Goal: Task Accomplishment & Management: Use online tool/utility

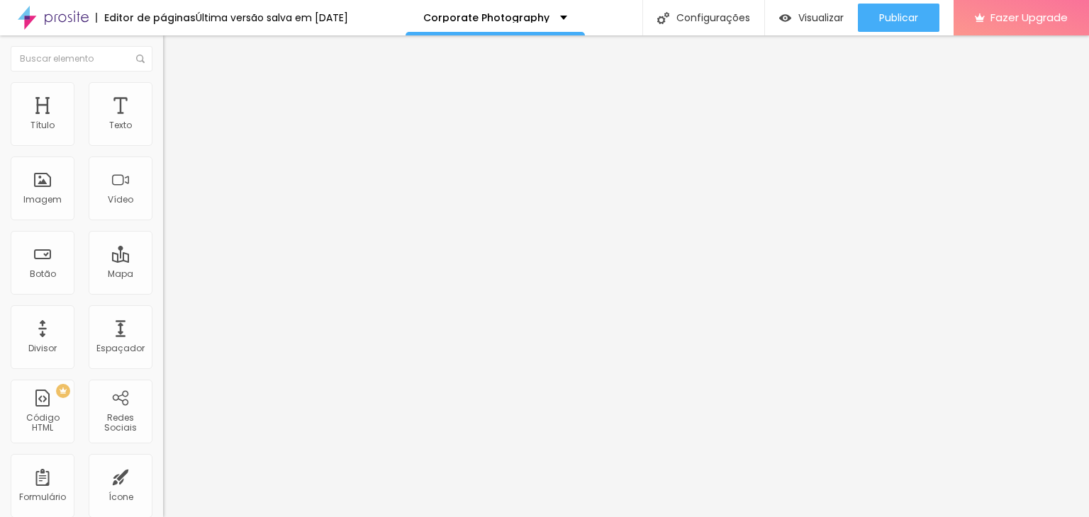
click at [163, 94] on ul "Conteúdo Estilo Avançado" at bounding box center [244, 89] width 163 height 43
click at [163, 94] on li "Estilo" at bounding box center [244, 89] width 163 height 14
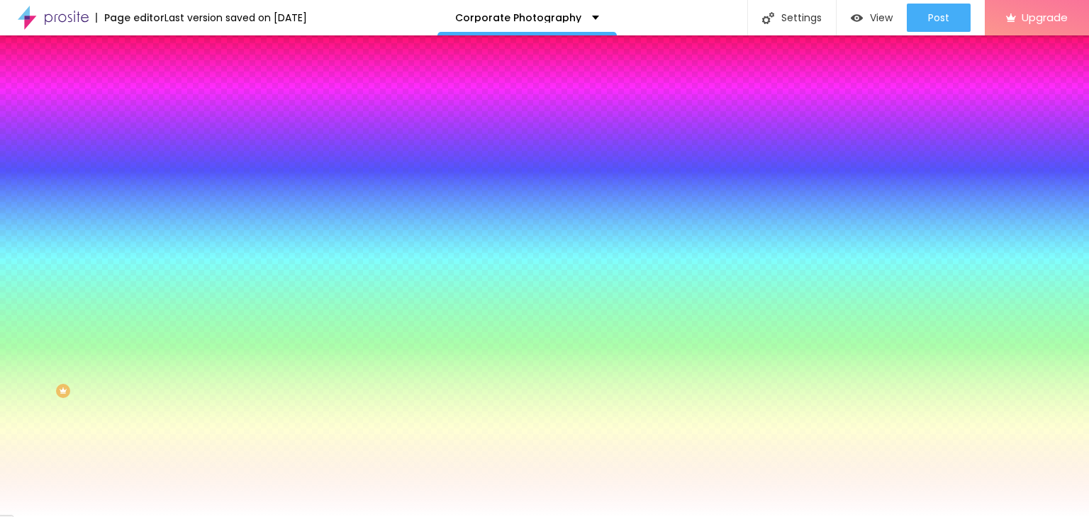
click at [163, 482] on div at bounding box center [244, 482] width 163 height 0
click at [81, 328] on div at bounding box center [544, 258] width 1089 height 517
click at [85, 393] on div at bounding box center [544, 258] width 1089 height 517
type input "#4E1919"
click at [79, 402] on div at bounding box center [544, 258] width 1089 height 517
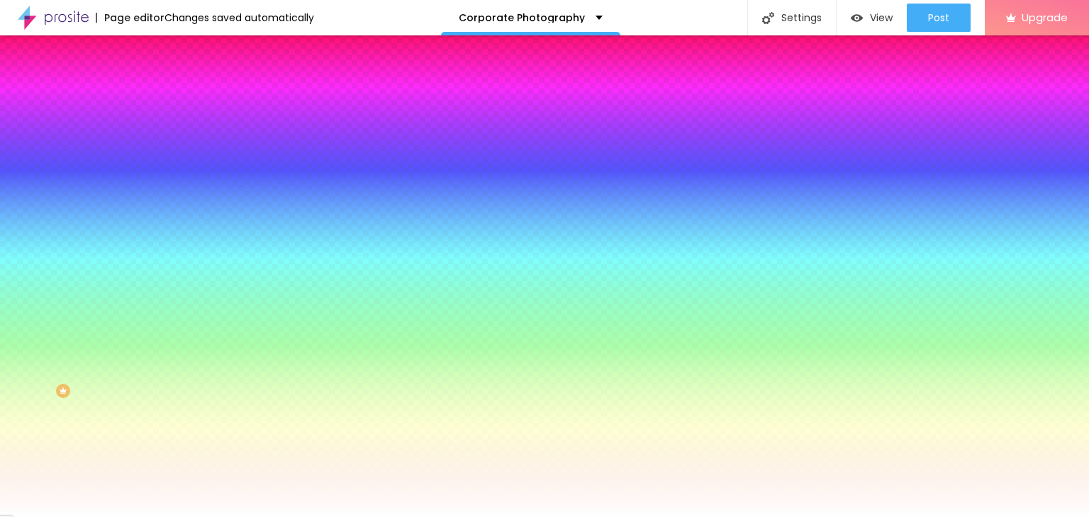
click at [163, 442] on div "Edit Button Content Style Advanced Background color Return to default #FFFFFF T…" at bounding box center [244, 276] width 163 height 482
click at [169, 468] on icon "button" at bounding box center [174, 473] width 10 height 10
click at [163, 135] on div at bounding box center [244, 135] width 163 height 0
click at [97, 236] on div at bounding box center [544, 258] width 1089 height 517
click at [91, 247] on div at bounding box center [544, 258] width 1089 height 517
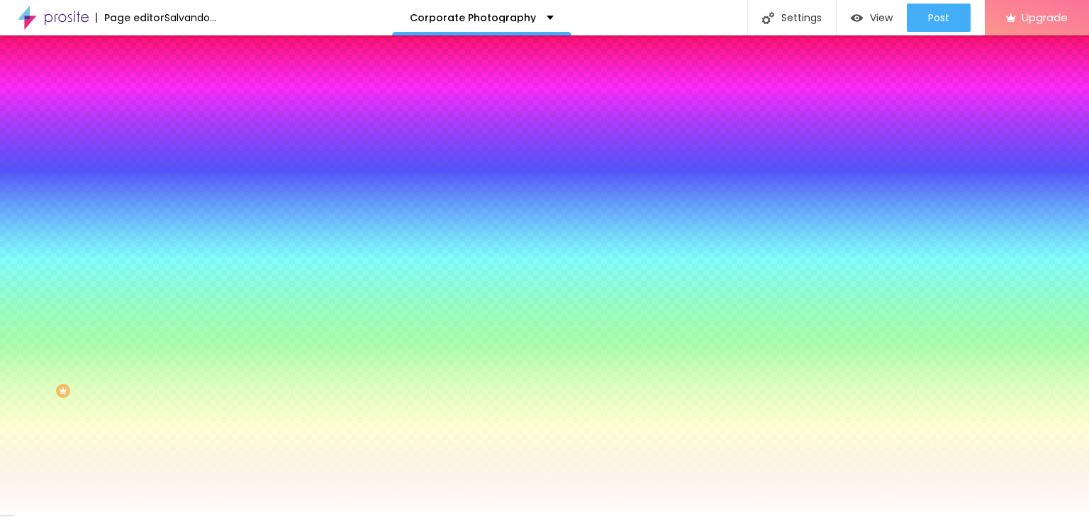
drag, startPoint x: 59, startPoint y: 218, endPoint x: 26, endPoint y: 264, distance: 56.8
click at [26, 264] on div at bounding box center [544, 258] width 1089 height 517
click at [30, 236] on div at bounding box center [544, 258] width 1089 height 517
drag, startPoint x: 37, startPoint y: 231, endPoint x: 37, endPoint y: 247, distance: 15.6
click at [35, 247] on div at bounding box center [544, 258] width 1089 height 517
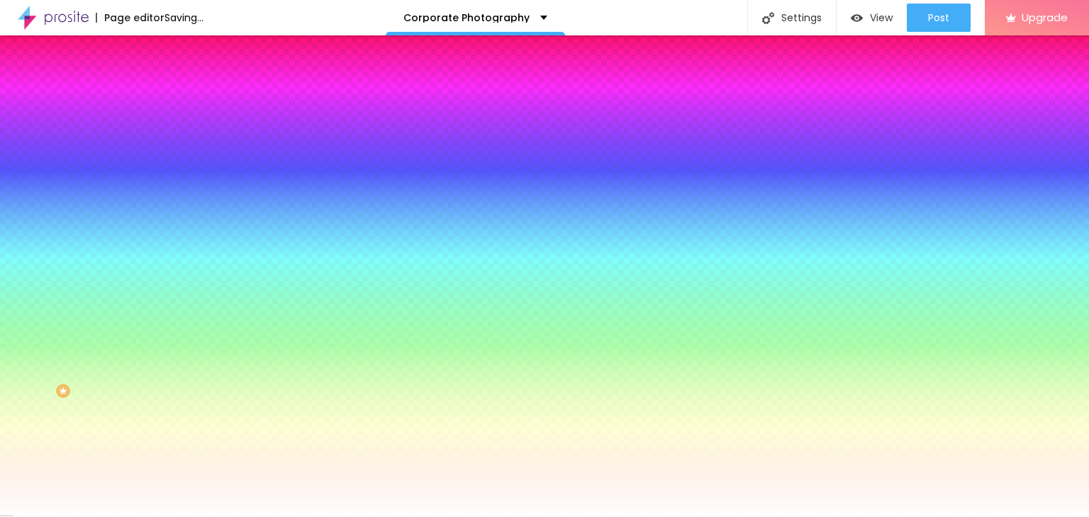
click at [792, 451] on div at bounding box center [793, 452] width 3 height 3
click at [99, 260] on div at bounding box center [544, 258] width 1089 height 517
click at [105, 262] on div at bounding box center [544, 258] width 1089 height 517
click at [107, 263] on div at bounding box center [544, 258] width 1089 height 517
click at [111, 264] on div at bounding box center [544, 258] width 1089 height 517
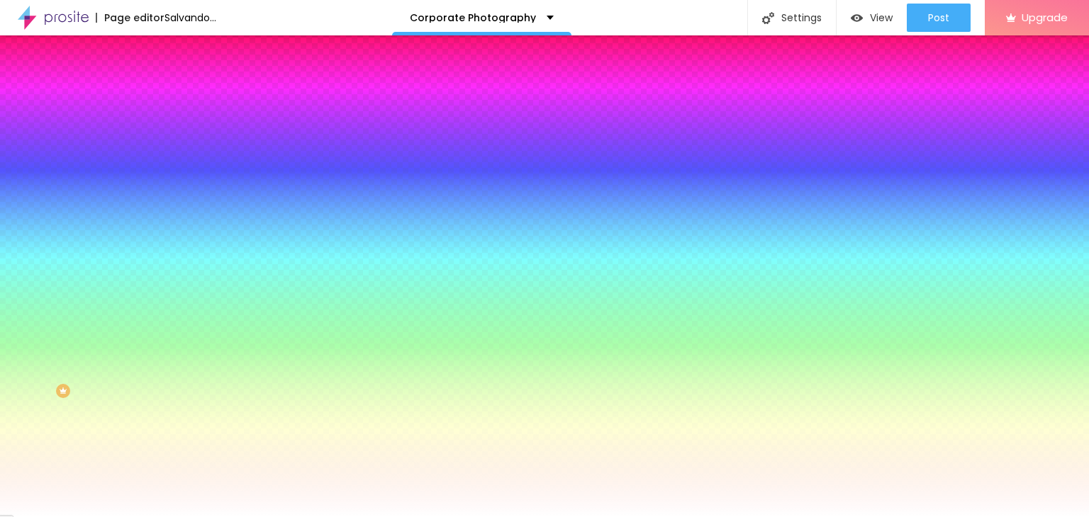
click at [111, 264] on div at bounding box center [544, 258] width 1089 height 517
click at [163, 140] on input "#050000" at bounding box center [248, 142] width 170 height 14
drag, startPoint x: 123, startPoint y: 140, endPoint x: 152, endPoint y: 142, distance: 29.1
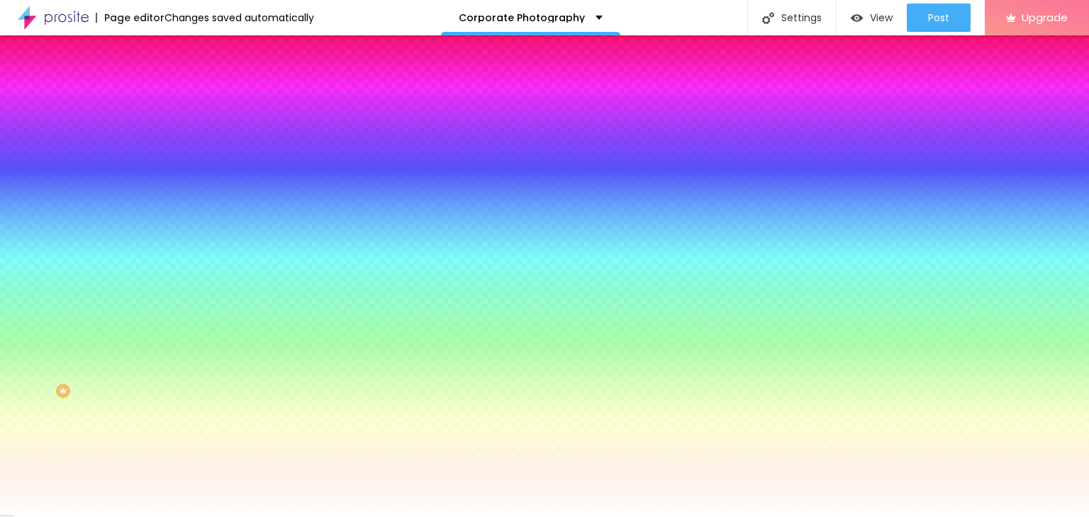
click at [163, 142] on div "Background color Return to default #050000 Typography Return to default Edge Re…" at bounding box center [244, 343] width 163 height 464
type input "#000000"
click at [170, 178] on icon "button" at bounding box center [173, 180] width 6 height 6
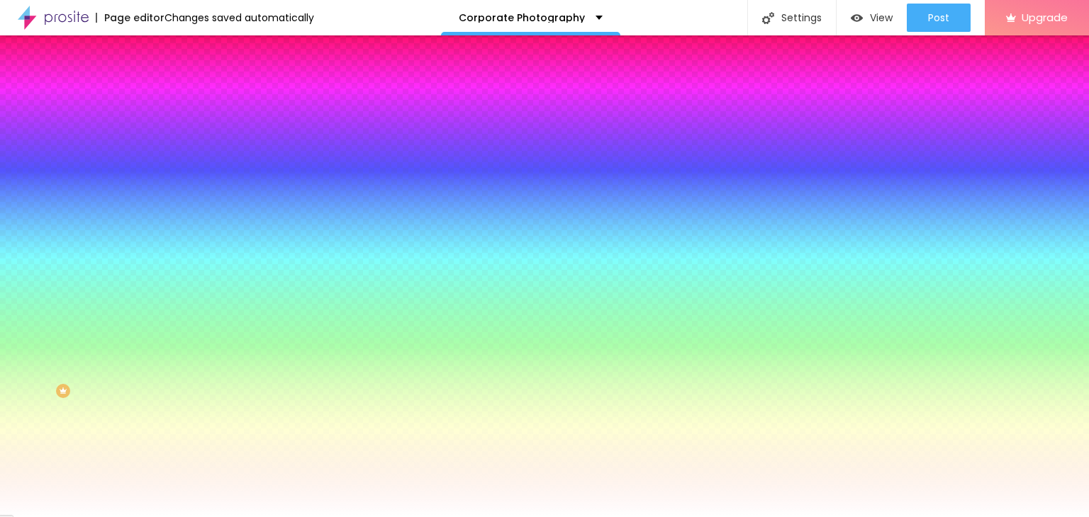
drag, startPoint x: 238, startPoint y: 364, endPoint x: 200, endPoint y: 350, distance: 40.6
click at [200, 350] on div at bounding box center [544, 258] width 1089 height 517
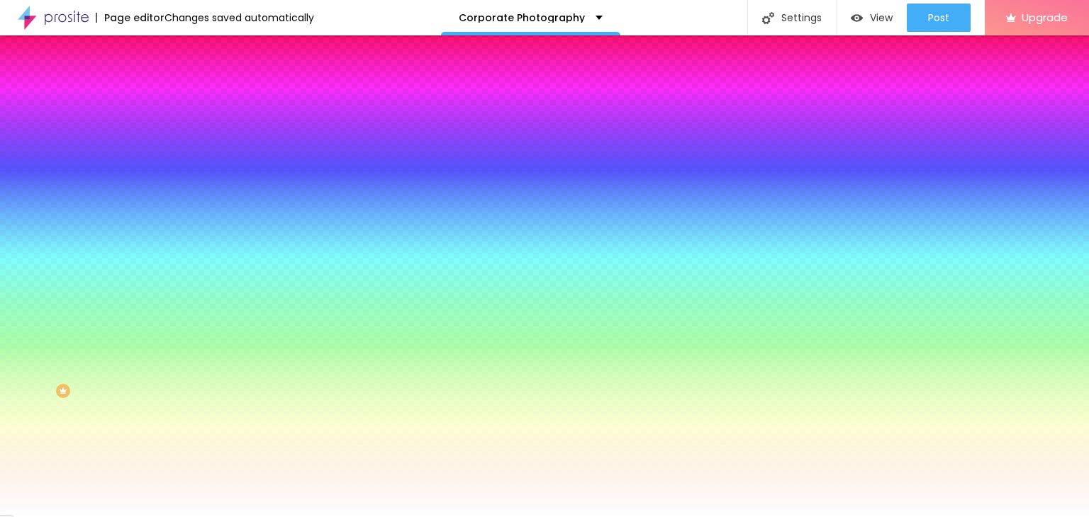
type input "#FFFFFF"
click at [373, 517] on div at bounding box center [544, 517] width 1089 height 0
click at [169, 468] on icon "button" at bounding box center [174, 473] width 10 height 10
click at [163, 482] on div at bounding box center [244, 482] width 163 height 0
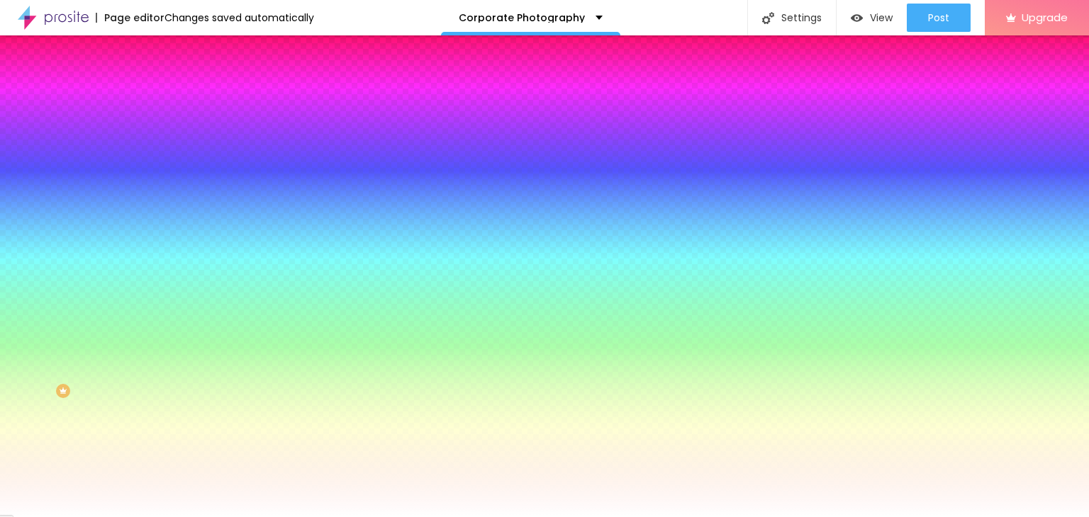
click at [72, 330] on div at bounding box center [544, 258] width 1089 height 517
click at [679, 403] on div at bounding box center [680, 404] width 3 height 3
click at [78, 330] on div at bounding box center [544, 258] width 1089 height 517
click at [81, 327] on div at bounding box center [544, 258] width 1089 height 517
click at [85, 325] on div at bounding box center [544, 258] width 1089 height 517
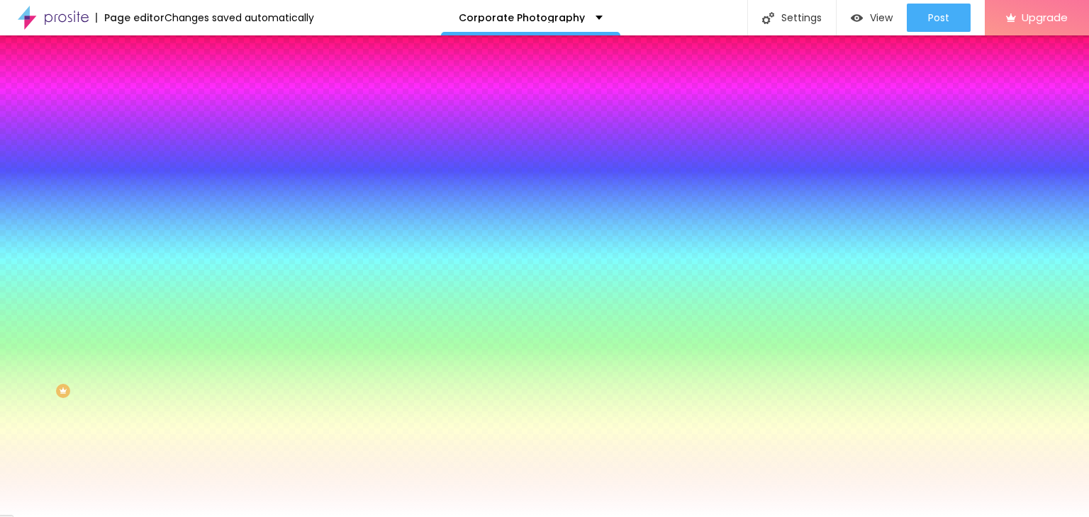
click at [687, 44] on div at bounding box center [688, 42] width 3 height 3
click at [88, 326] on div at bounding box center [544, 258] width 1089 height 517
click at [772, 36] on div at bounding box center [773, 34] width 3 height 3
click at [79, 324] on div at bounding box center [544, 258] width 1089 height 517
type input "#F35D5D"
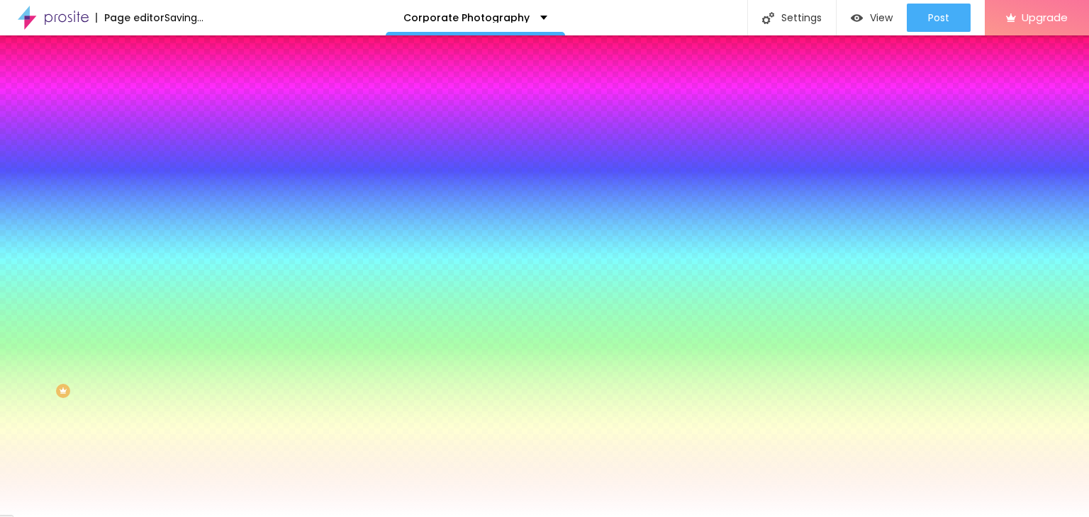
click at [86, 330] on div at bounding box center [544, 258] width 1089 height 517
click at [163, 458] on div "Edit Button Content Style Advanced Background color Return to default #000000 T…" at bounding box center [244, 276] width 163 height 482
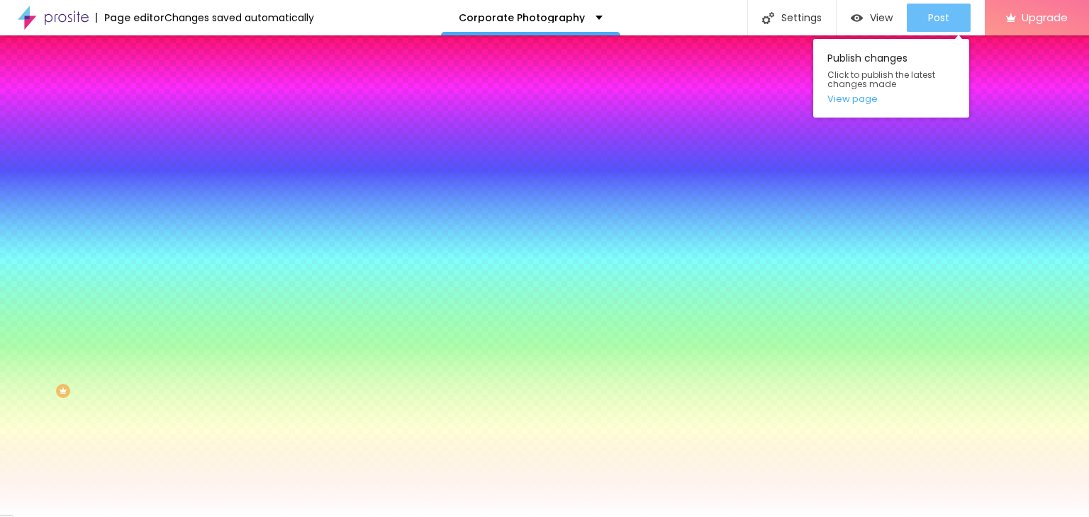
click at [937, 14] on font "Post" at bounding box center [938, 18] width 21 height 14
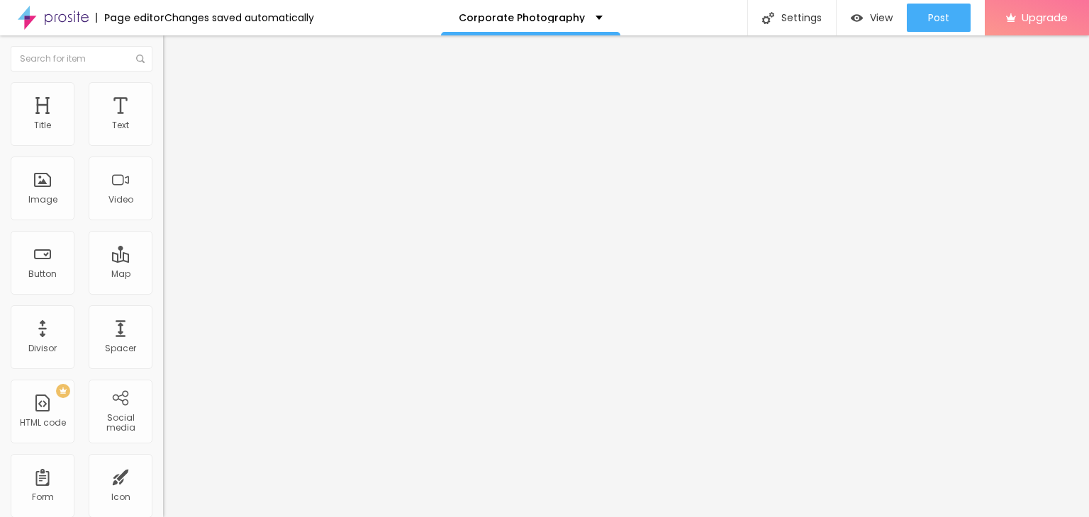
click at [163, 292] on input "https://" at bounding box center [248, 285] width 170 height 14
drag, startPoint x: 55, startPoint y: 296, endPoint x: 12, endPoint y: 296, distance: 43.2
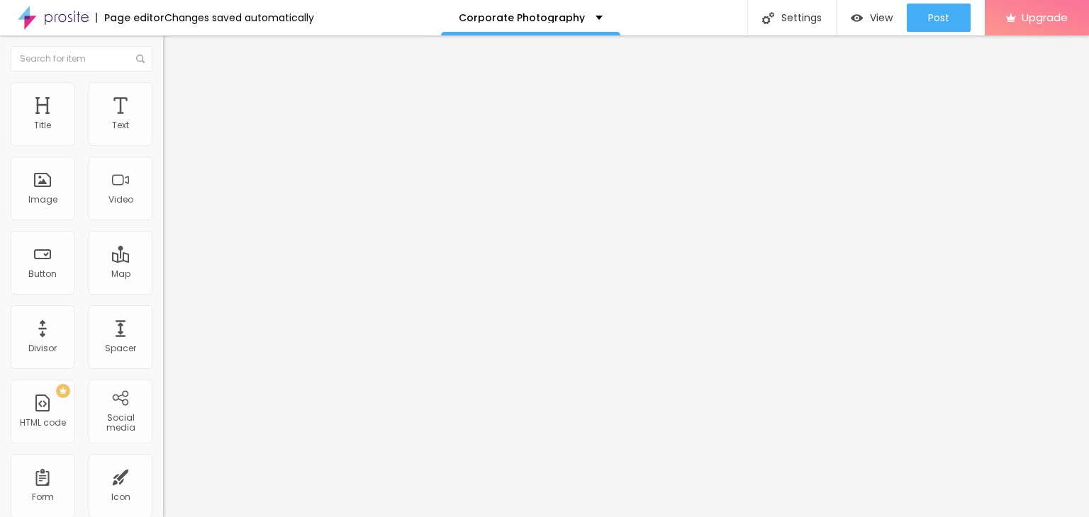
click at [163, 292] on input "Call Now" at bounding box center [248, 285] width 170 height 14
type input "Call Now"
click at [163, 133] on input "Click me" at bounding box center [248, 126] width 170 height 14
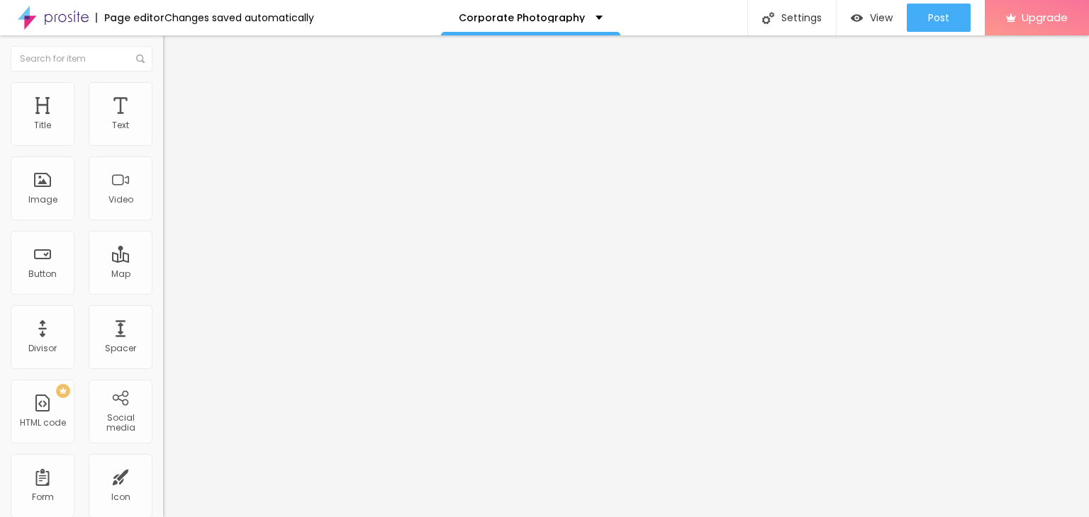
click at [163, 133] on input "Click me" at bounding box center [248, 126] width 170 height 14
type input "Call Now"
click at [163, 286] on input "Call Now" at bounding box center [248, 285] width 170 height 14
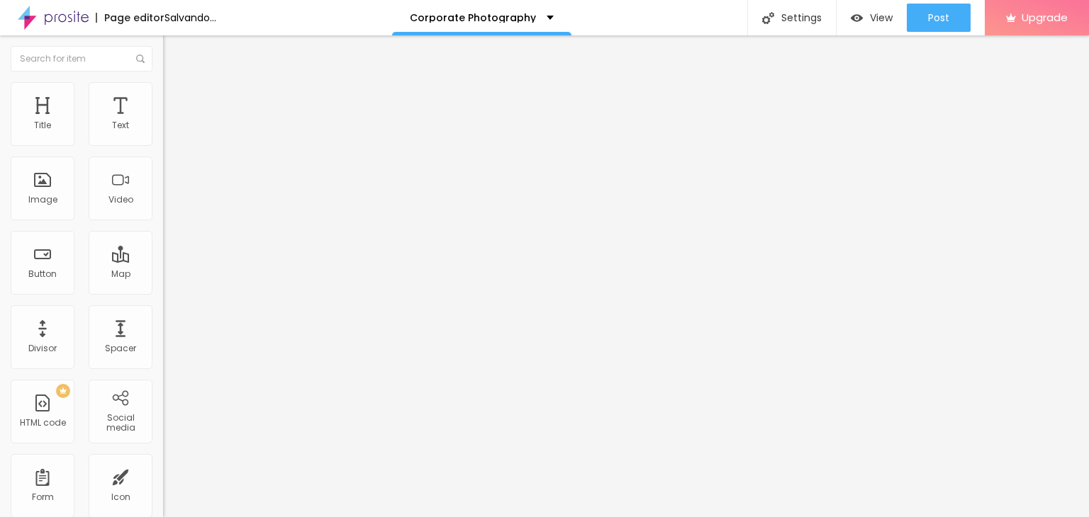
click at [163, 286] on input "Call Now" at bounding box center [248, 285] width 170 height 14
paste input "[PHONE_NUMBER]"
type input "tel:[PHONE_NUMBER]"
click at [163, 317] on div "Text Call Now Alignment Size Normal Small Normal Big Link URL tel:[PHONE_NUMBER…" at bounding box center [244, 214] width 163 height 206
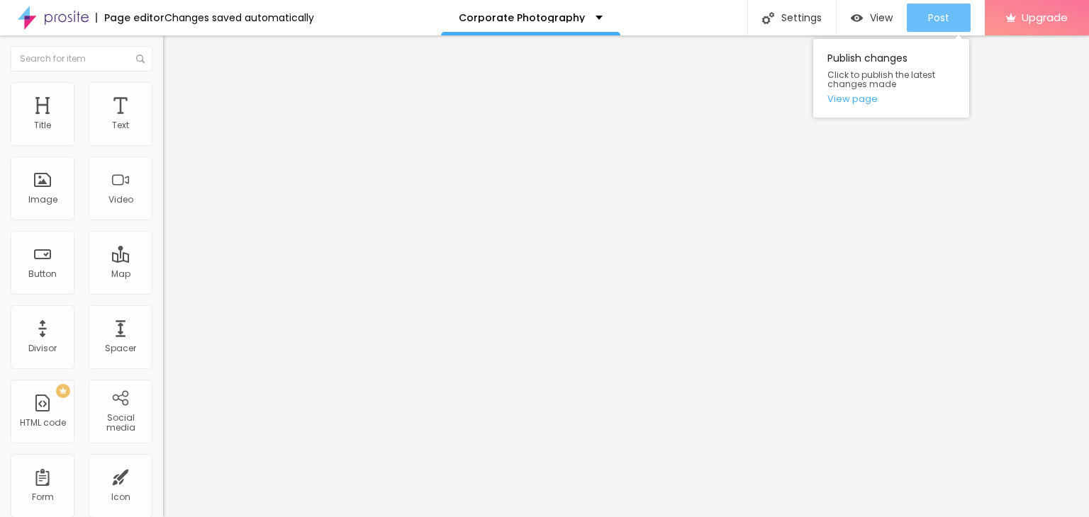
click at [944, 18] on font "Post" at bounding box center [938, 18] width 21 height 14
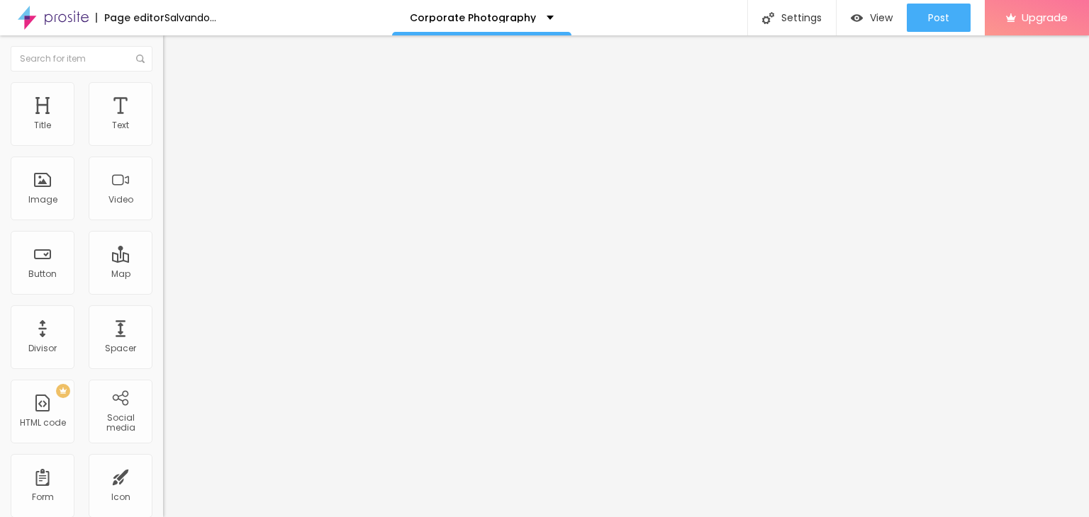
click at [163, 96] on li "Advanced" at bounding box center [244, 103] width 163 height 14
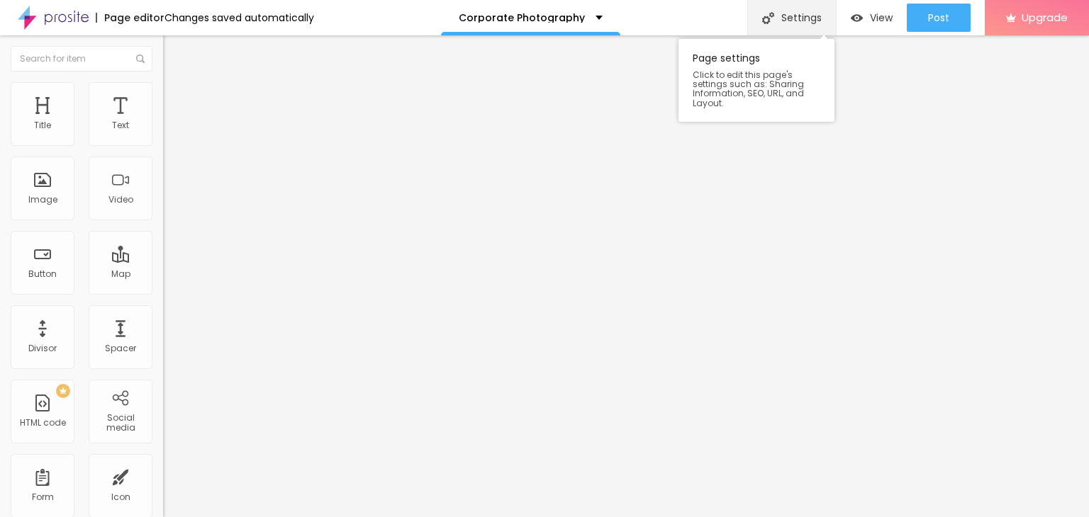
click at [790, 17] on font "Settings" at bounding box center [801, 18] width 40 height 14
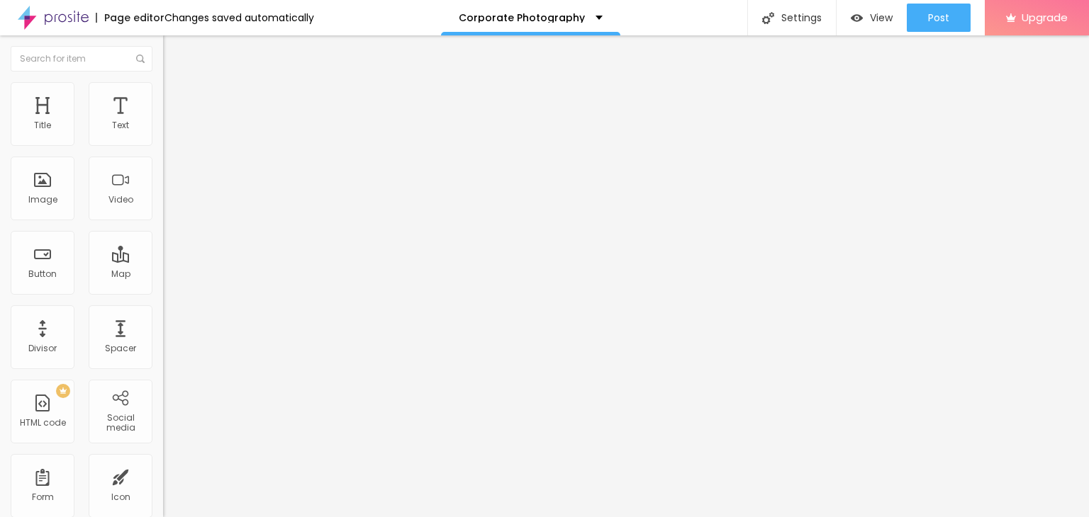
type input "25"
type input "30"
type input "25"
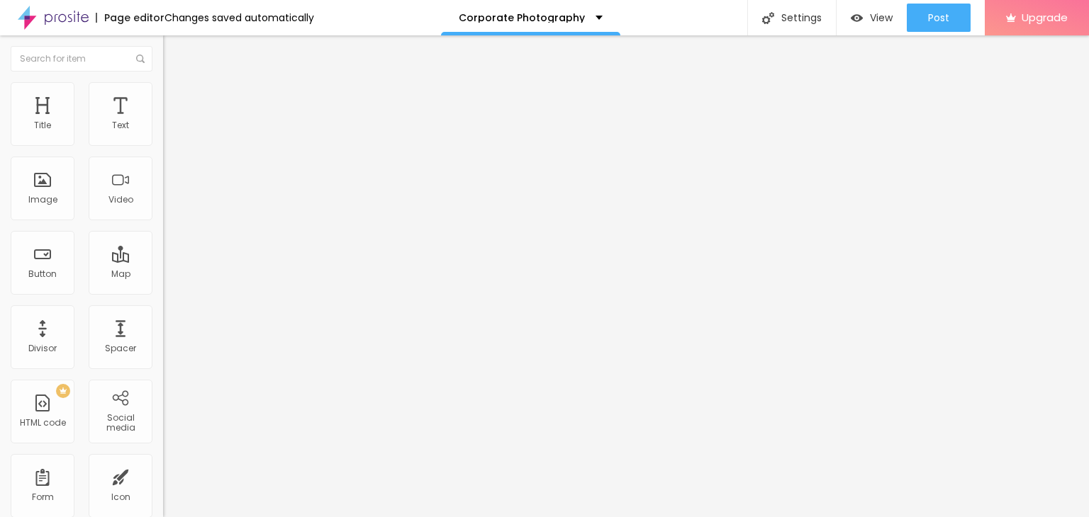
type input "25"
type input "20"
drag, startPoint x: 57, startPoint y: 137, endPoint x: 58, endPoint y: 145, distance: 8.6
click at [163, 275] on input "range" at bounding box center [208, 280] width 91 height 11
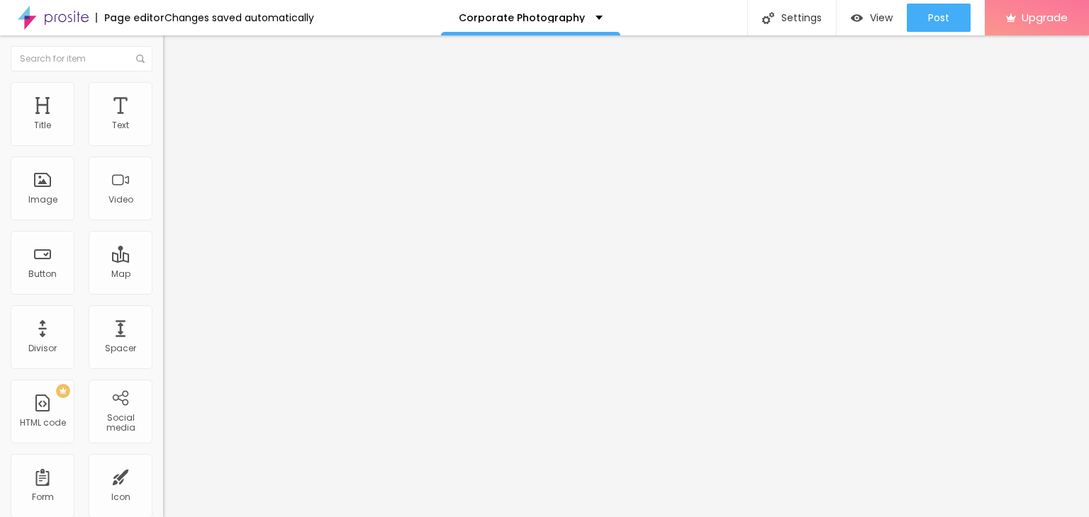
click at [163, 96] on img at bounding box center [169, 102] width 13 height 13
type input "15"
type input "10"
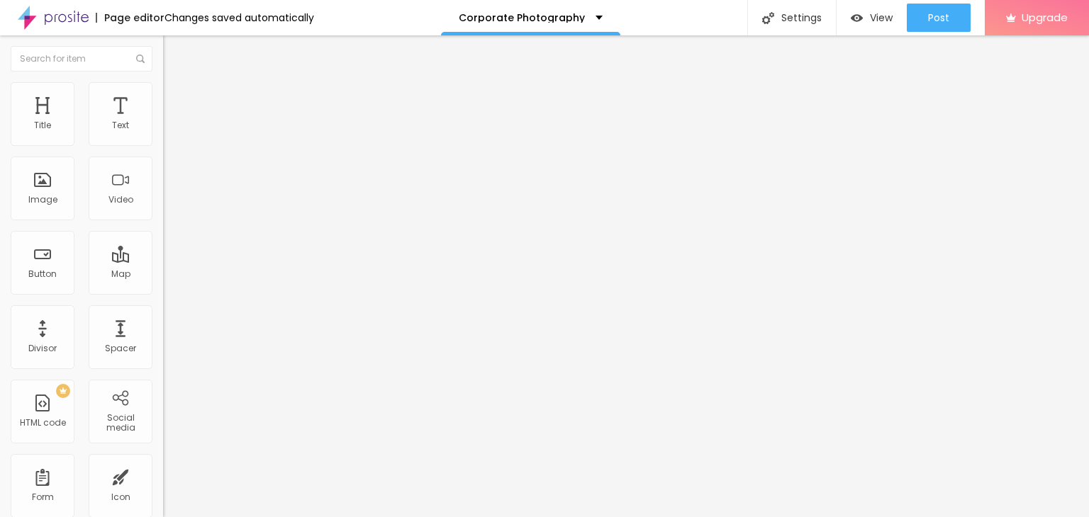
type input "5"
type input "0"
type input "5"
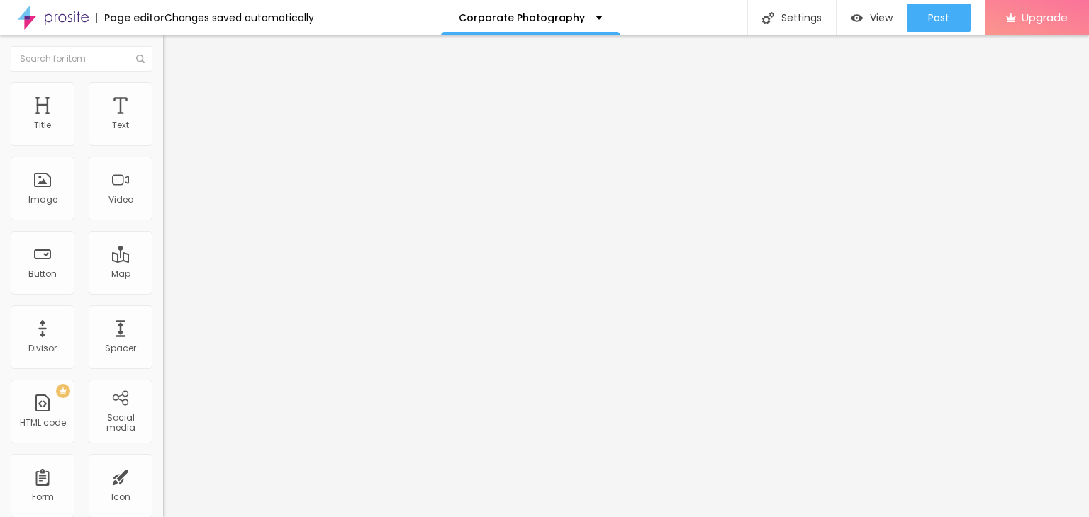
type input "5"
type input "10"
type input "15"
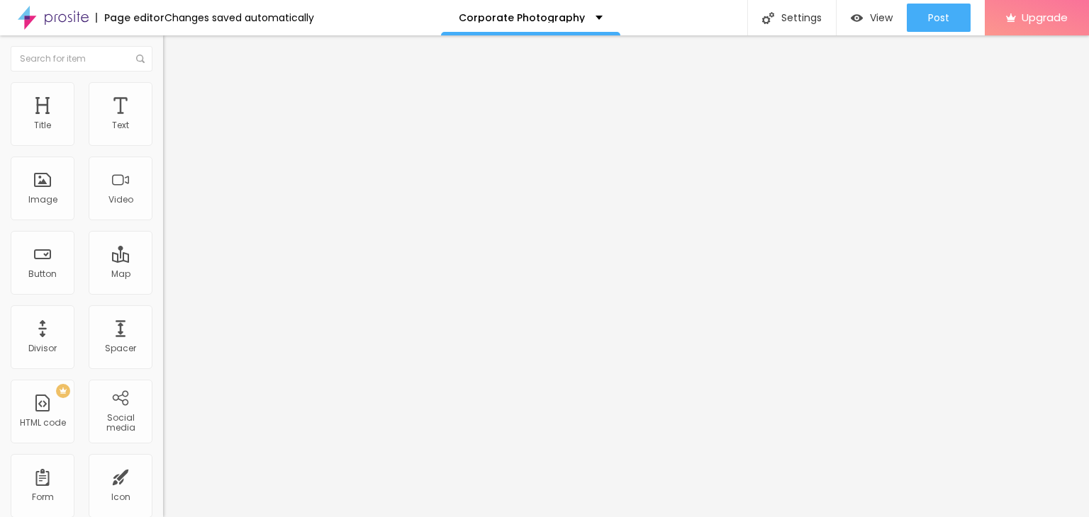
type input "20"
type input "25"
type input "20"
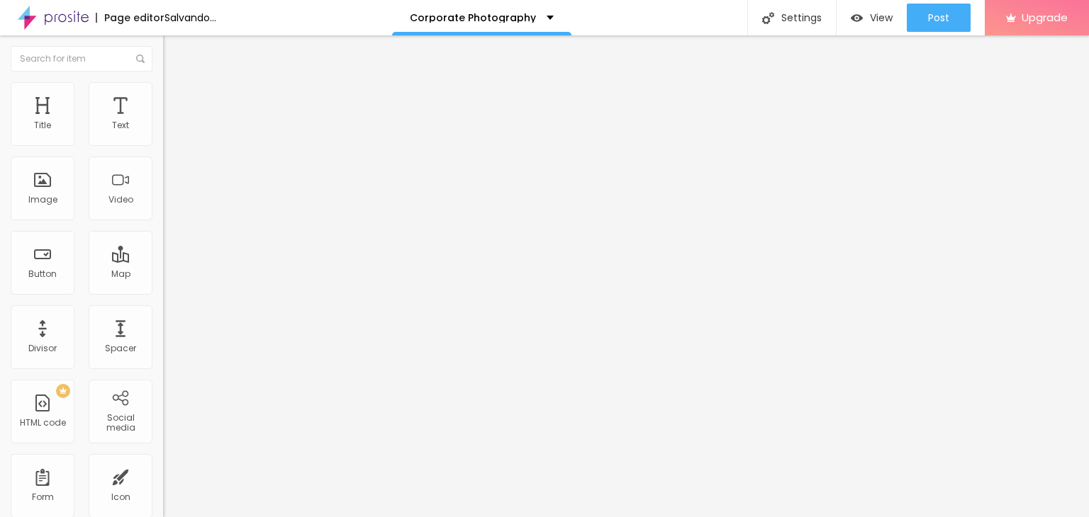
type input "20"
type input "15"
type input "10"
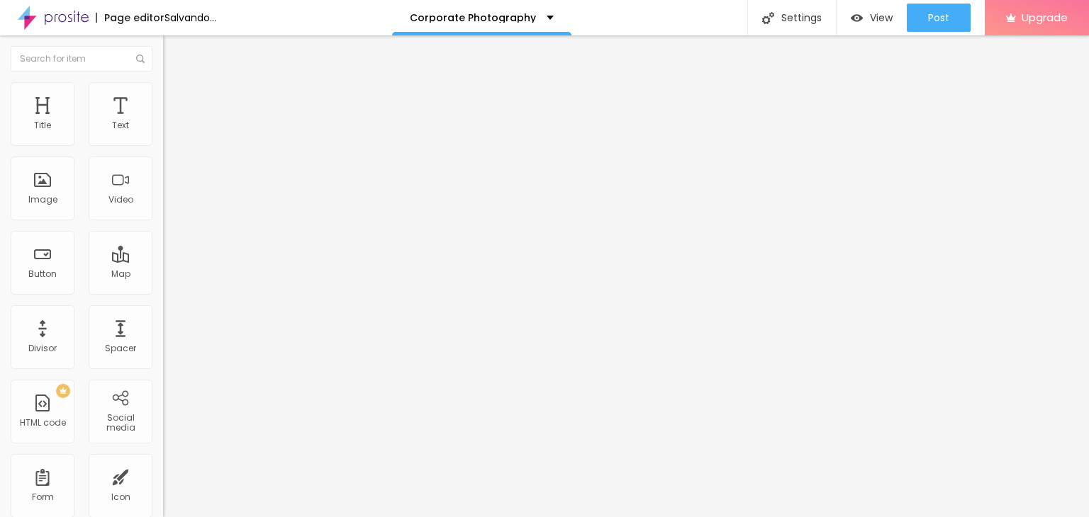
type input "5"
type input "0"
type input "15"
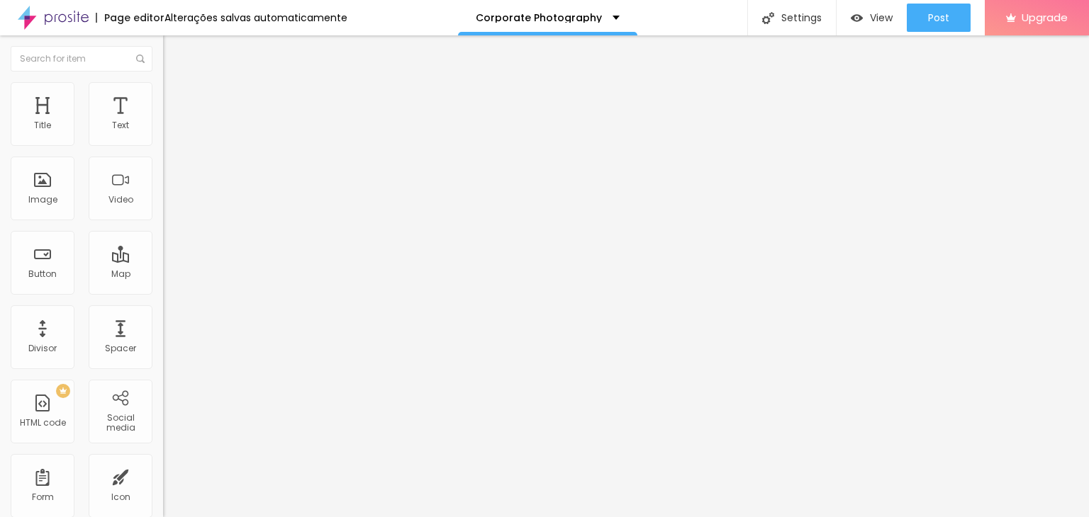
type input "15"
type input "20"
type input "25"
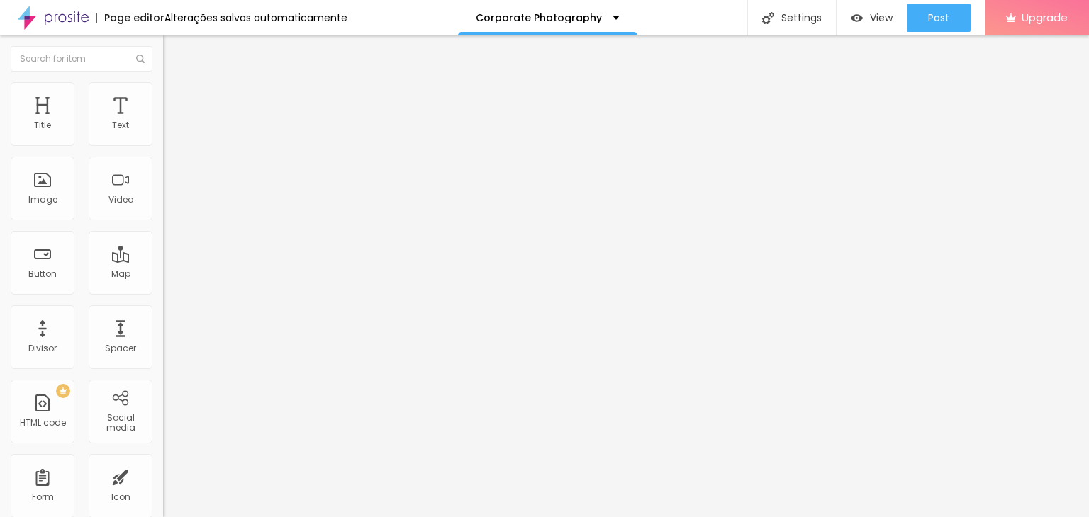
type input "30"
type input "20"
type input "15"
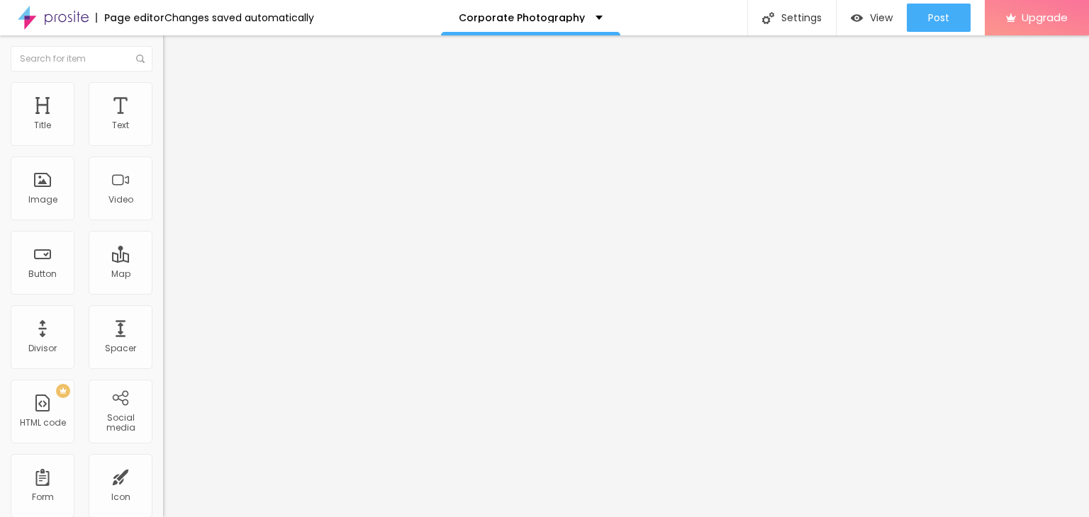
type input "15"
type input "20"
drag, startPoint x: 85, startPoint y: 137, endPoint x: 84, endPoint y: 160, distance: 22.7
click at [163, 275] on input "range" at bounding box center [208, 280] width 91 height 11
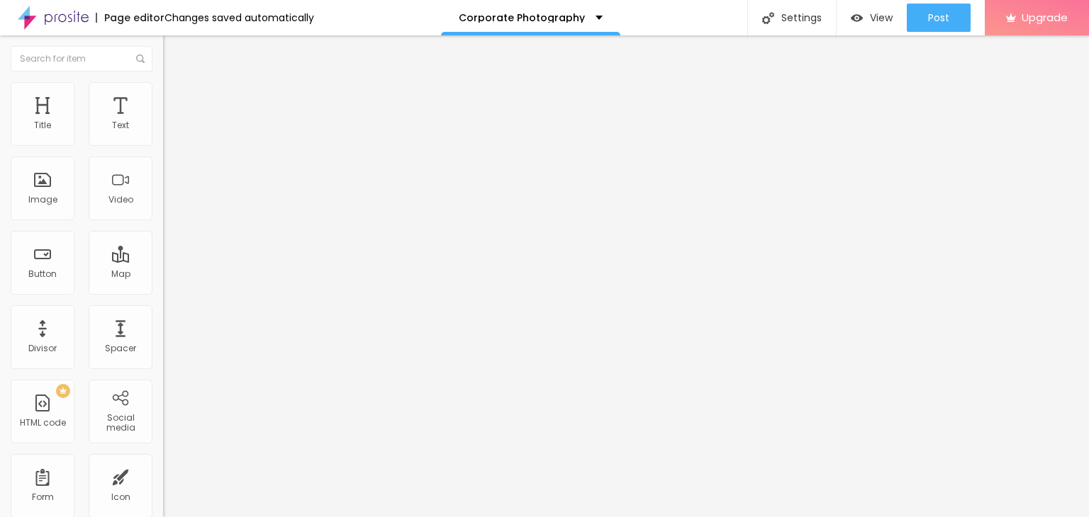
type input "30"
type input "40"
type input "65"
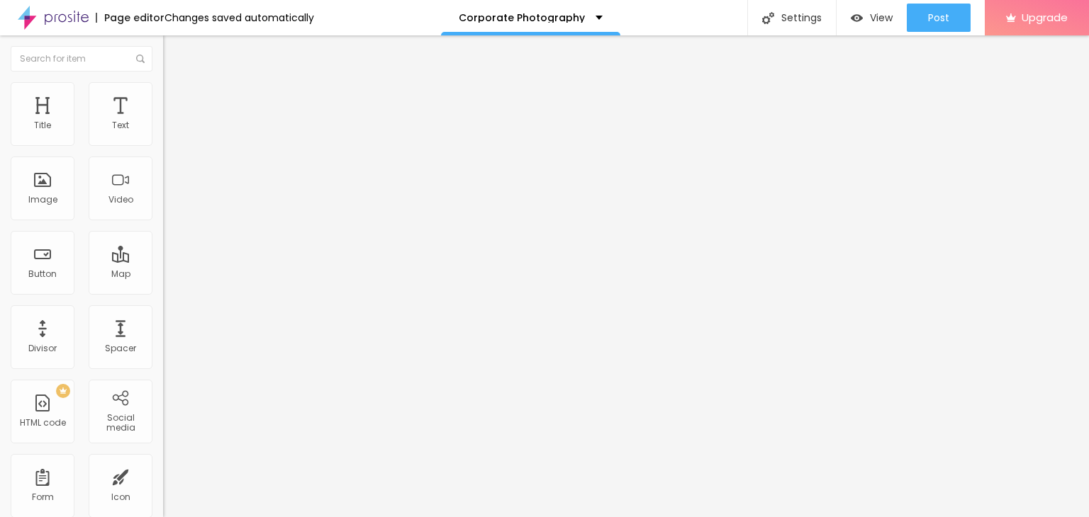
type input "65"
type input "85"
type input "110"
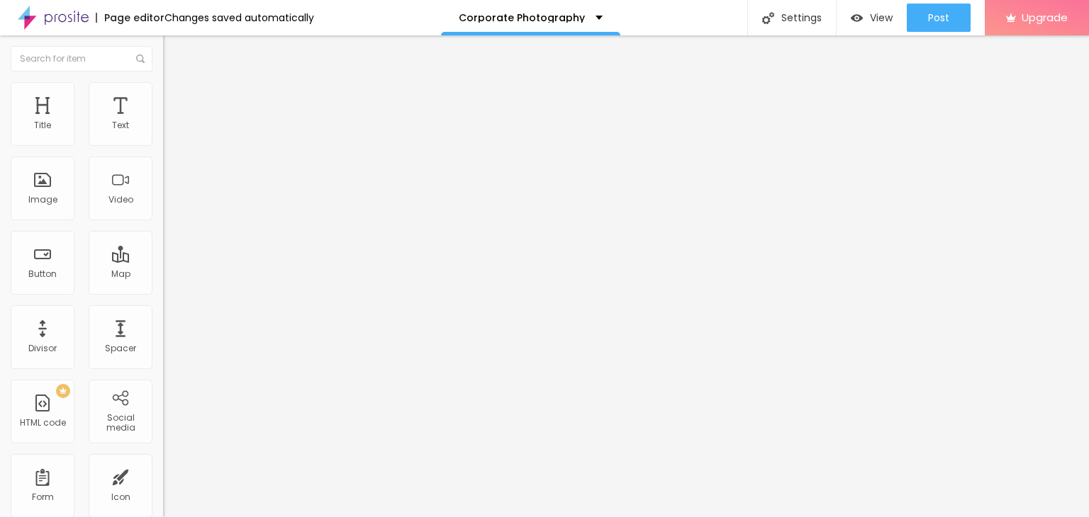
type input "140"
type input "155"
type input "174"
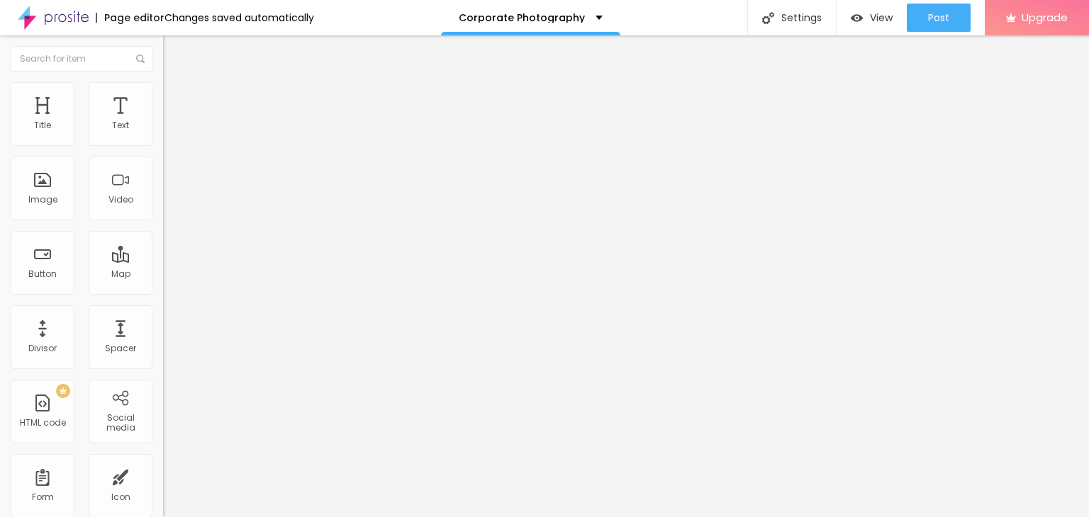
type input "174"
type input "179"
type input "194"
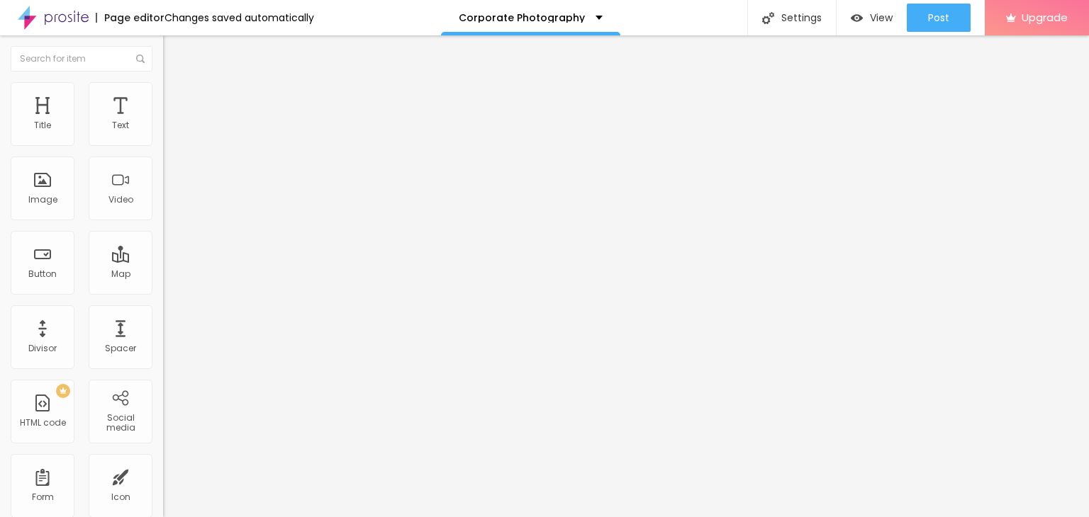
type input "199"
type input "209"
type input "189"
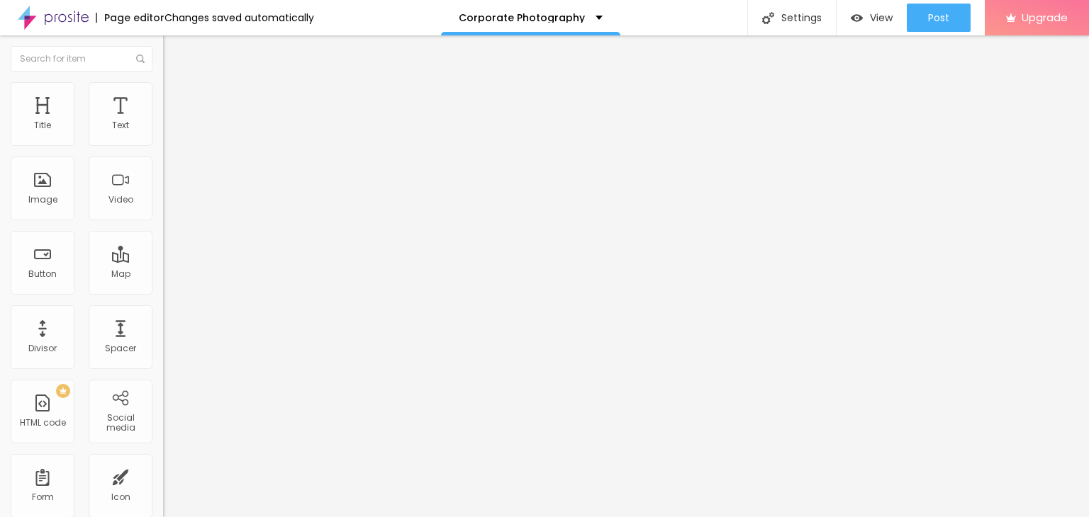
type input "189"
type input "169"
type input "145"
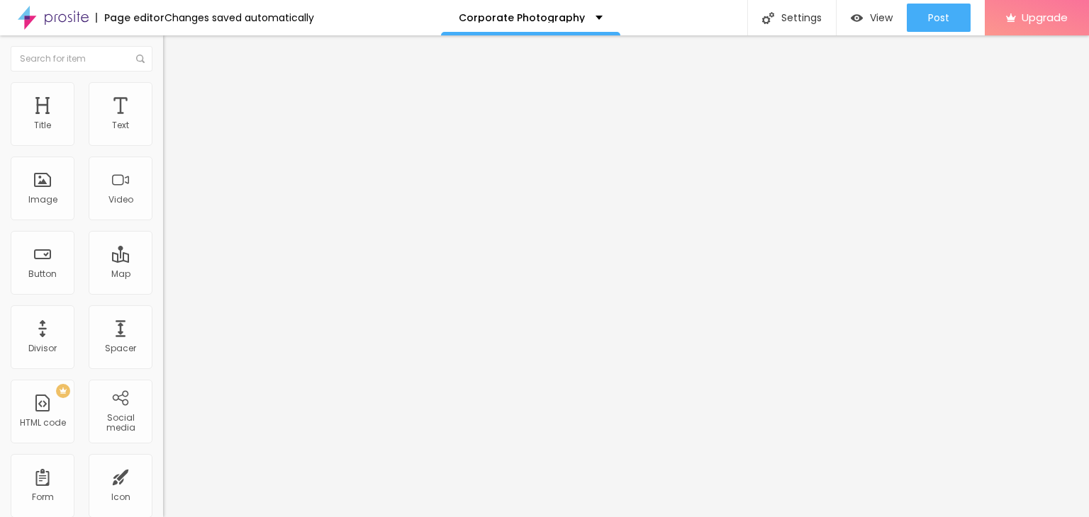
type input "125"
type input "110"
type input "95"
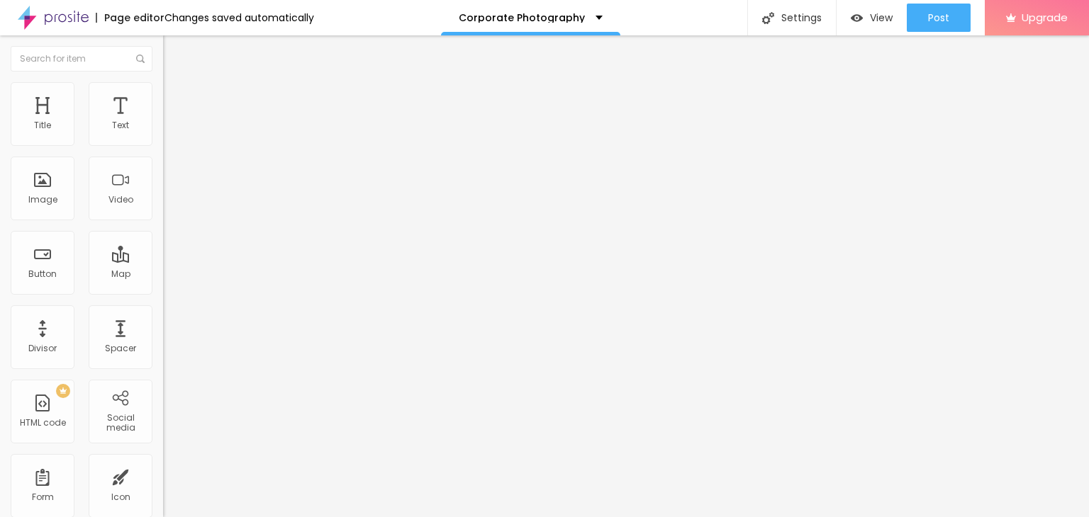
type input "95"
type input "45"
type input "0"
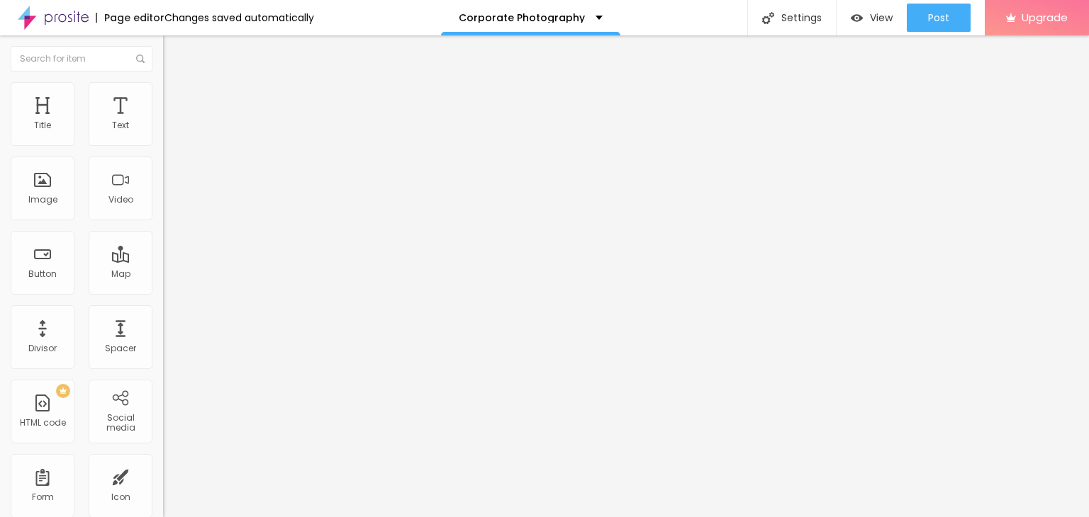
drag, startPoint x: 34, startPoint y: 166, endPoint x: 3, endPoint y: 166, distance: 31.2
type input "0"
click at [163, 476] on input "range" at bounding box center [208, 481] width 91 height 11
click at [176, 97] on font "Style" at bounding box center [186, 92] width 21 height 12
click at [176, 100] on font "Advanced" at bounding box center [199, 106] width 46 height 12
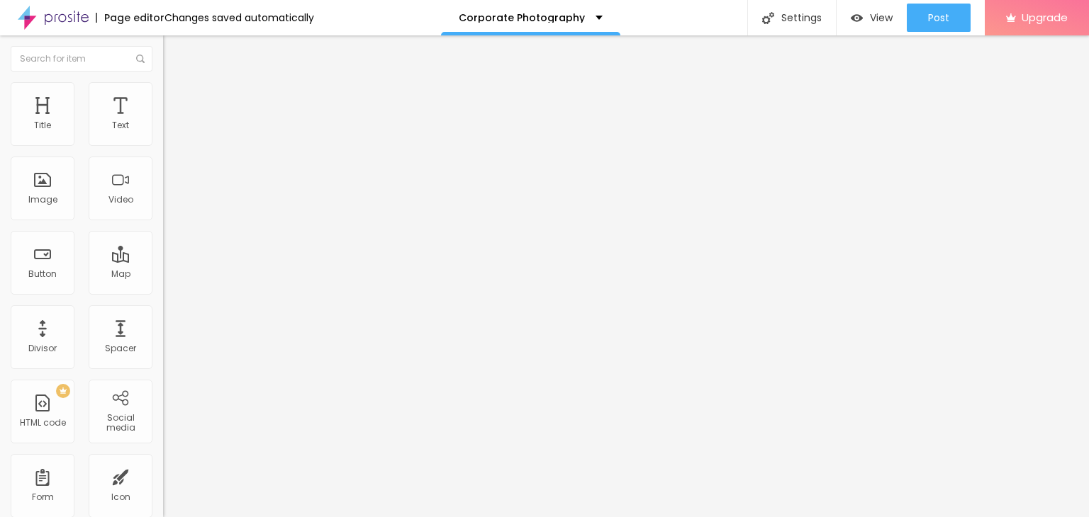
type input "5"
type input "10"
drag, startPoint x: 27, startPoint y: 137, endPoint x: 43, endPoint y: 139, distance: 16.4
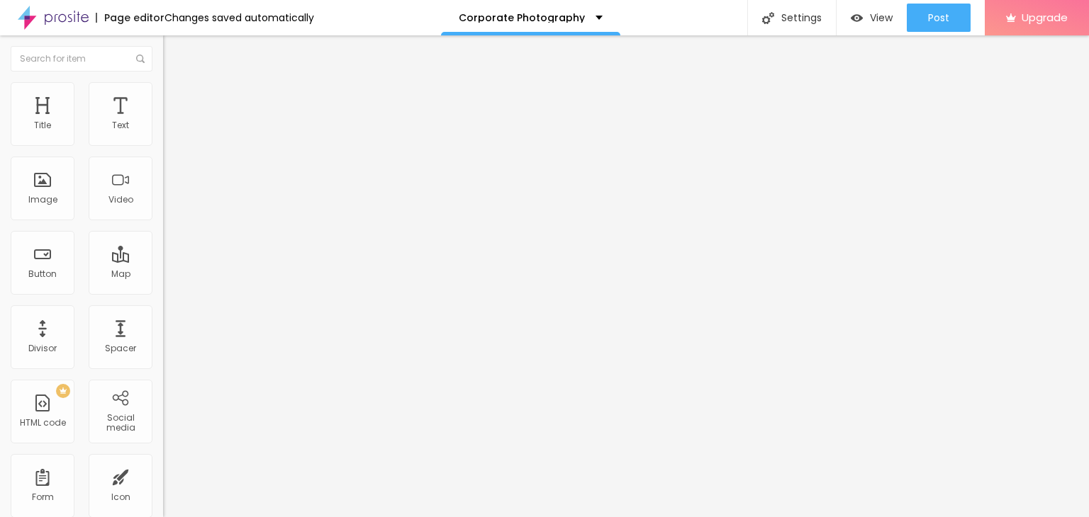
type input "10"
click at [163, 275] on input "range" at bounding box center [208, 280] width 91 height 11
click at [163, 288] on input "10" at bounding box center [189, 295] width 53 height 15
type input "15"
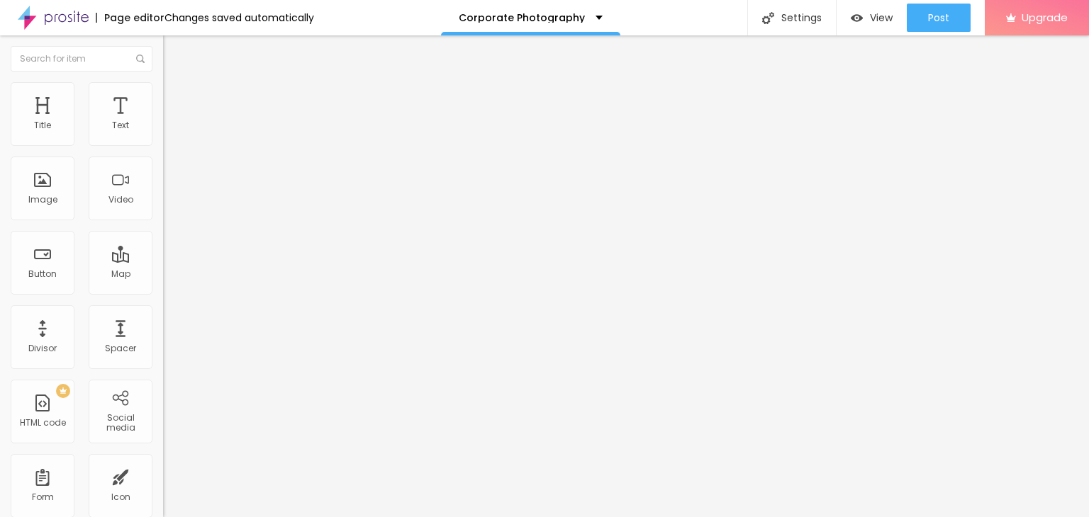
type input "20"
click at [163, 108] on li "Advanced" at bounding box center [244, 103] width 163 height 14
click at [176, 100] on font "Advanced" at bounding box center [199, 106] width 46 height 12
click at [163, 288] on input "0" at bounding box center [189, 295] width 53 height 15
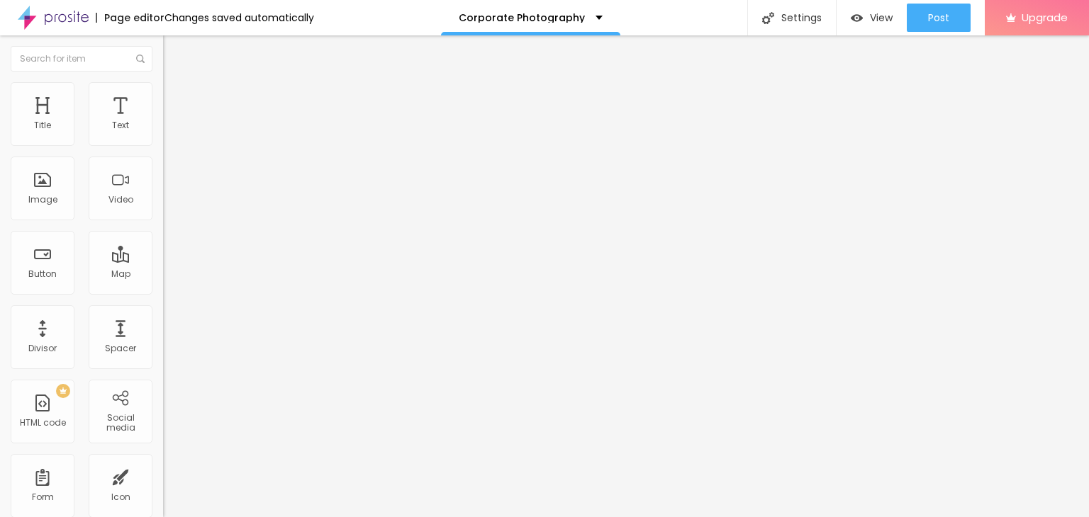
click at [163, 288] on input "0" at bounding box center [189, 295] width 53 height 15
type input "20"
click at [176, 100] on font "Advanced" at bounding box center [199, 106] width 46 height 12
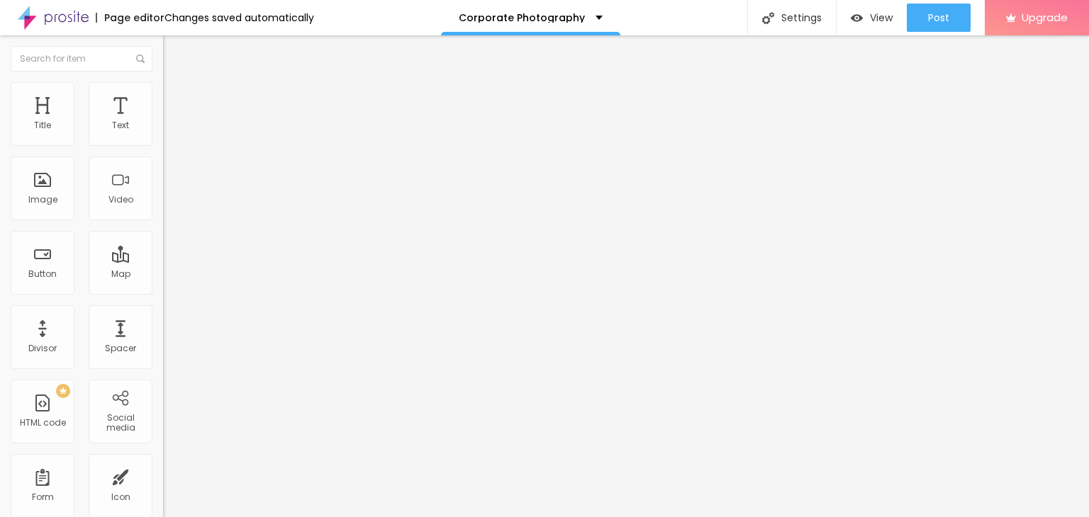
click at [163, 96] on img at bounding box center [169, 102] width 13 height 13
click at [163, 288] on input "0" at bounding box center [189, 295] width 53 height 15
type input "20"
click at [163, 96] on li "Advanced" at bounding box center [244, 103] width 163 height 14
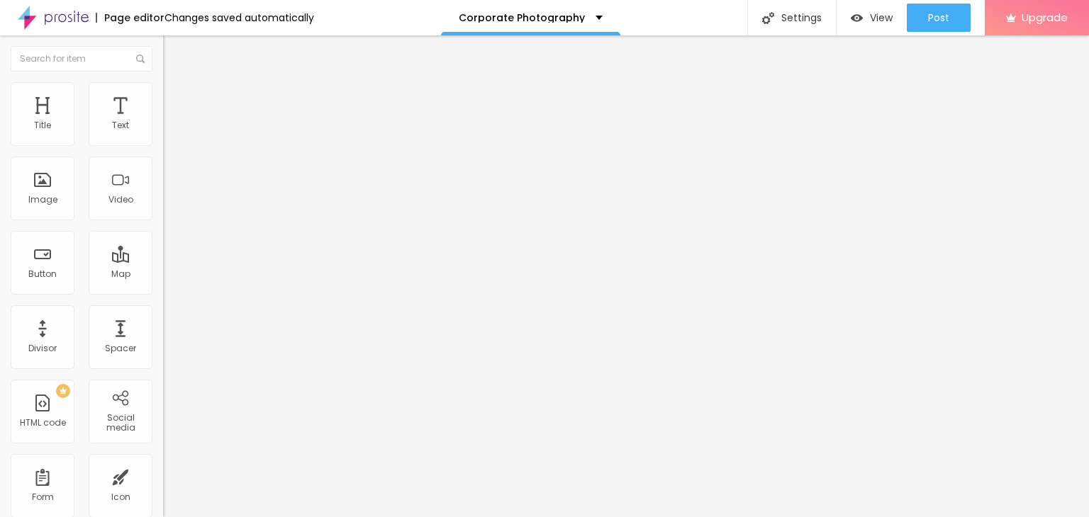
click at [163, 288] on input "0" at bounding box center [189, 295] width 53 height 15
type input "20"
click at [163, 96] on img at bounding box center [169, 102] width 13 height 13
click at [176, 100] on font "Advanced" at bounding box center [199, 106] width 46 height 12
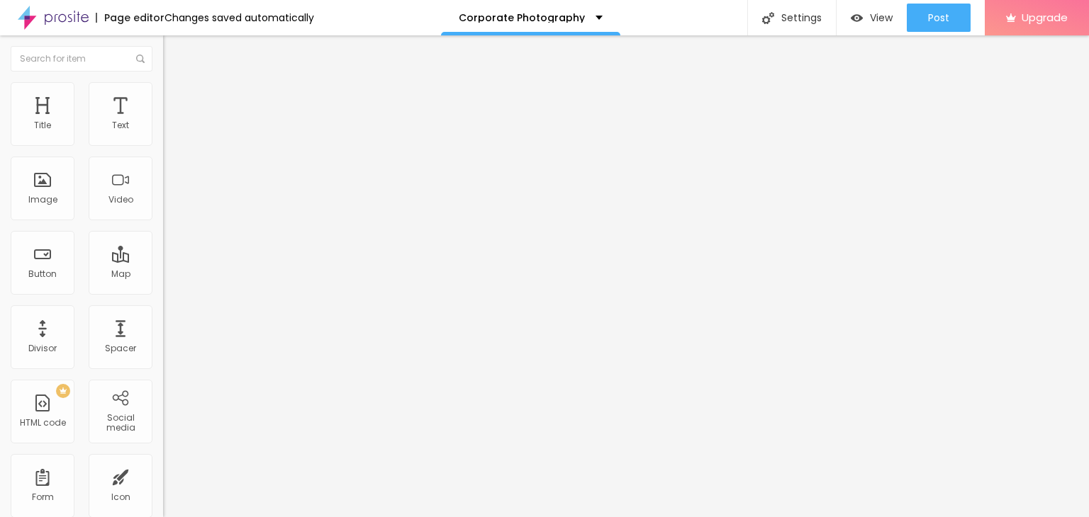
click at [163, 96] on img at bounding box center [169, 102] width 13 height 13
type input "15"
type input "10"
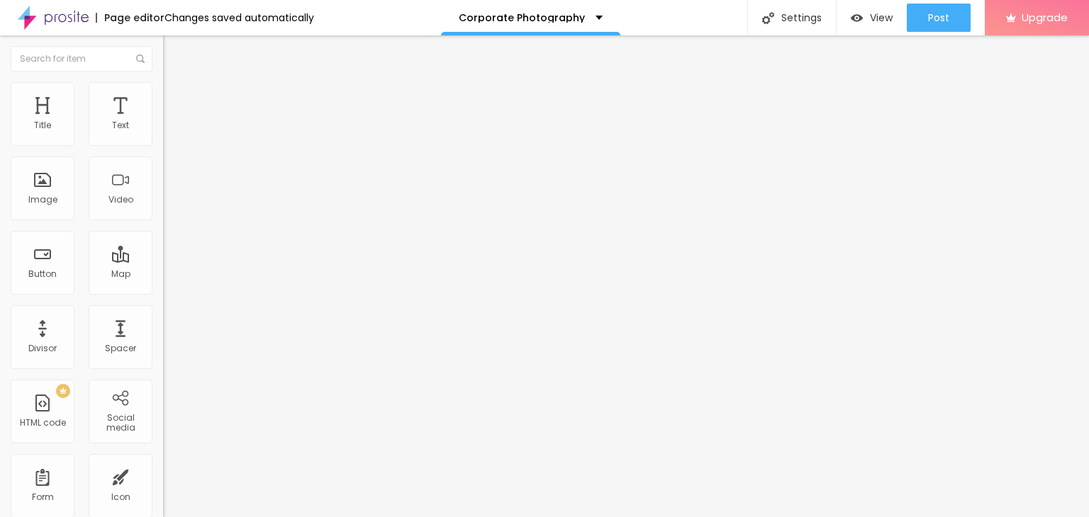
type input "5"
type input "0"
drag, startPoint x: 84, startPoint y: 138, endPoint x: 26, endPoint y: 139, distance: 58.8
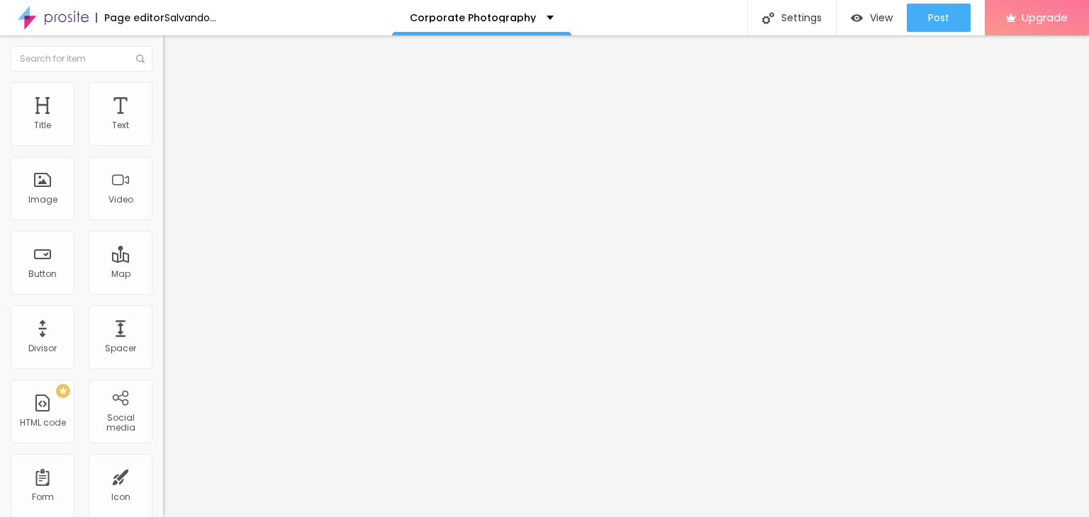
type input "0"
click at [163, 275] on input "range" at bounding box center [208, 280] width 91 height 11
click at [163, 139] on div "0 Column spacing" at bounding box center [244, 211] width 163 height 201
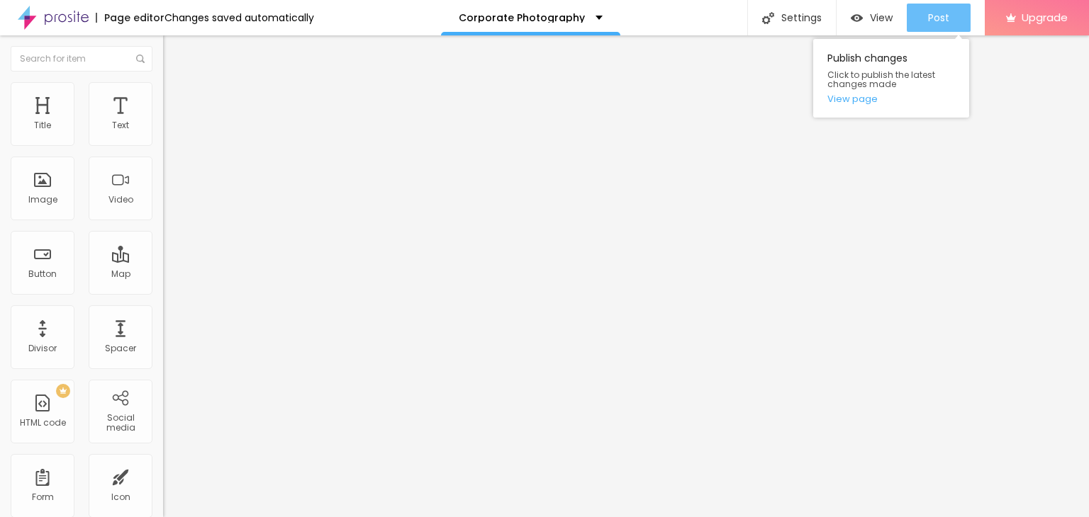
click at [958, 23] on button "Post" at bounding box center [938, 18] width 64 height 28
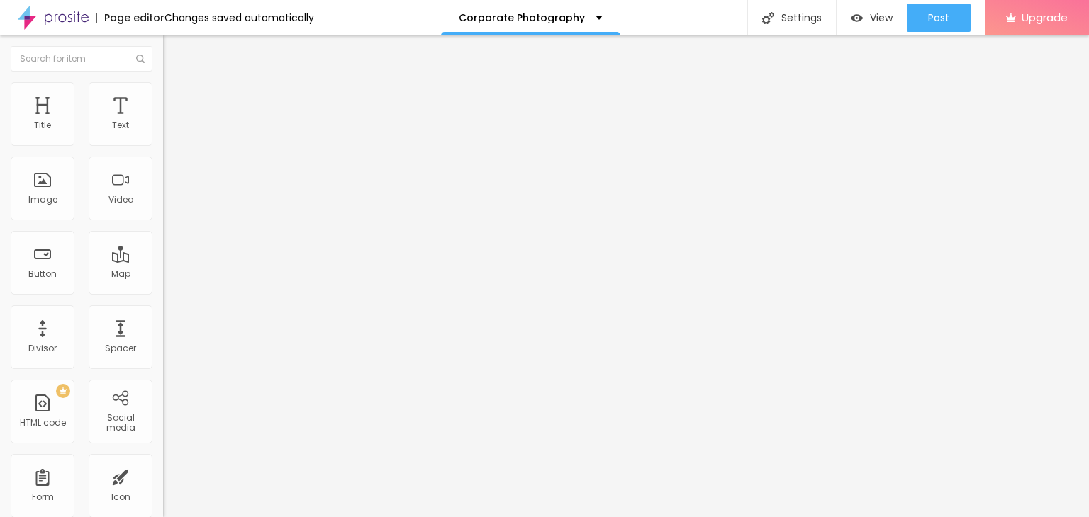
click at [196, 47] on font "Edit Button" at bounding box center [223, 52] width 54 height 14
click at [163, 133] on input "text" at bounding box center [248, 126] width 170 height 14
click at [163, 478] on textarea "Olá, cheguei até você pela página {page_title} e gostaria de mais informações" at bounding box center [243, 490] width 160 height 24
click at [163, 133] on input "text" at bounding box center [248, 126] width 170 height 14
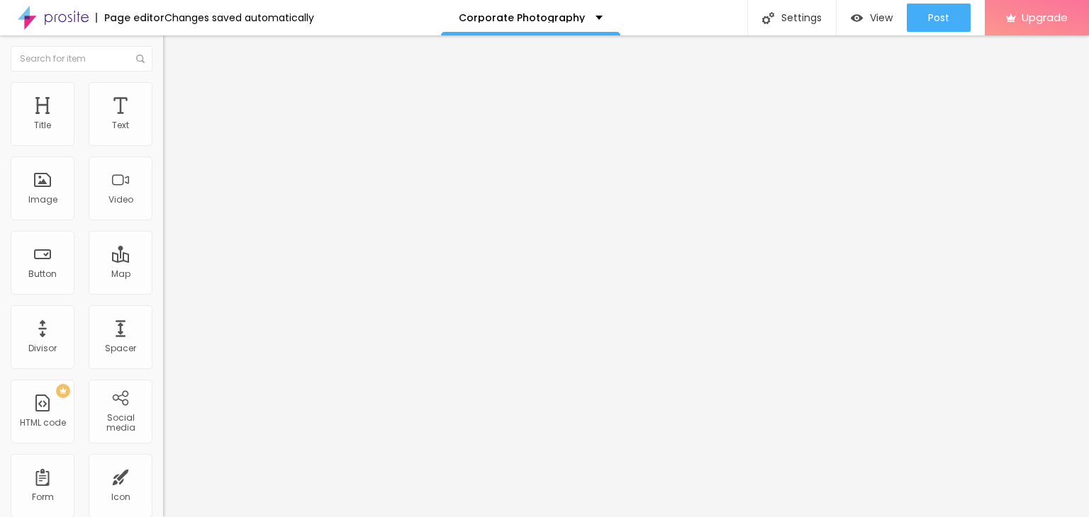
click at [163, 147] on div "+ 55" at bounding box center [244, 281] width 163 height 297
click at [163, 265] on img at bounding box center [244, 346] width 163 height 163
click at [163, 152] on div "+ 55" at bounding box center [244, 281] width 163 height 297
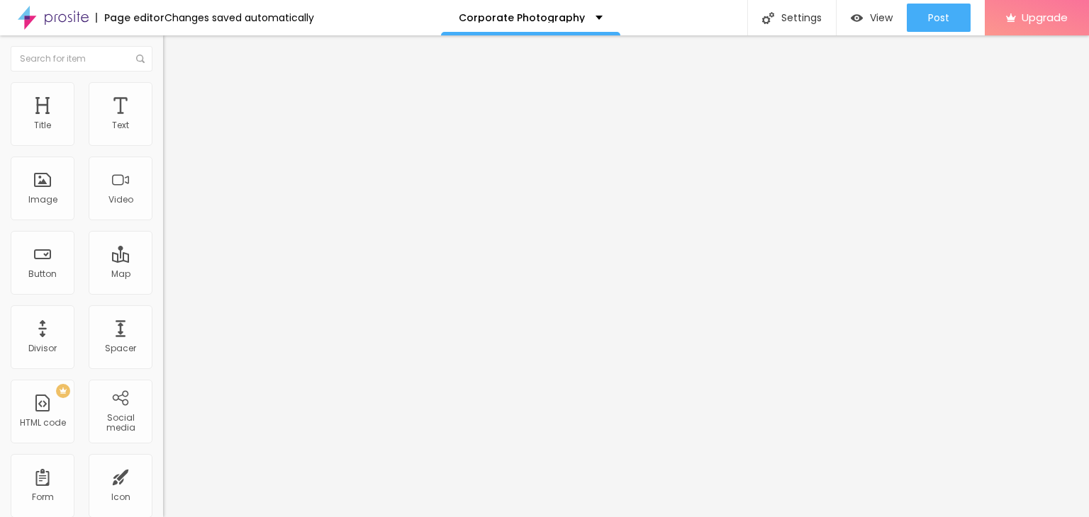
click at [163, 152] on div "+ 55" at bounding box center [244, 281] width 163 height 297
click at [163, 133] on input "text" at bounding box center [248, 126] width 170 height 14
paste input "912785244"
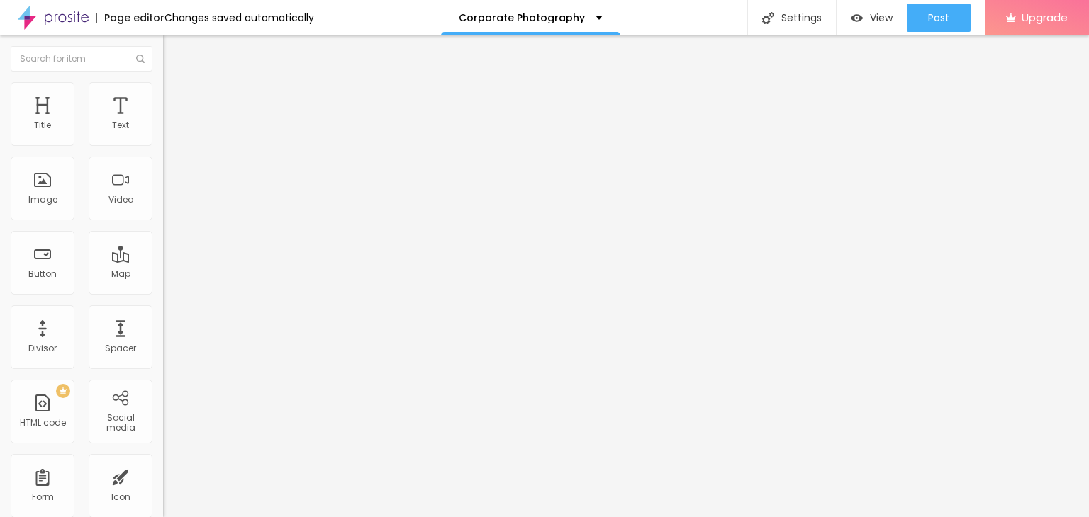
type input "912785244"
click at [163, 83] on ul "Content Style Advanced" at bounding box center [244, 89] width 163 height 43
click at [163, 86] on li "Style" at bounding box center [244, 89] width 163 height 14
click at [169, 223] on img at bounding box center [173, 227] width 9 height 9
radio input "false"
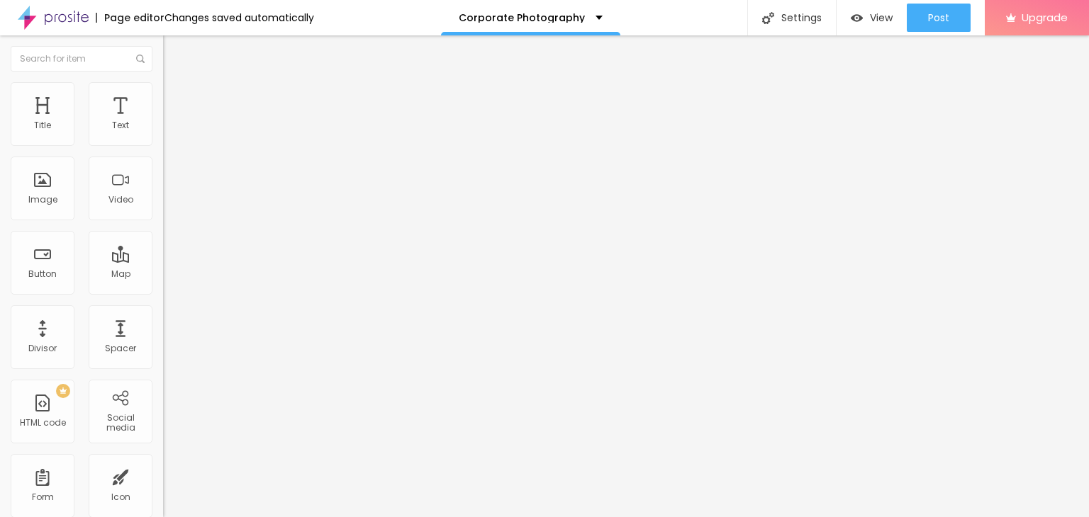
click at [169, 223] on img at bounding box center [173, 227] width 9 height 9
radio input "false"
radio input "true"
click at [169, 223] on img at bounding box center [173, 227] width 9 height 9
radio input "true"
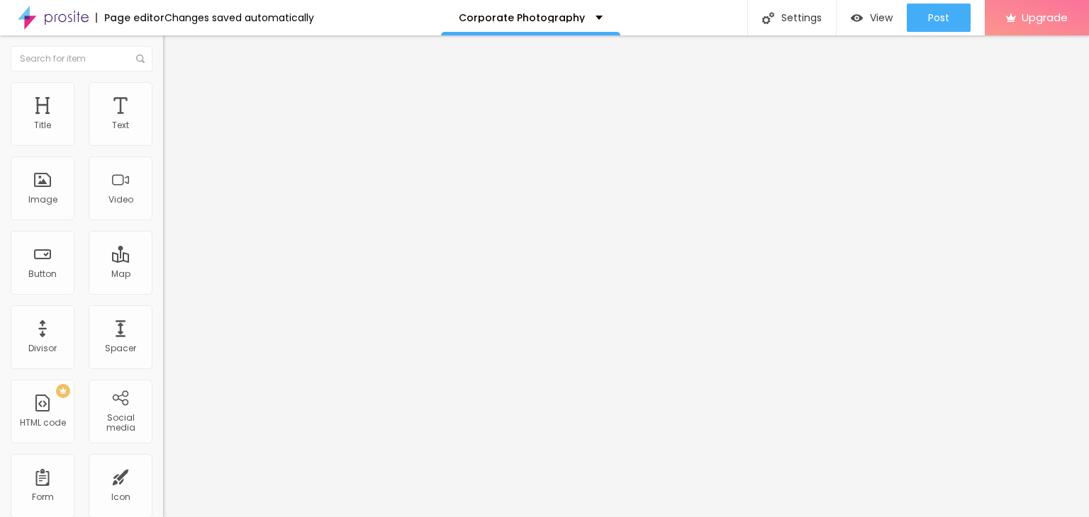
radio input "false"
click at [169, 223] on img at bounding box center [173, 227] width 9 height 9
radio input "false"
click at [169, 223] on img at bounding box center [173, 227] width 9 height 9
radio input "false"
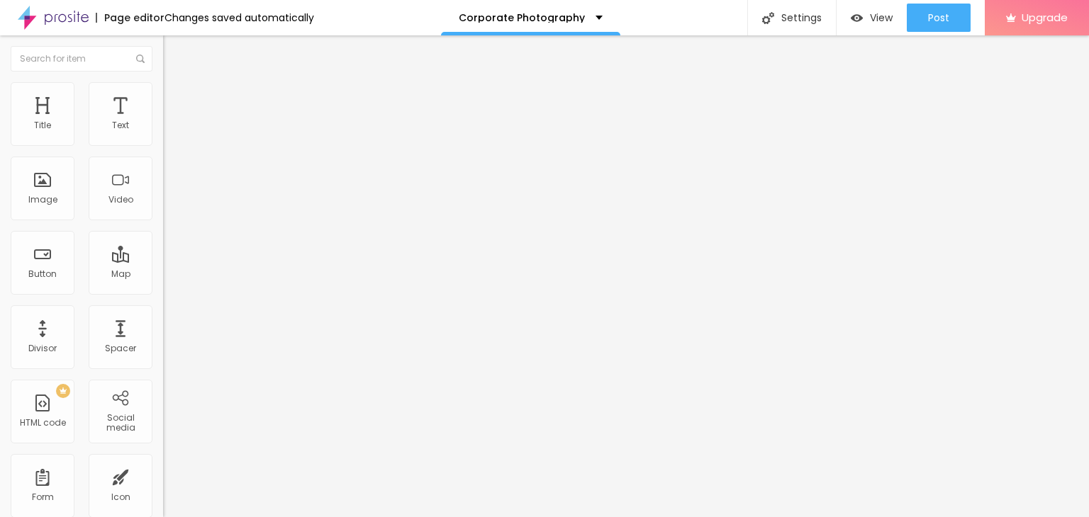
radio input "true"
type input "15"
type input "16"
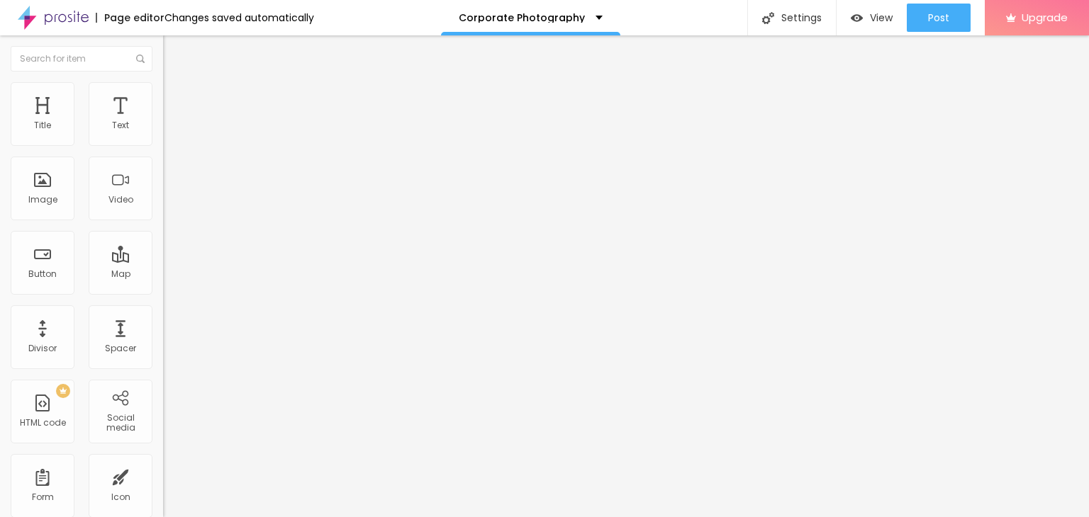
drag, startPoint x: 51, startPoint y: 213, endPoint x: 77, endPoint y: 216, distance: 25.7
type input "16"
click at [163, 411] on input "range" at bounding box center [208, 416] width 91 height 11
click at [163, 454] on font "Light green" at bounding box center [186, 460] width 47 height 12
click at [163, 476] on font "Dark green" at bounding box center [186, 482] width 46 height 12
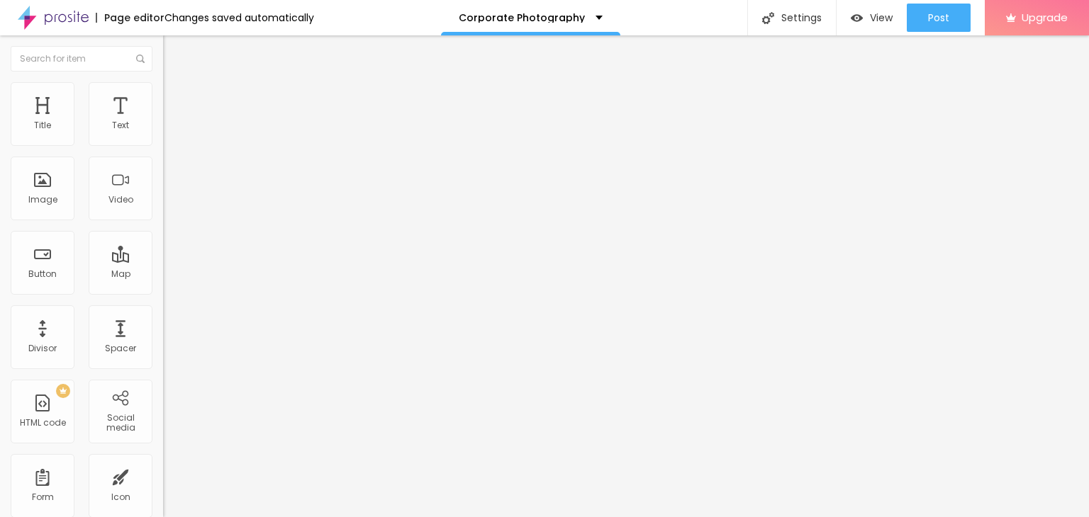
click at [163, 462] on font "Light green" at bounding box center [186, 468] width 47 height 12
click at [163, 493] on font "Rounded" at bounding box center [183, 499] width 40 height 12
click at [163, 501] on font "Letter" at bounding box center [174, 507] width 22 height 12
click at [163, 517] on div "Curved" at bounding box center [244, 521] width 163 height 9
click at [163, 501] on span "Letter" at bounding box center [174, 507] width 22 height 12
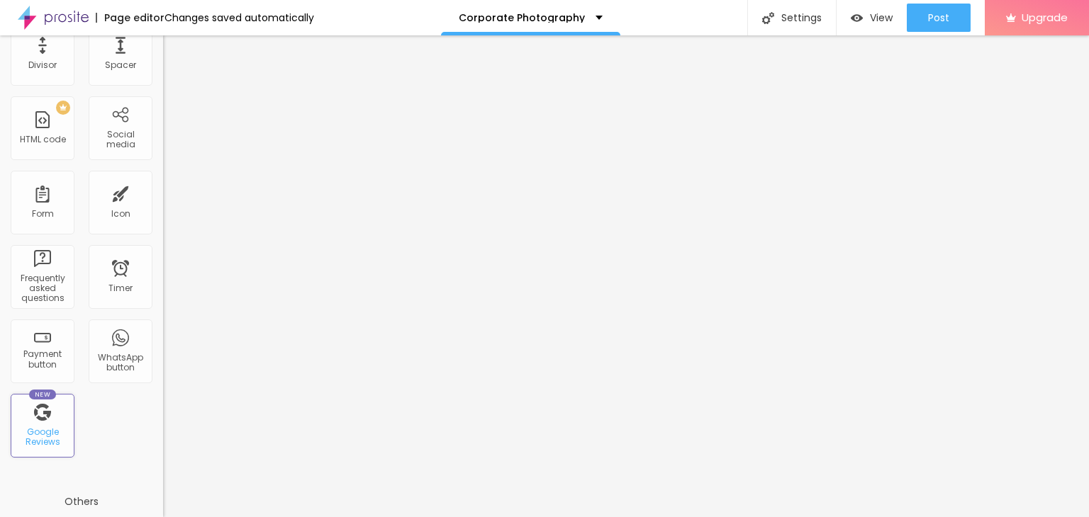
scroll to position [439, 0]
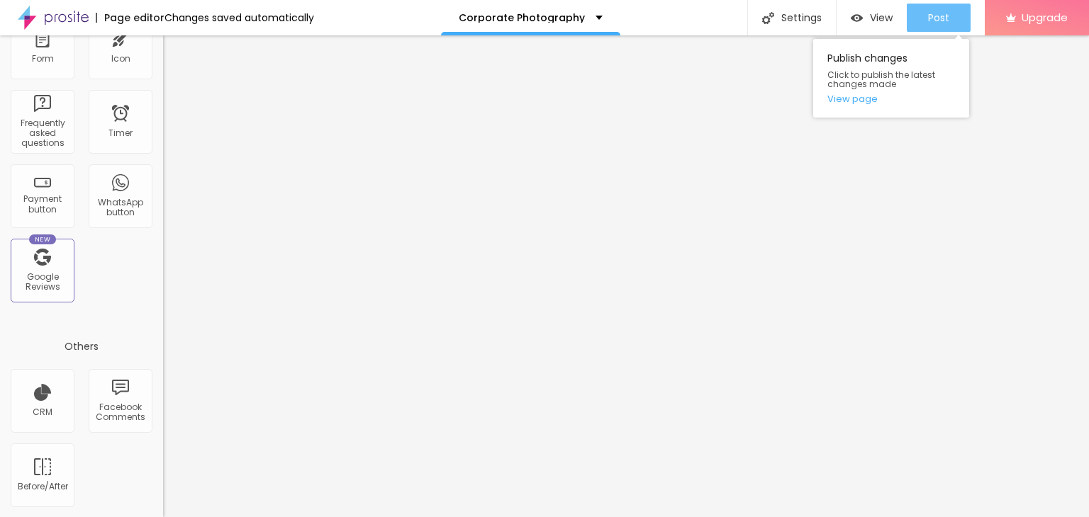
click at [936, 26] on div "Post" at bounding box center [938, 18] width 21 height 28
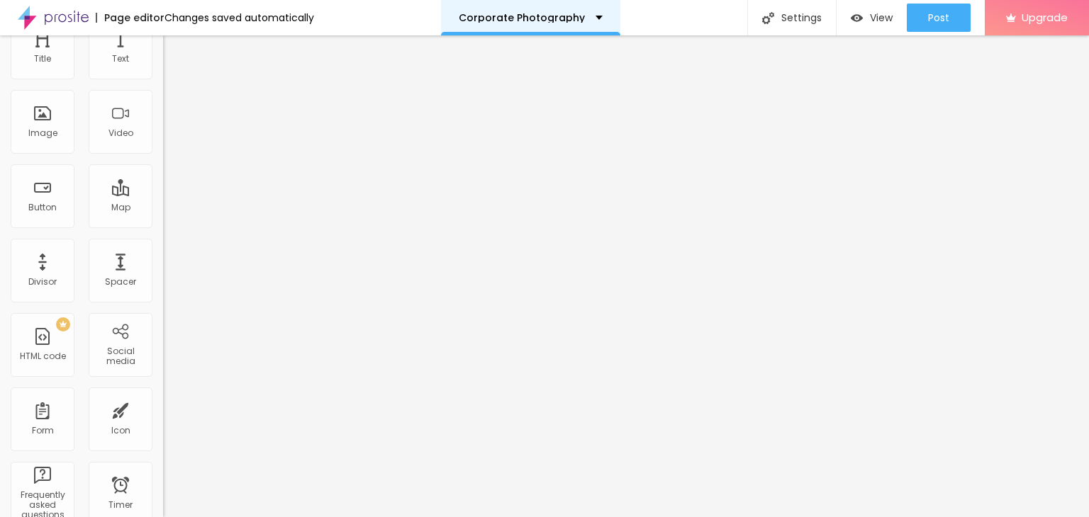
scroll to position [0, 0]
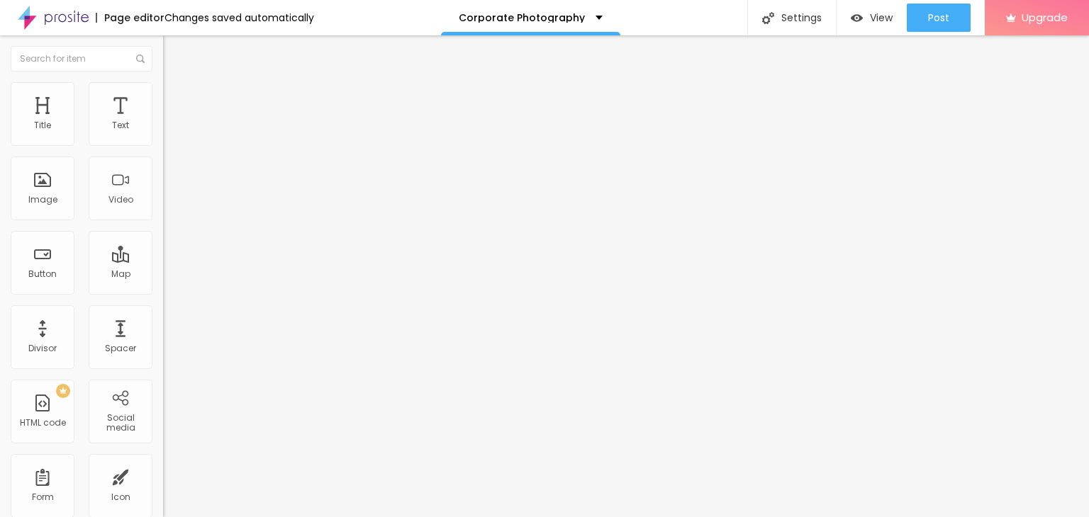
click at [174, 53] on div "Edit Button" at bounding box center [212, 51] width 76 height 11
click at [163, 120] on div "Add image" at bounding box center [244, 116] width 163 height 10
click at [172, 122] on font "Add image" at bounding box center [197, 116] width 50 height 12
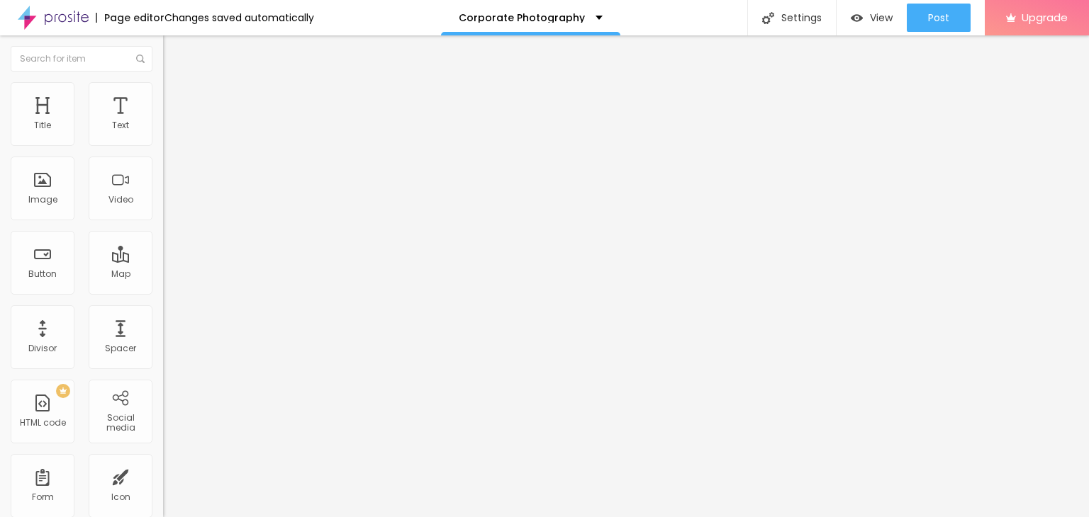
click at [163, 324] on div "Open in a new tab" at bounding box center [244, 316] width 163 height 16
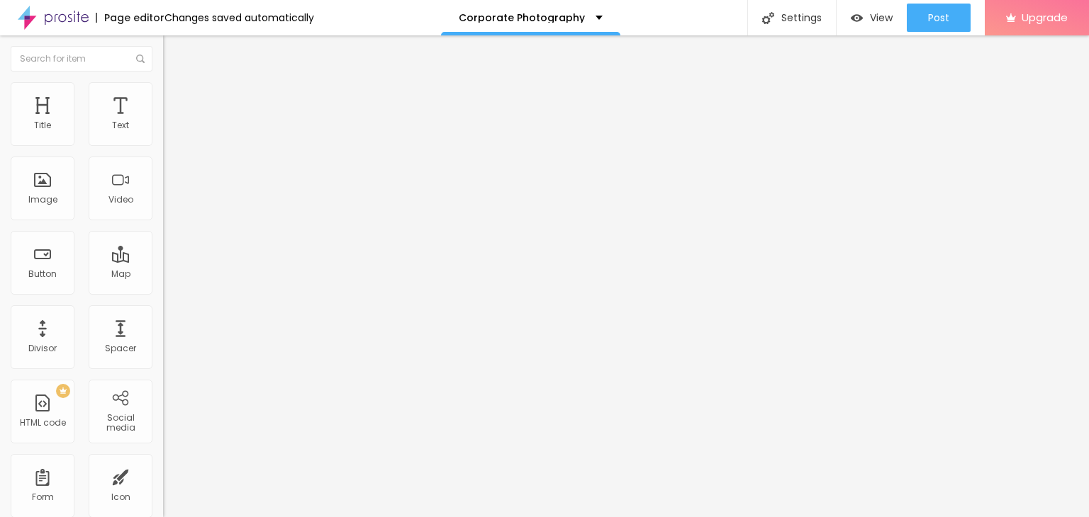
click at [163, 89] on ul "Content Style Advanced" at bounding box center [244, 89] width 163 height 43
click at [163, 91] on li "Style" at bounding box center [244, 89] width 163 height 14
type input "90"
type input "85"
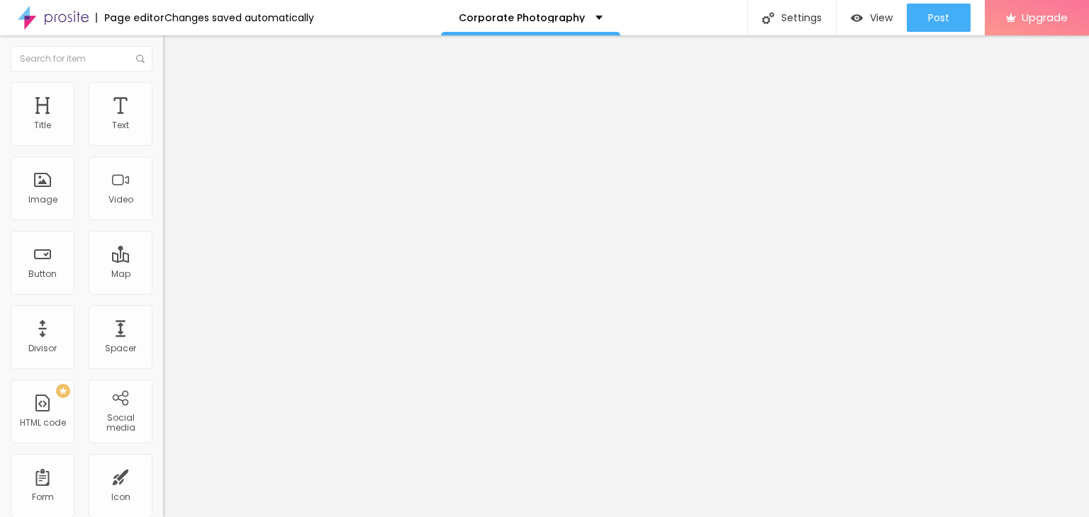
type input "85"
type input "80"
type input "75"
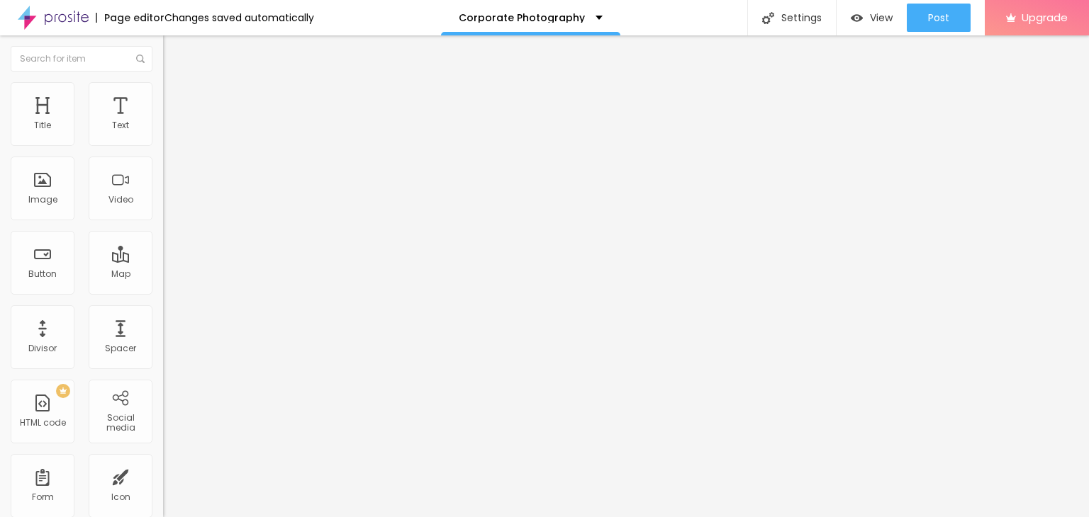
type input "70"
type input "65"
type input "60"
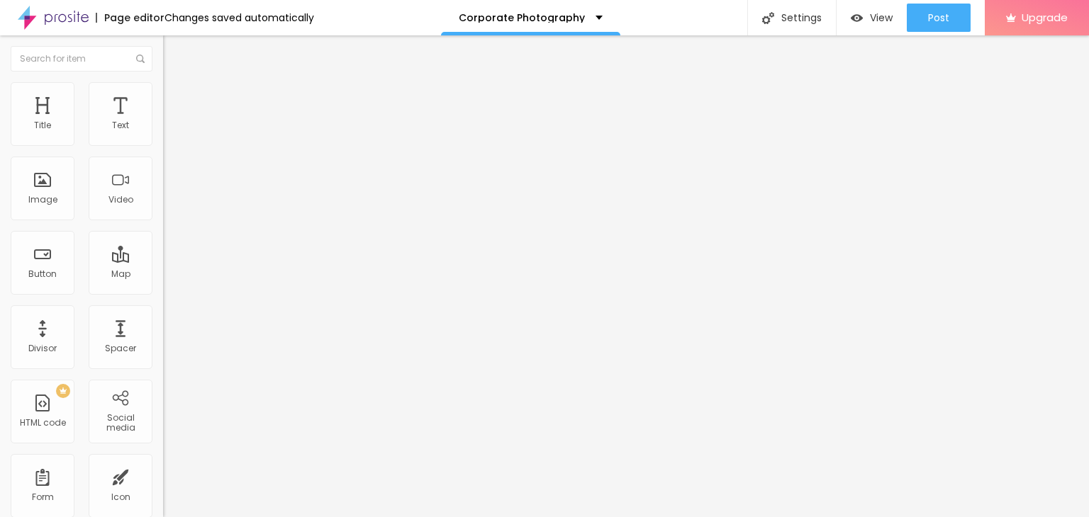
type input "60"
type input "55"
type input "50"
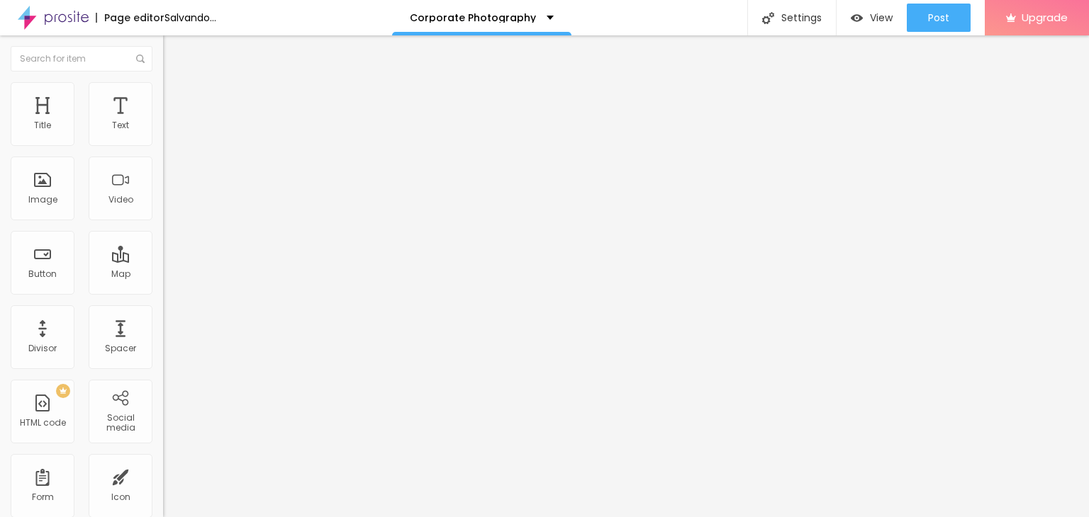
type input "45"
type input "40"
type input "35"
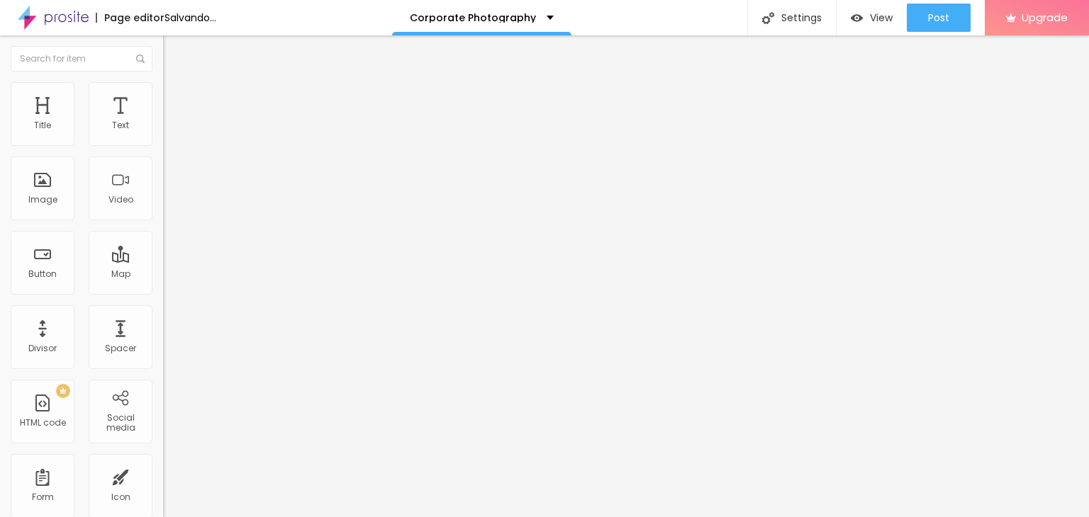
type input "35"
type input "40"
type input "45"
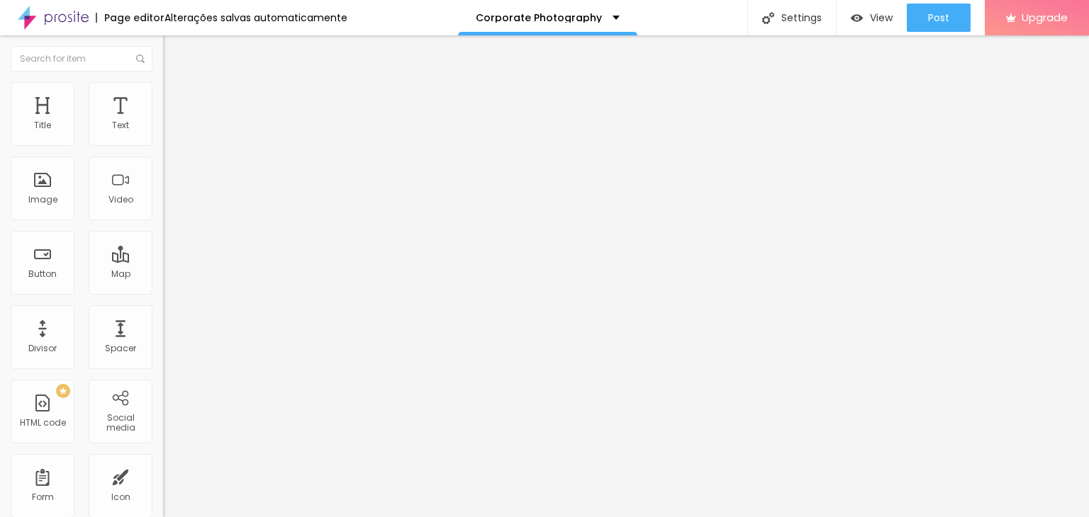
type input "50"
type input "55"
type input "60"
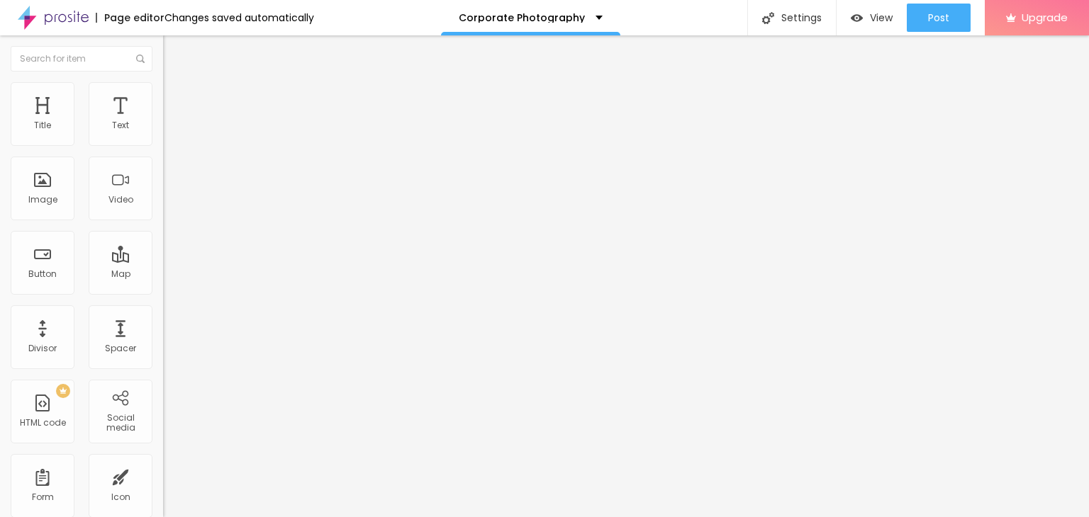
drag, startPoint x: 147, startPoint y: 152, endPoint x: 88, endPoint y: 164, distance: 60.7
type input "60"
click at [163, 145] on input "range" at bounding box center [208, 139] width 91 height 11
click at [163, 96] on li "Advanced" at bounding box center [244, 103] width 163 height 14
click at [176, 84] on font "Content" at bounding box center [193, 78] width 35 height 12
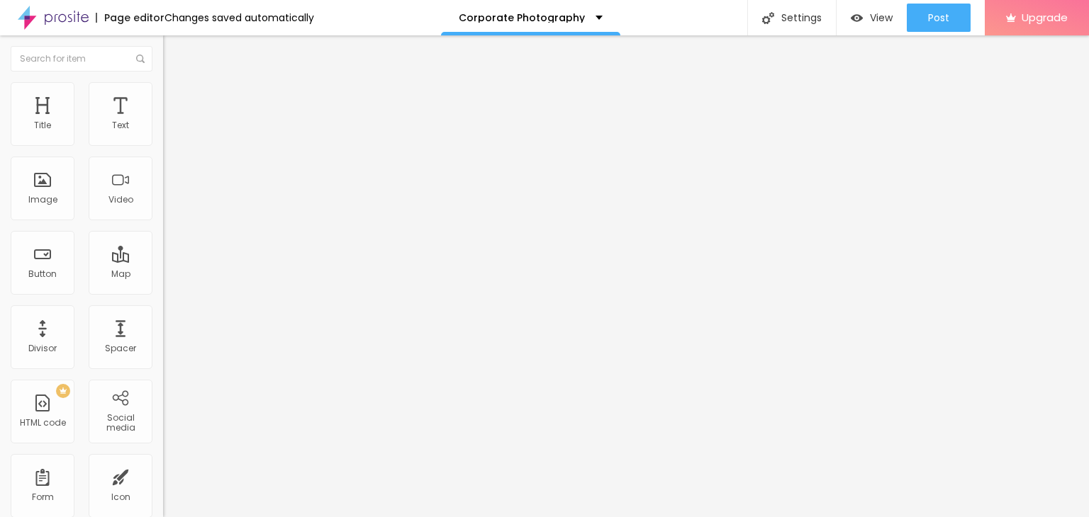
click at [163, 222] on font "Original" at bounding box center [180, 216] width 34 height 12
click at [163, 229] on div "Cinema 16:9" at bounding box center [244, 224] width 163 height 9
click at [163, 244] on font "Standard" at bounding box center [184, 238] width 43 height 12
click at [163, 252] on font "Square" at bounding box center [179, 246] width 32 height 12
click at [163, 259] on div "Original" at bounding box center [244, 255] width 163 height 9
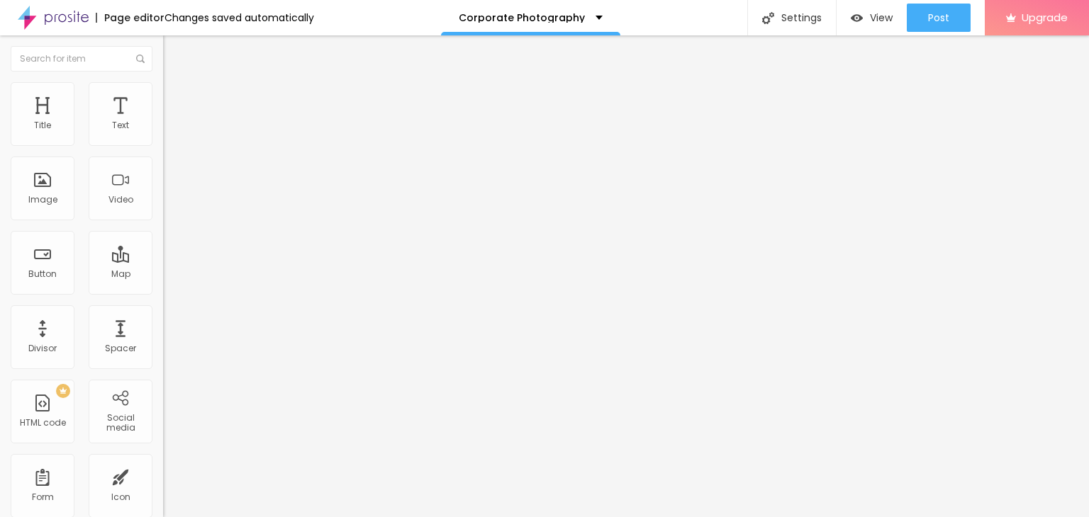
click at [163, 230] on span "Cinema" at bounding box center [180, 224] width 35 height 12
click at [163, 261] on font "Original" at bounding box center [180, 255] width 34 height 12
click at [163, 179] on img at bounding box center [168, 174] width 10 height 10
click at [163, 191] on img at bounding box center [168, 186] width 10 height 10
click at [174, 53] on div "Edit Button" at bounding box center [212, 51] width 76 height 11
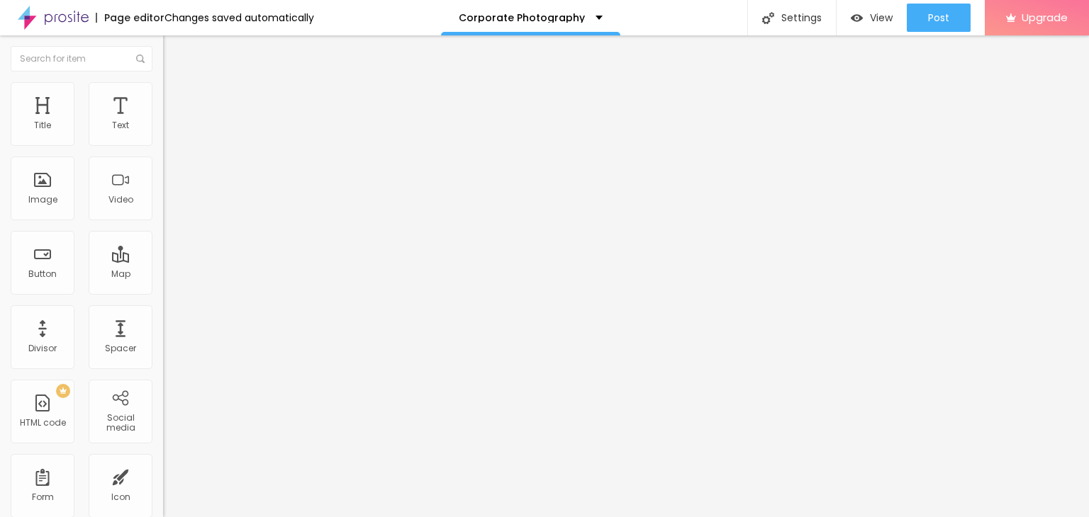
click at [170, 204] on icon "button" at bounding box center [173, 201] width 6 height 6
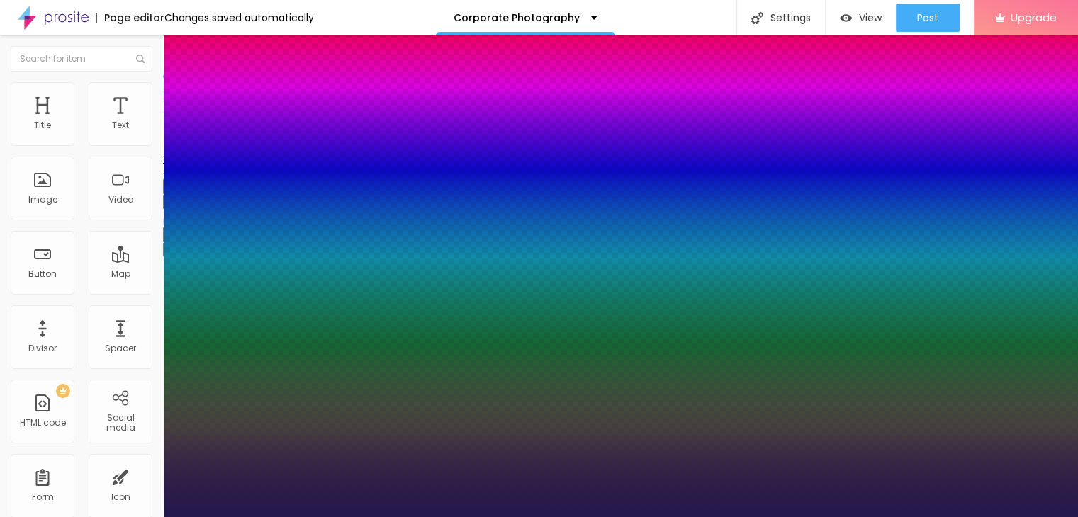
type input "1"
select select "Poppins"
type input "1"
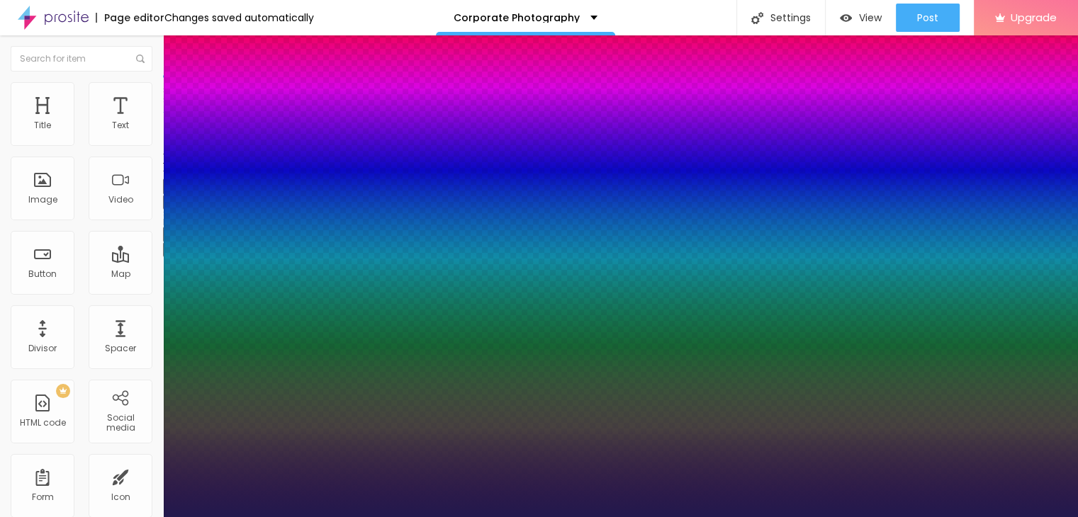
type input "17"
type input "1"
type input "18"
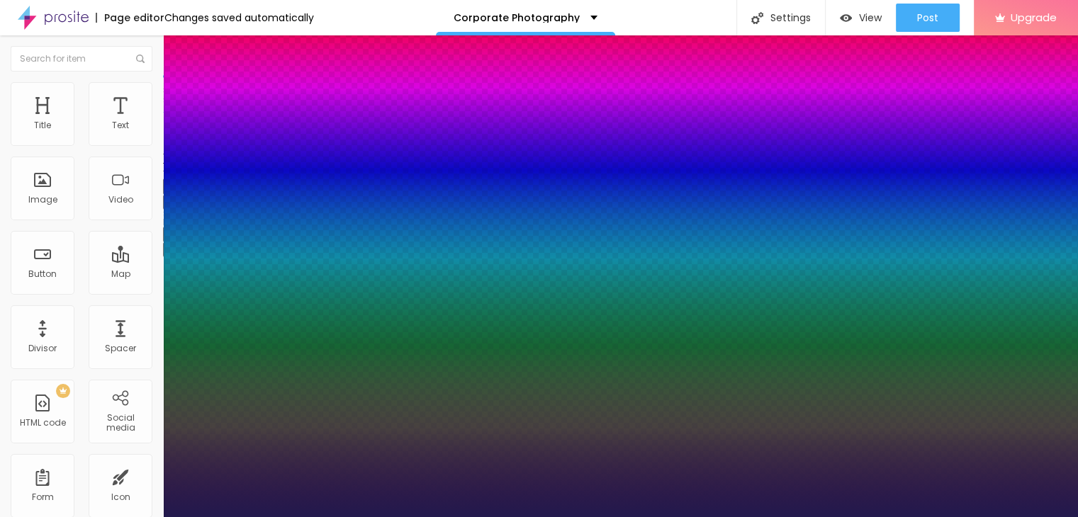
type input "18"
type input "1"
click at [543, 517] on div at bounding box center [539, 517] width 1078 height 0
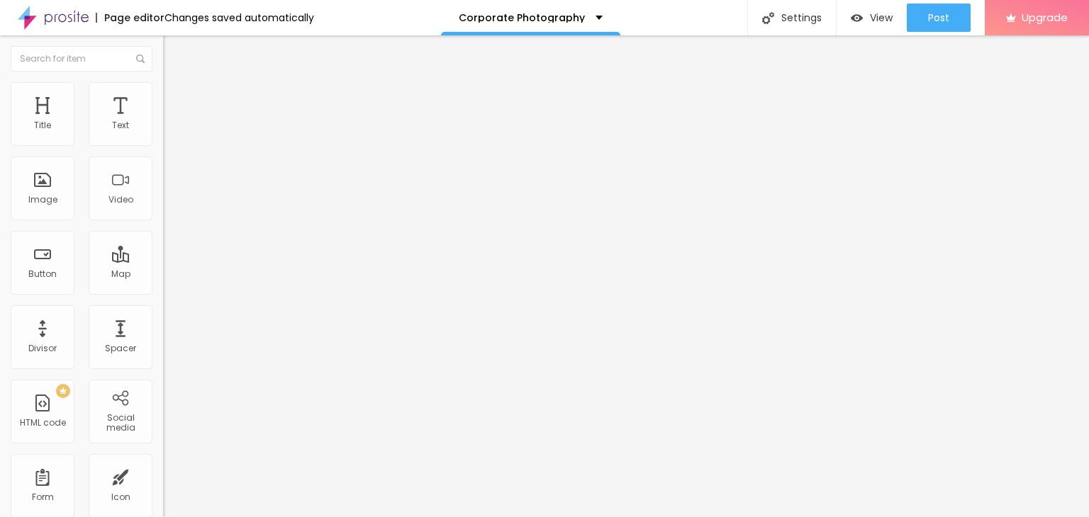
click at [163, 143] on input "text" at bounding box center [248, 136] width 170 height 14
click at [163, 82] on li "Style" at bounding box center [244, 89] width 163 height 14
type input "16"
type input "27"
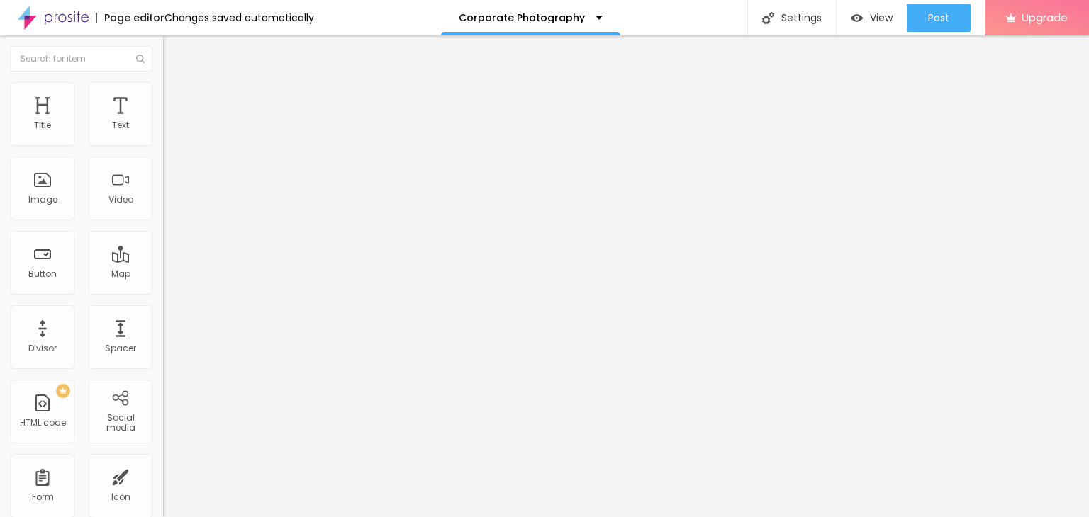
type input "27"
type input "29"
type input "32"
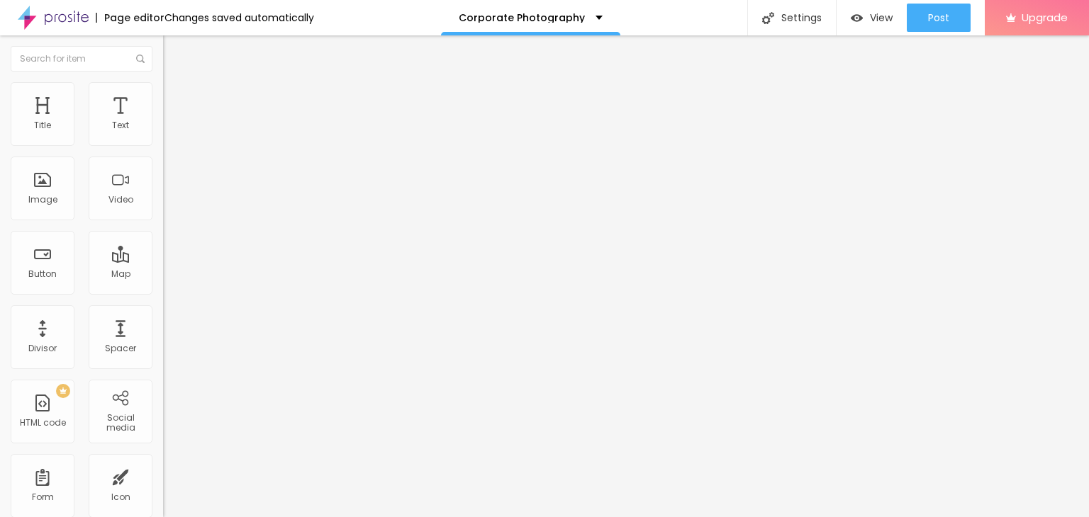
type input "36"
type input "33"
type input "25"
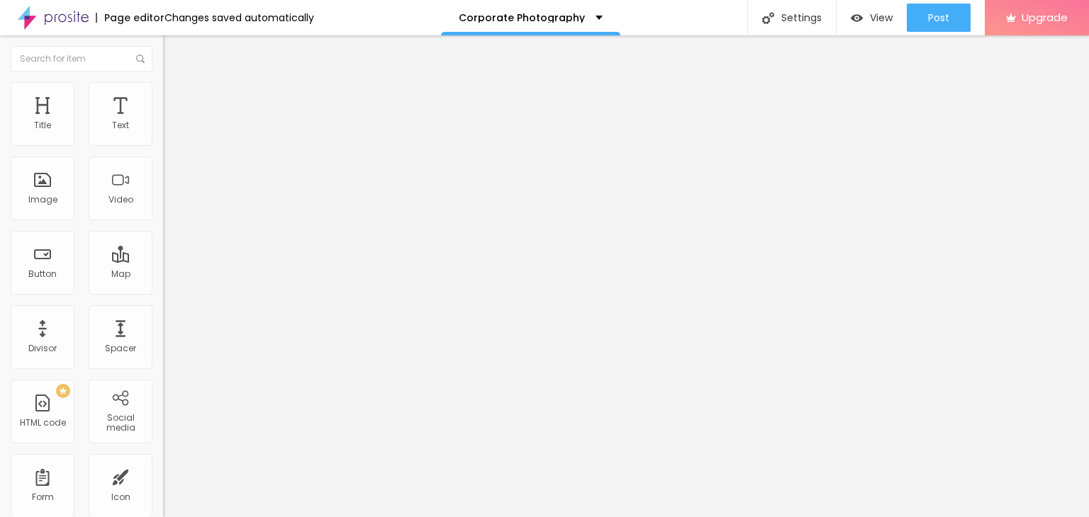
type input "25"
type input "21"
type input "20"
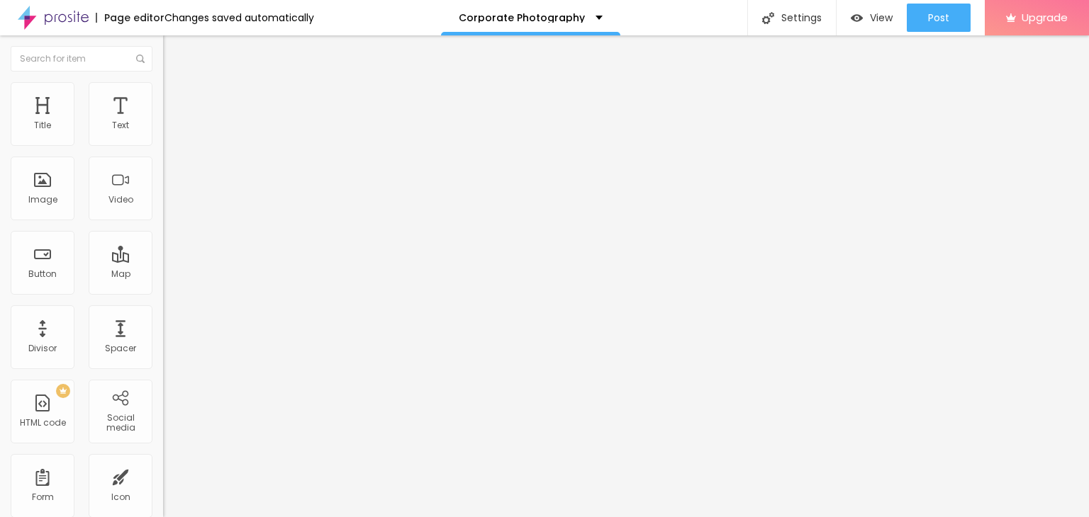
type input "17"
type input "13"
drag, startPoint x: 36, startPoint y: 179, endPoint x: 145, endPoint y: 196, distance: 109.9
click at [163, 311] on input "range" at bounding box center [208, 316] width 91 height 11
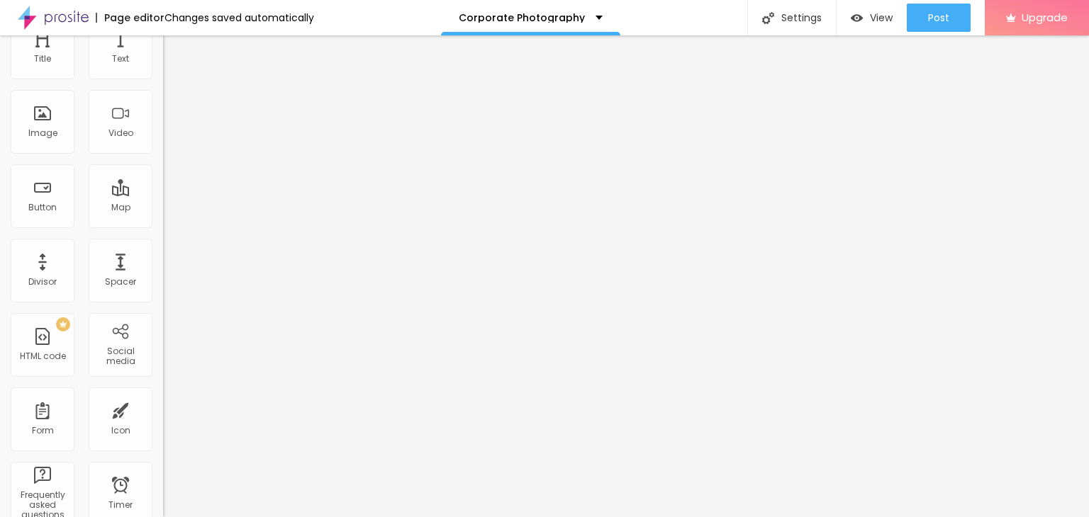
scroll to position [0, 0]
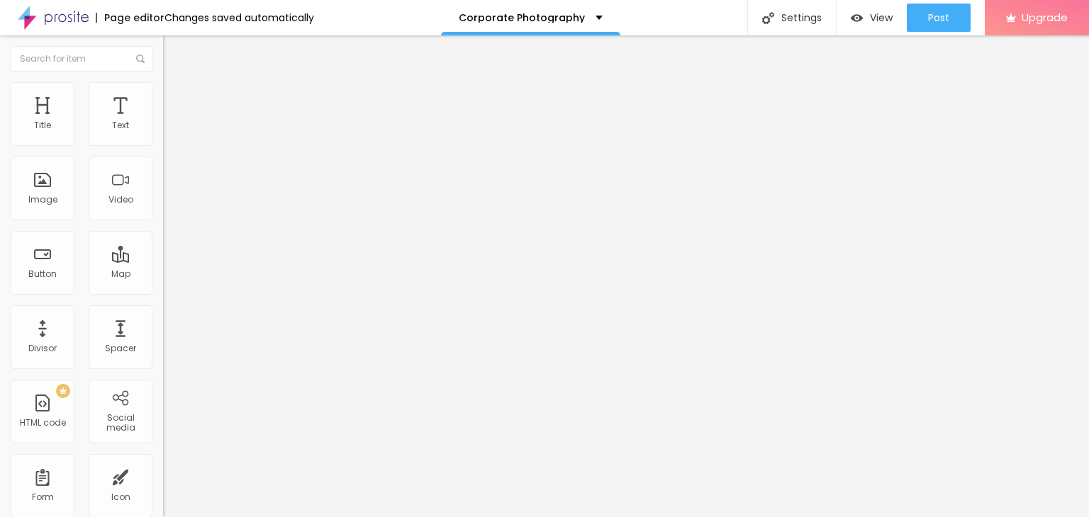
click at [176, 98] on font "Style" at bounding box center [186, 92] width 21 height 12
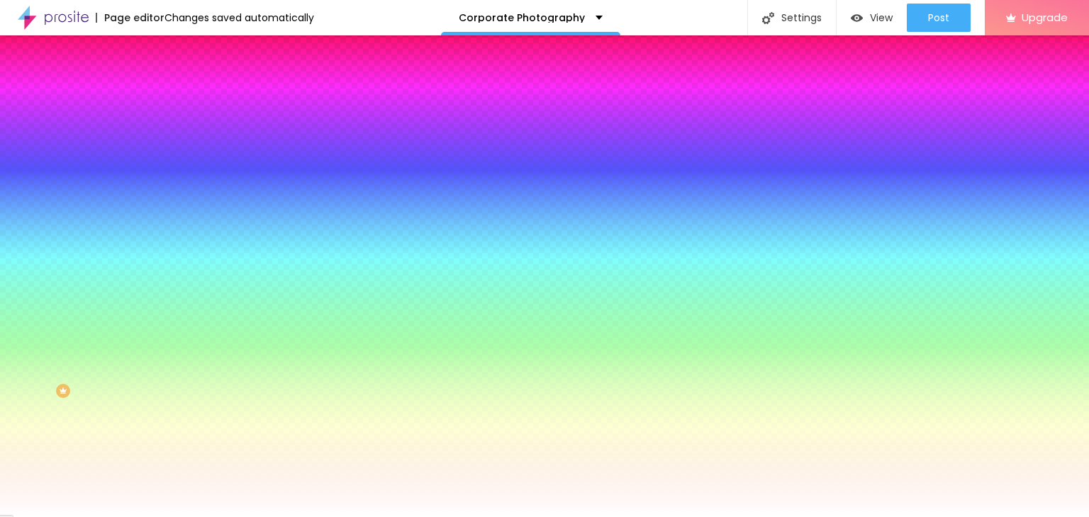
click at [163, 96] on li "Advanced" at bounding box center [244, 103] width 163 height 14
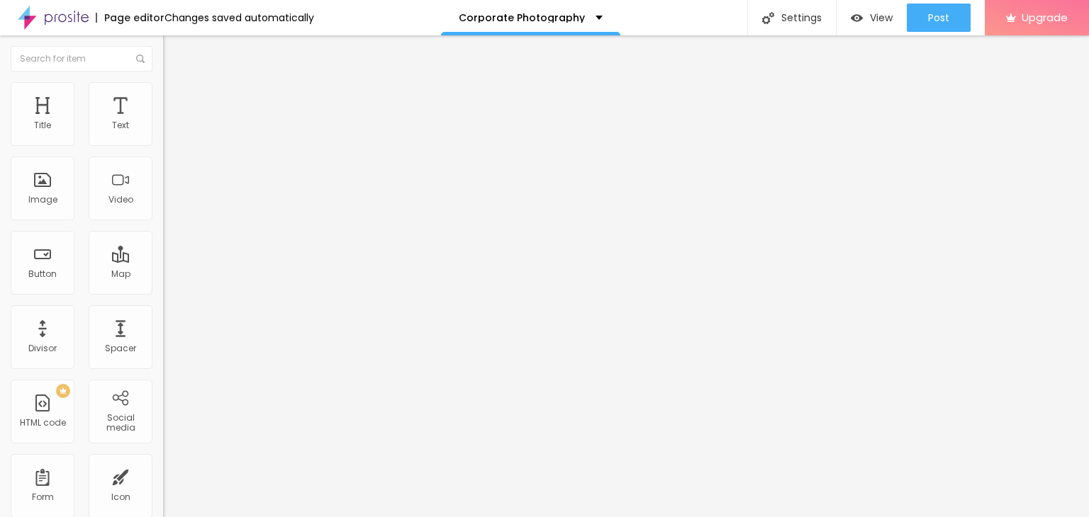
click at [176, 84] on font "Content" at bounding box center [193, 78] width 35 height 12
click at [163, 226] on div "Text Click me Alignment Size Normal Small Normal Big Link URL https:// Open in …" at bounding box center [244, 214] width 163 height 206
click at [163, 219] on span "Normal" at bounding box center [179, 217] width 32 height 12
click at [83, 53] on input "text" at bounding box center [82, 59] width 142 height 26
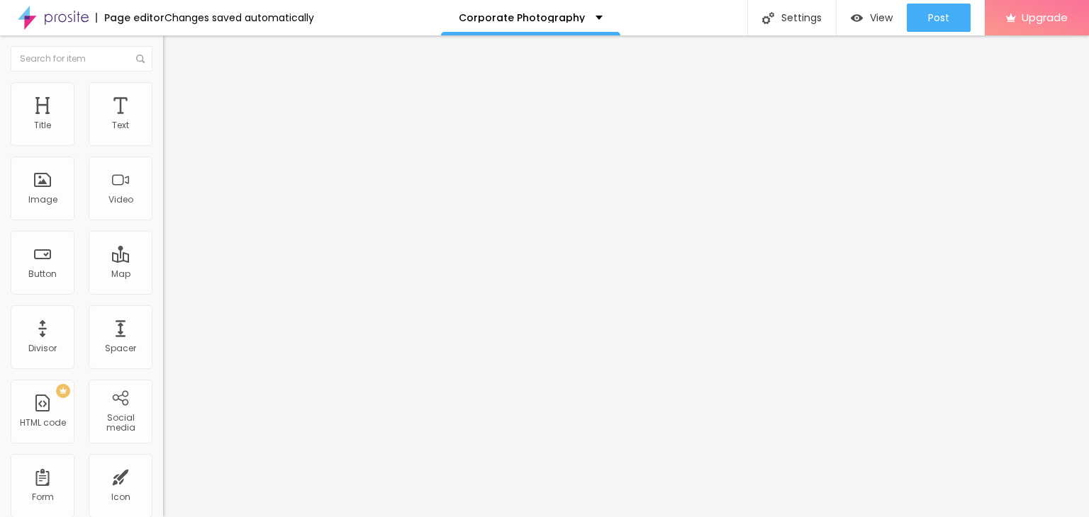
click at [163, 136] on div "TikTok" at bounding box center [244, 139] width 163 height 9
click at [163, 143] on div "TikTok" at bounding box center [244, 127] width 163 height 33
click at [163, 412] on div "Instagram" at bounding box center [244, 416] width 163 height 9
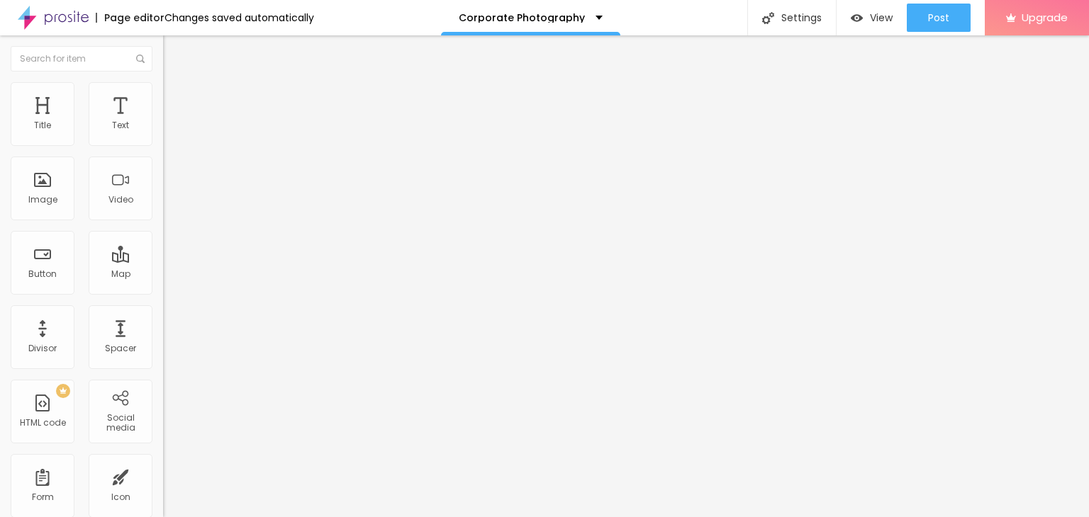
drag, startPoint x: 79, startPoint y: 262, endPoint x: 18, endPoint y: 271, distance: 61.8
paste input "[DOMAIN_NAME][URL]"
click at [163, 412] on div "Instagram" at bounding box center [244, 416] width 163 height 9
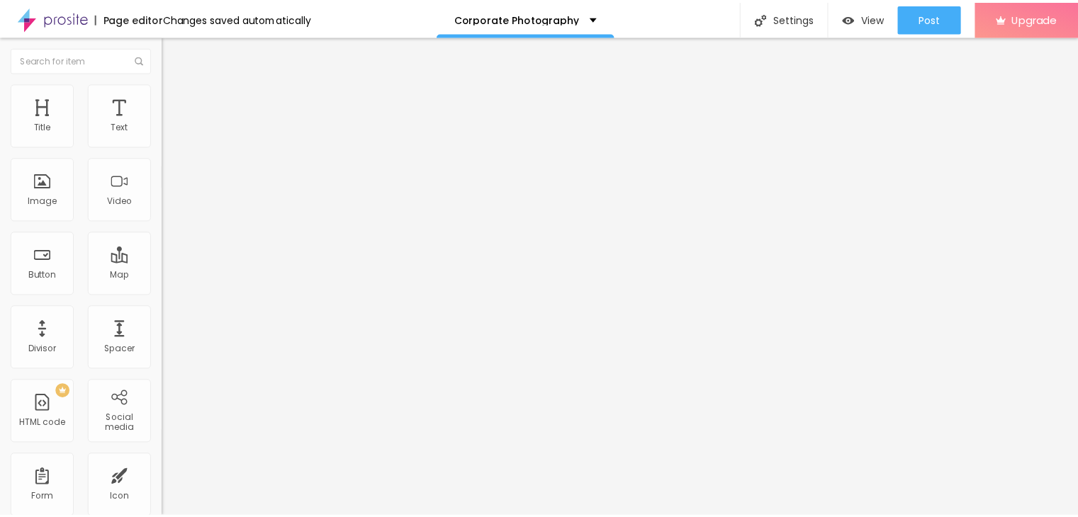
scroll to position [0, 0]
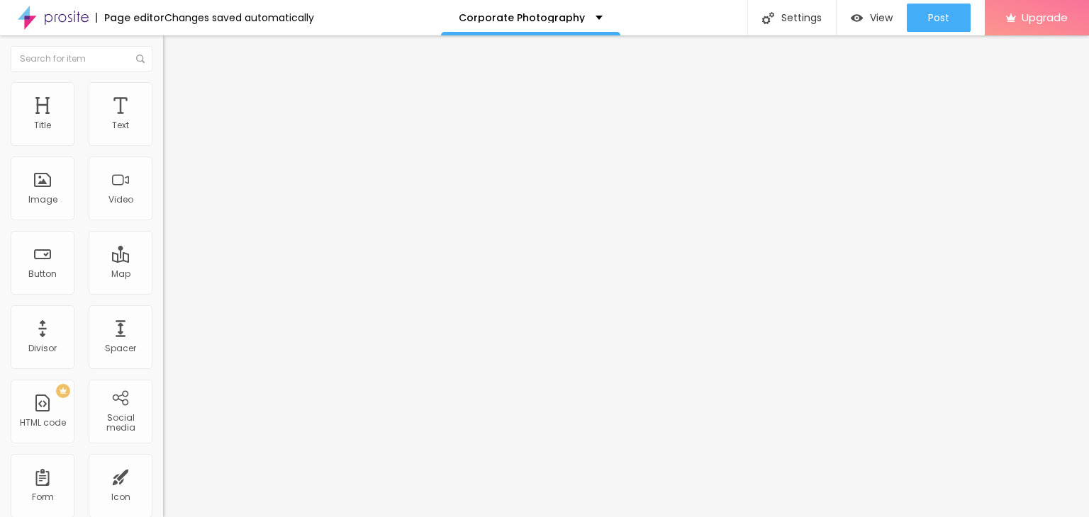
click at [163, 140] on div "TikTok" at bounding box center [244, 139] width 163 height 9
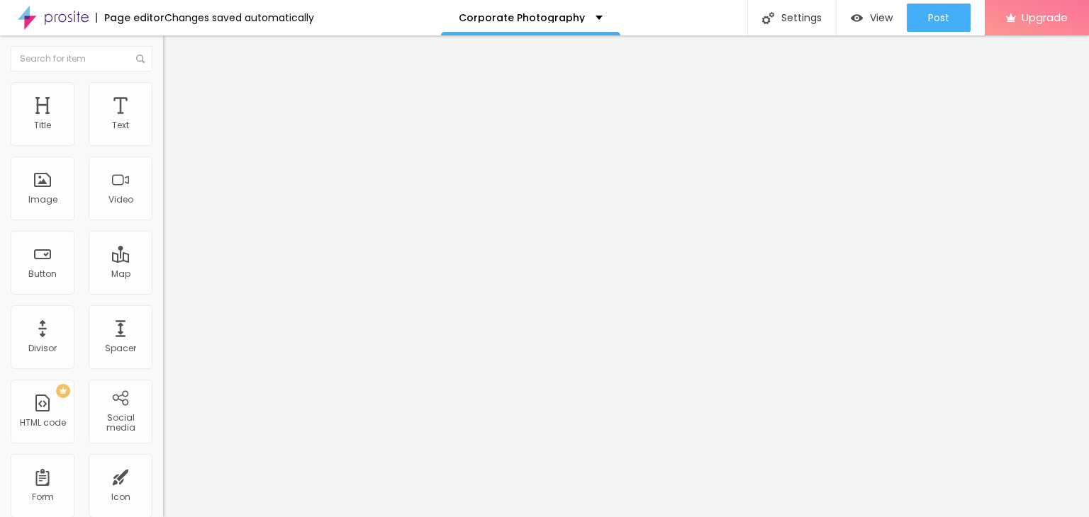
click at [163, 226] on font "Open in a new tab" at bounding box center [196, 220] width 67 height 11
click at [163, 142] on div "TikTok" at bounding box center [244, 127] width 163 height 33
click at [163, 245] on div "Instagram" at bounding box center [244, 343] width 163 height 196
click at [163, 420] on div "Instagram" at bounding box center [244, 424] width 163 height 9
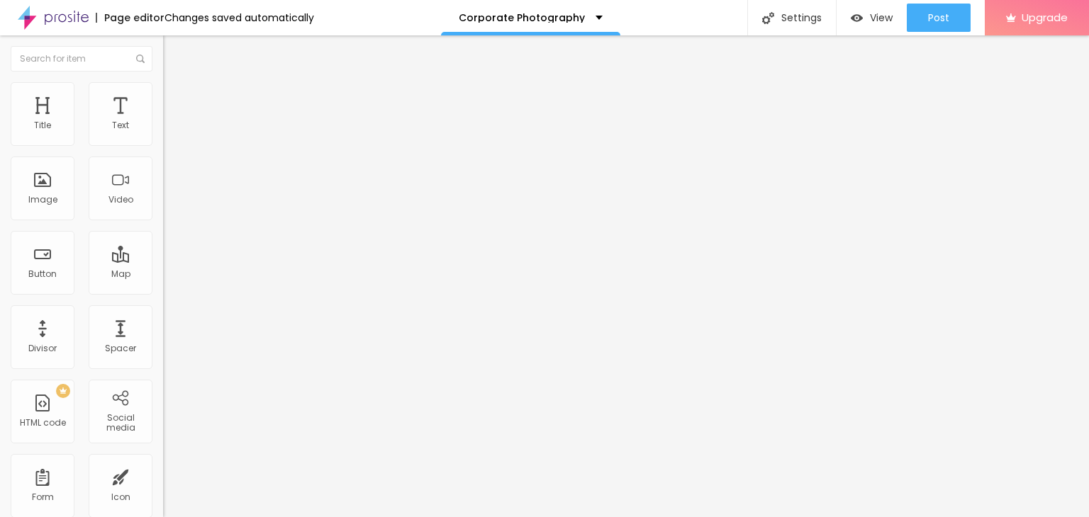
click at [163, 84] on ul "Content Style Advanced" at bounding box center [244, 89] width 163 height 43
click at [163, 89] on img at bounding box center [169, 88] width 13 height 13
click at [163, 96] on img at bounding box center [169, 102] width 13 height 13
click at [163, 82] on li "Content" at bounding box center [244, 75] width 163 height 14
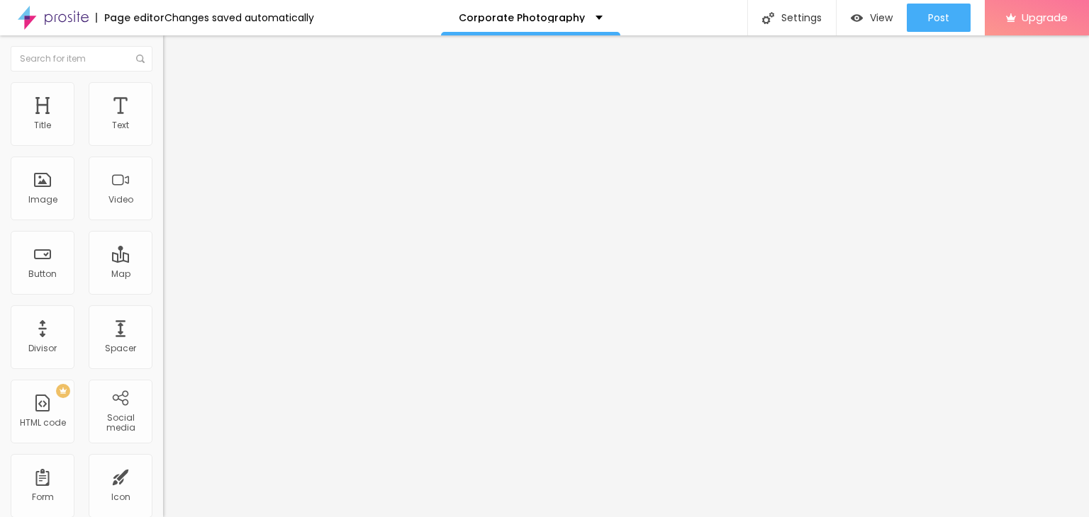
click at [163, 143] on div "Form Contact" at bounding box center [244, 127] width 163 height 33
click at [163, 143] on div "Contact" at bounding box center [244, 131] width 163 height 24
click at [60, 517] on div "Contact" at bounding box center [71, 527] width 135 height 9
click at [172, 138] on div "Contact" at bounding box center [244, 131] width 145 height 13
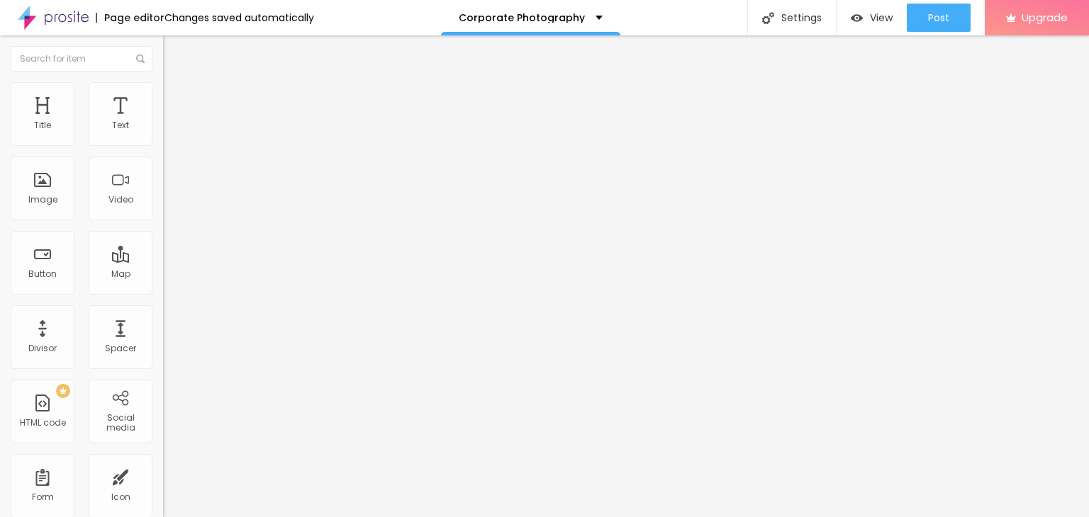
click at [163, 143] on div "CORPORATE" at bounding box center [244, 131] width 163 height 24
click at [172, 137] on font "NEW FORM" at bounding box center [194, 131] width 44 height 12
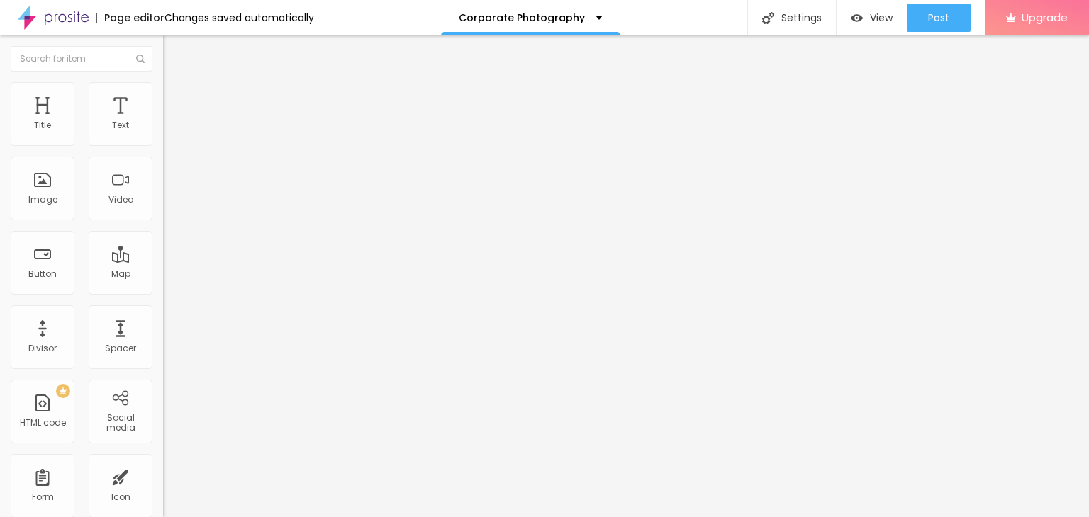
click at [172, 137] on font "NEW FORM" at bounding box center [194, 131] width 44 height 12
click at [172, 138] on div "NEW FORM" at bounding box center [244, 131] width 145 height 13
drag, startPoint x: 89, startPoint y: 288, endPoint x: 57, endPoint y: 291, distance: 32.0
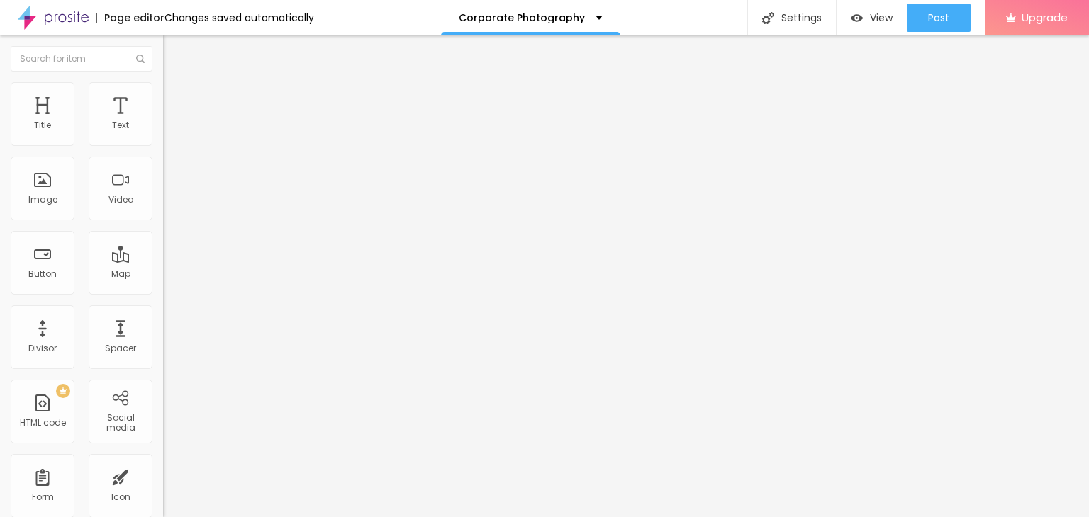
click at [172, 138] on div "NEW FORM" at bounding box center [244, 131] width 145 height 13
click at [74, 517] on div "Contact" at bounding box center [71, 527] width 135 height 9
click at [163, 120] on span "Formulário" at bounding box center [186, 114] width 47 height 12
click at [163, 143] on img at bounding box center [167, 147] width 9 height 9
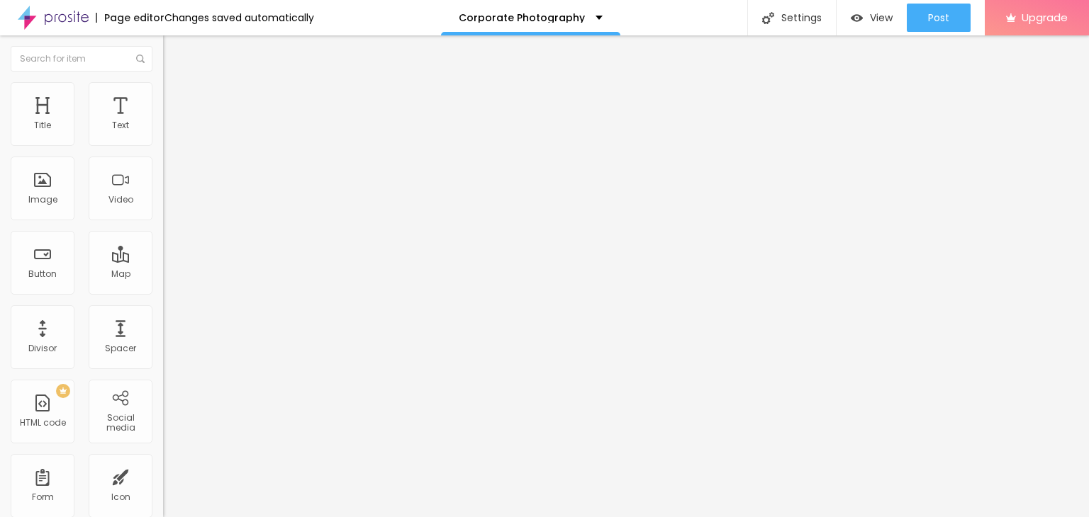
scroll to position [128, 0]
drag, startPoint x: 102, startPoint y: 107, endPoint x: 93, endPoint y: 98, distance: 13.0
click at [163, 106] on ul "Content Style Advanced" at bounding box center [244, 89] width 163 height 43
click at [163, 98] on ul "Content Style Advanced" at bounding box center [244, 89] width 163 height 43
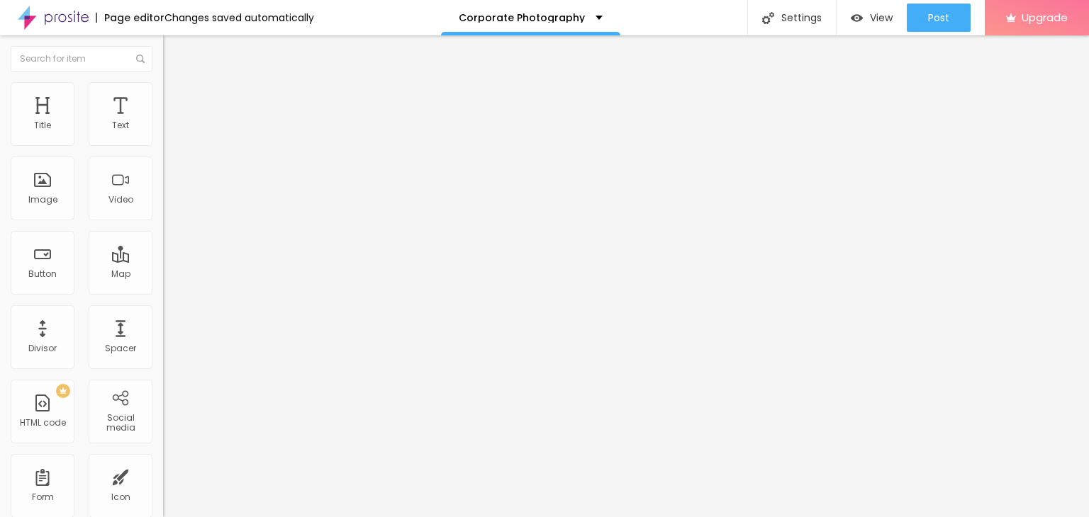
click at [163, 86] on img at bounding box center [169, 88] width 13 height 13
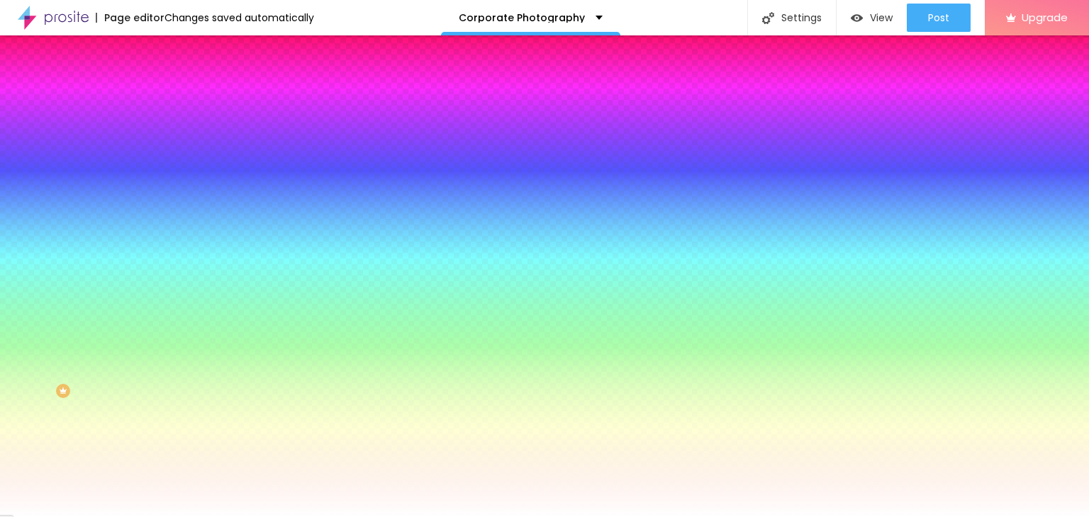
click at [163, 279] on div at bounding box center [244, 279] width 163 height 0
click at [99, 344] on div at bounding box center [544, 258] width 1089 height 517
drag, startPoint x: 74, startPoint y: 349, endPoint x: 19, endPoint y: 305, distance: 70.1
click at [163, 293] on div "Background color Return to default #FFFFFF" at bounding box center [244, 273] width 163 height 39
click at [163, 254] on div "Fields" at bounding box center [244, 250] width 163 height 9
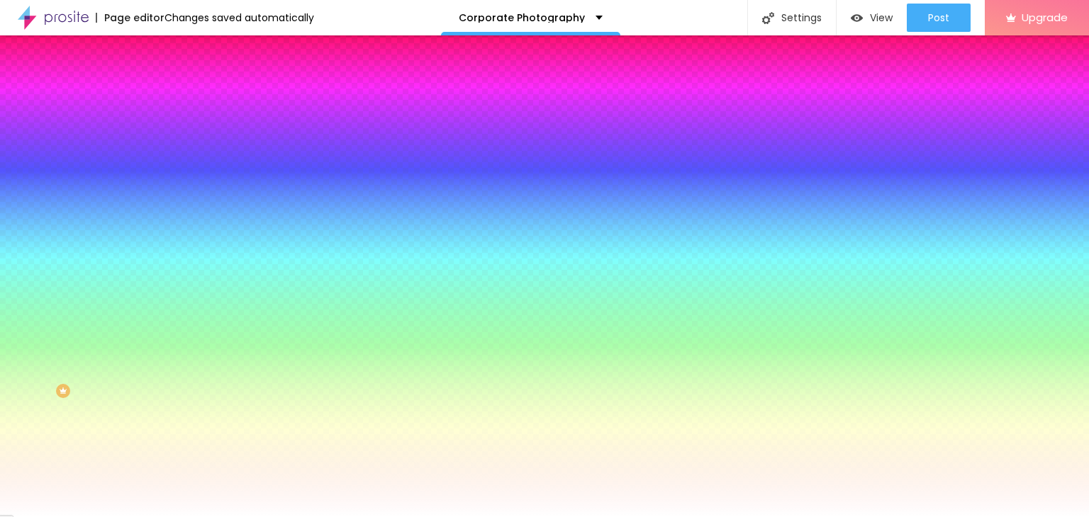
click at [163, 240] on button "button" at bounding box center [173, 238] width 20 height 15
click at [259, 517] on div at bounding box center [544, 526] width 1089 height 0
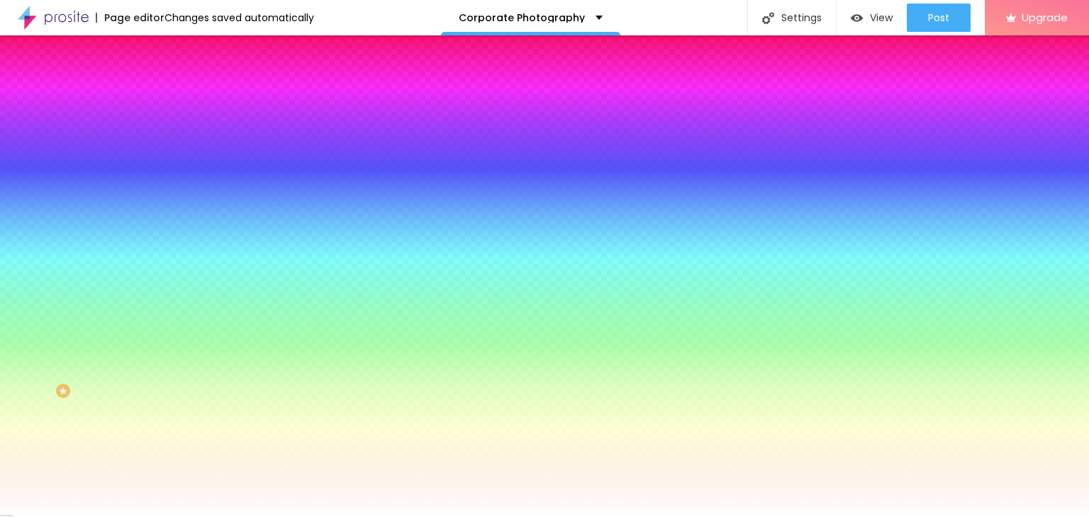
click at [205, 383] on div at bounding box center [544, 258] width 1089 height 517
click at [179, 383] on div at bounding box center [544, 258] width 1089 height 517
click at [67, 515] on font "Enable shadow" at bounding box center [33, 521] width 67 height 12
click at [251, 517] on div at bounding box center [544, 526] width 1089 height 0
click at [67, 517] on div at bounding box center [544, 517] width 1089 height 0
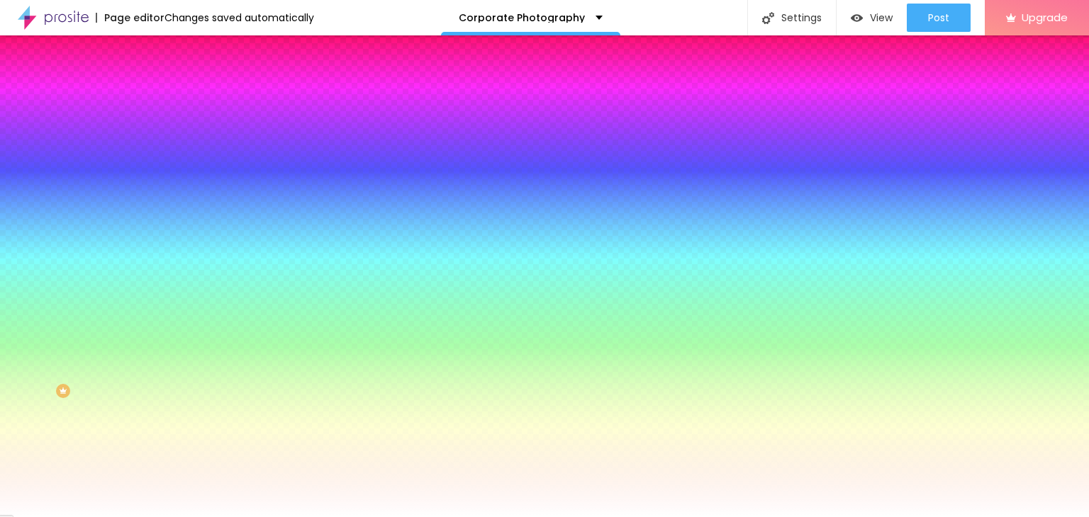
click at [163, 159] on button "button" at bounding box center [173, 151] width 20 height 15
drag, startPoint x: 262, startPoint y: 371, endPoint x: 190, endPoint y: 347, distance: 75.8
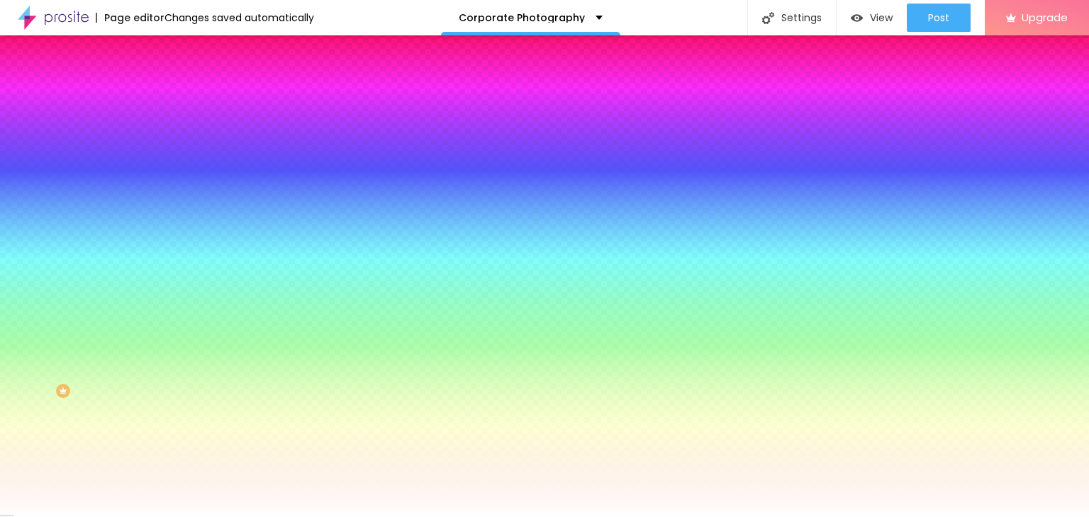
drag, startPoint x: 275, startPoint y: 396, endPoint x: 294, endPoint y: 454, distance: 61.2
click at [294, 454] on body "Page editor Alterações salvas automaticamente Corporate Photography Settings Pa…" at bounding box center [544, 258] width 1089 height 517
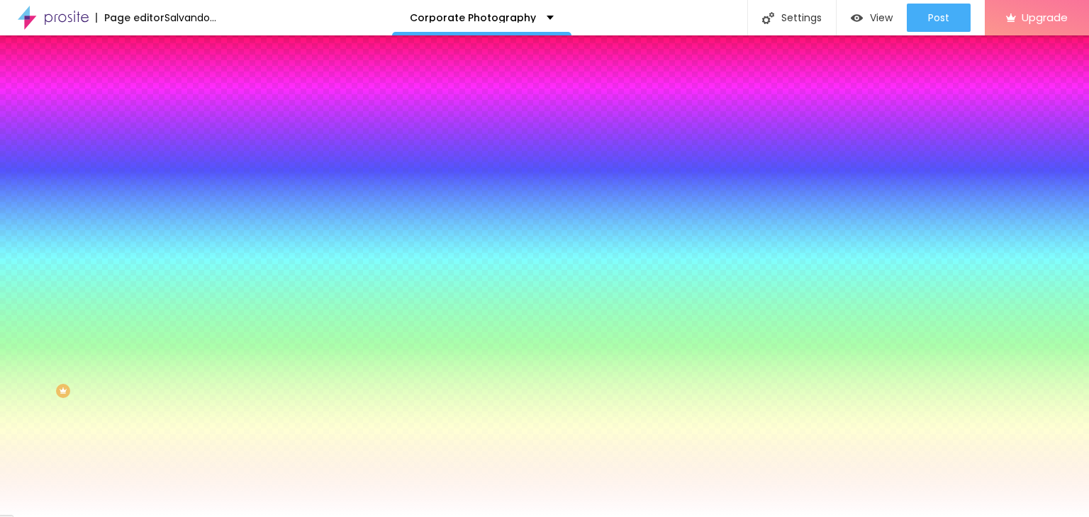
click at [824, 517] on div at bounding box center [544, 517] width 1089 height 0
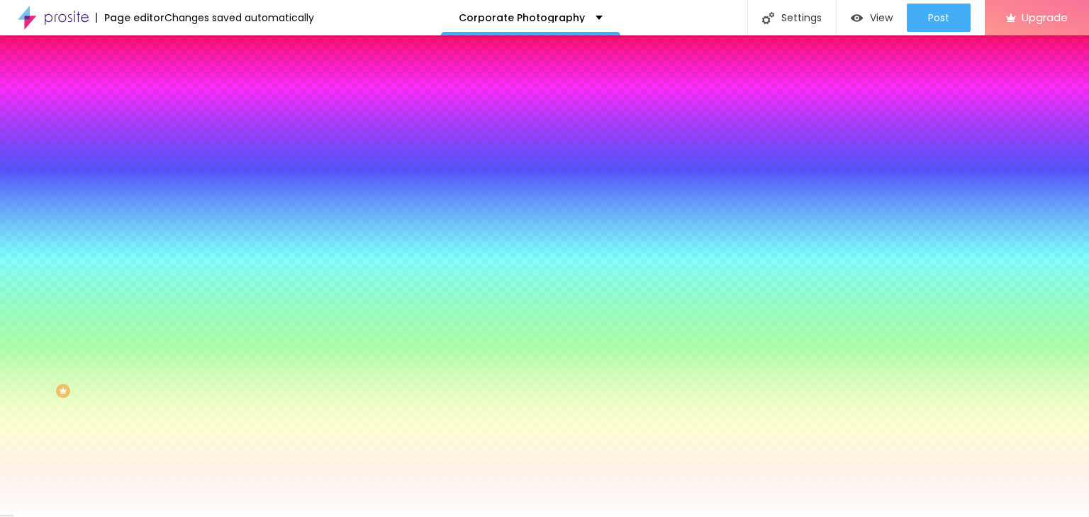
click at [163, 96] on li "Advanced" at bounding box center [244, 103] width 163 height 14
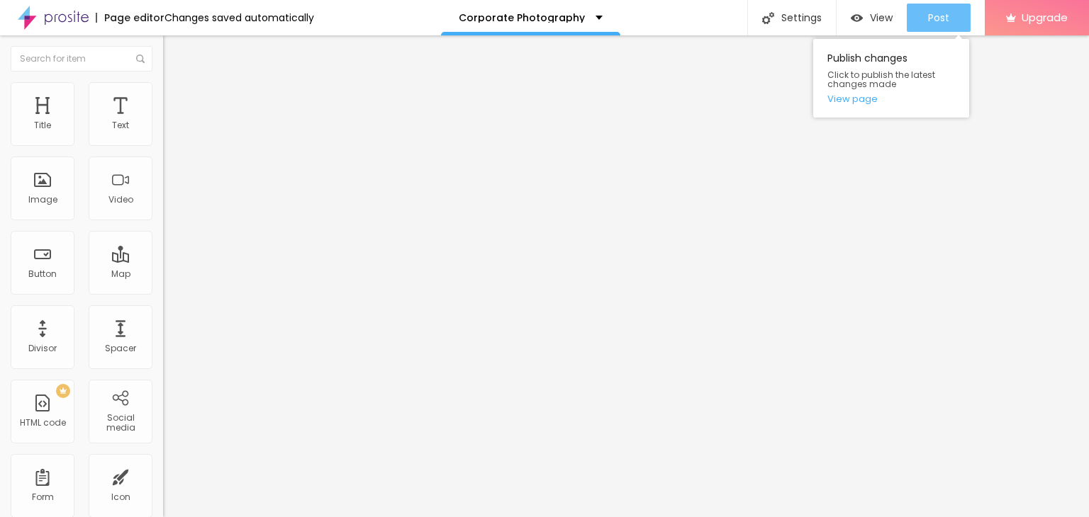
click at [942, 18] on font "Post" at bounding box center [938, 18] width 21 height 14
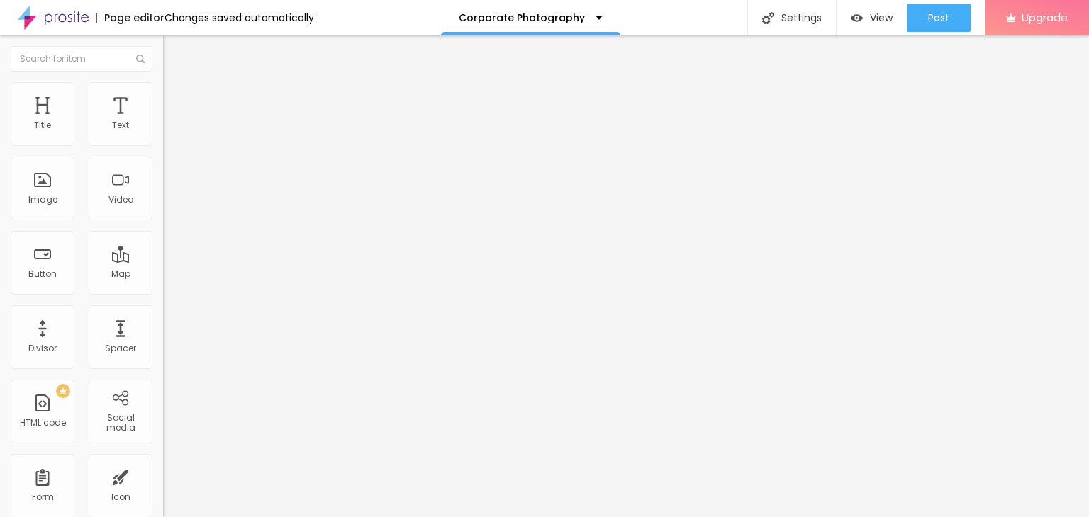
click at [163, 93] on li "Style" at bounding box center [244, 89] width 163 height 14
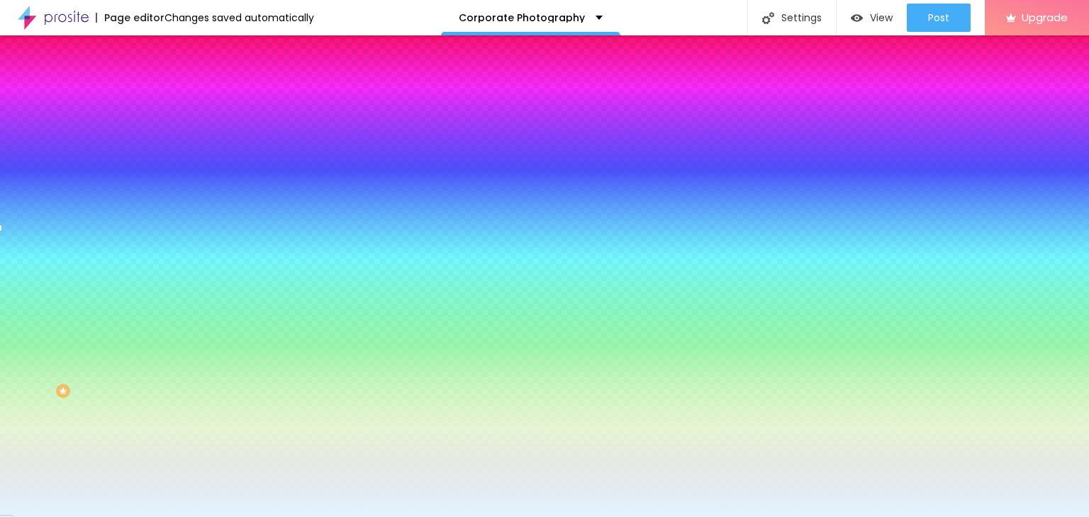
click at [163, 207] on input "#E3F4FF" at bounding box center [248, 200] width 170 height 14
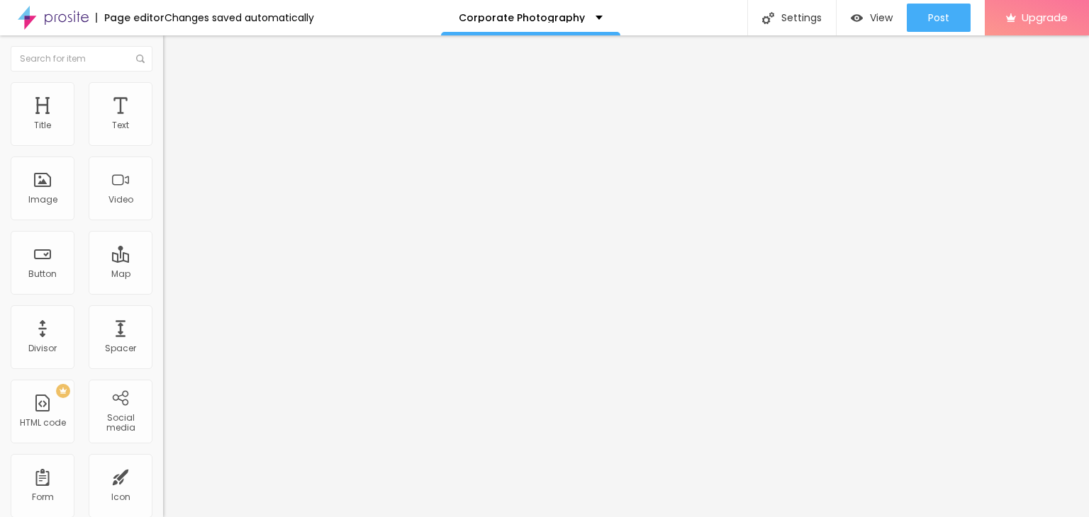
click at [163, 89] on ul "Content Style Advanced" at bounding box center [244, 89] width 163 height 43
click at [163, 94] on li "Style" at bounding box center [244, 89] width 163 height 14
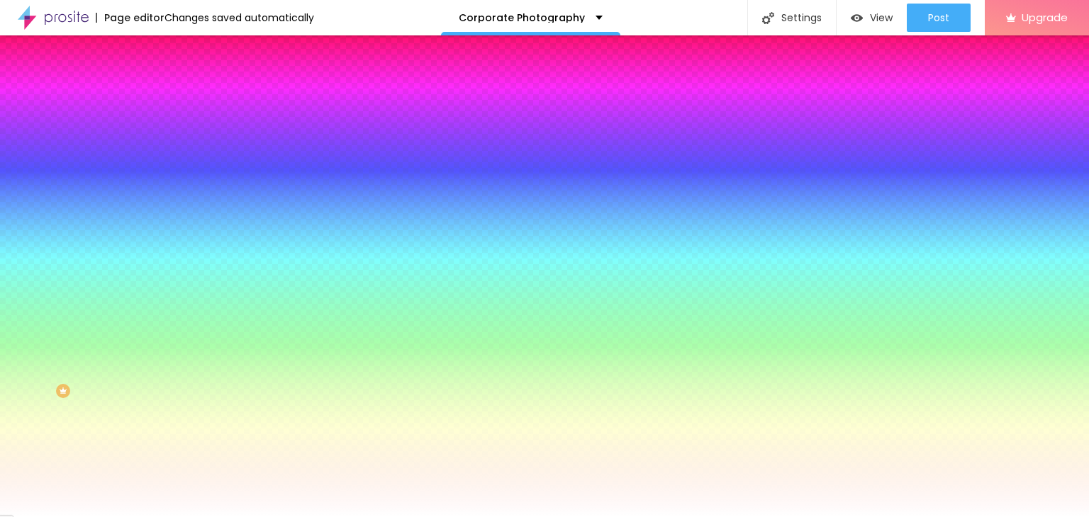
click at [163, 207] on input "#FFFFFF" at bounding box center [248, 200] width 170 height 14
paste input "E3F4"
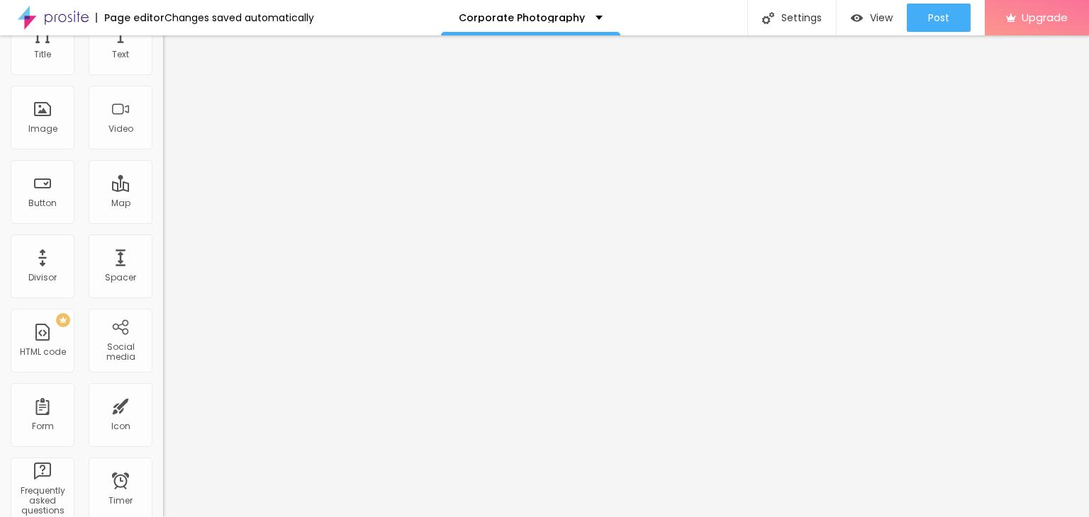
scroll to position [0, 0]
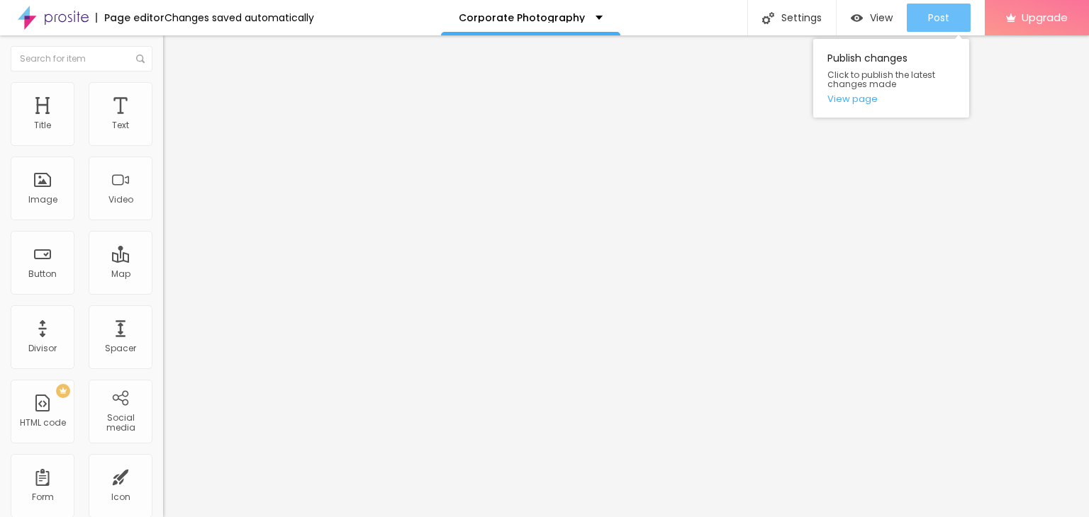
click at [941, 12] on font "Post" at bounding box center [938, 18] width 21 height 14
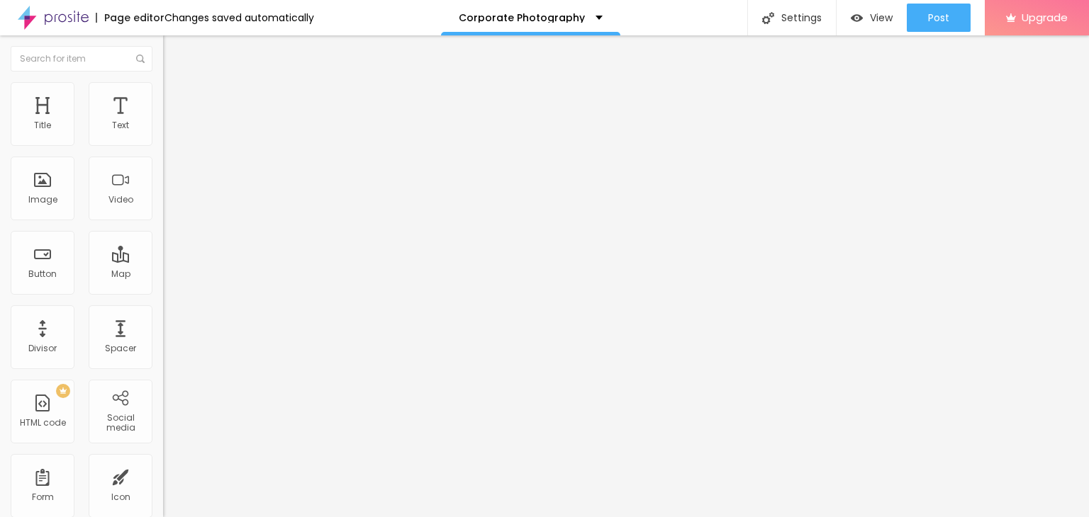
click at [174, 52] on div "Edit Button" at bounding box center [212, 51] width 76 height 11
click at [163, 43] on button "Edit Button" at bounding box center [244, 51] width 163 height 33
click at [174, 49] on img "button" at bounding box center [179, 51] width 11 height 11
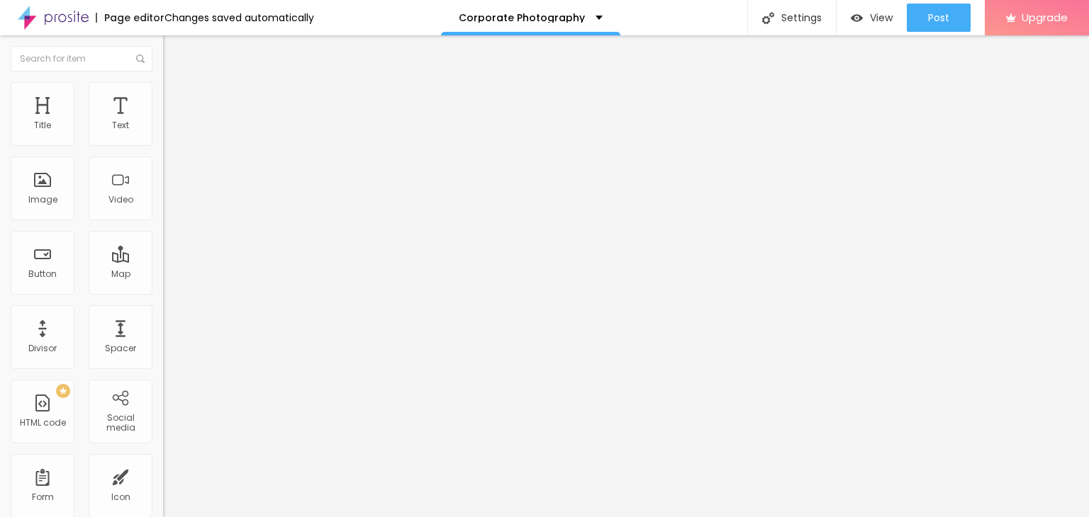
click at [196, 55] on font "Edit Button" at bounding box center [223, 52] width 54 height 14
click at [163, 169] on img at bounding box center [168, 164] width 10 height 10
click at [163, 182] on div at bounding box center [244, 176] width 163 height 11
click at [163, 98] on ul "Content Style Advanced" at bounding box center [244, 89] width 163 height 43
drag, startPoint x: 72, startPoint y: 223, endPoint x: 88, endPoint y: 225, distance: 15.7
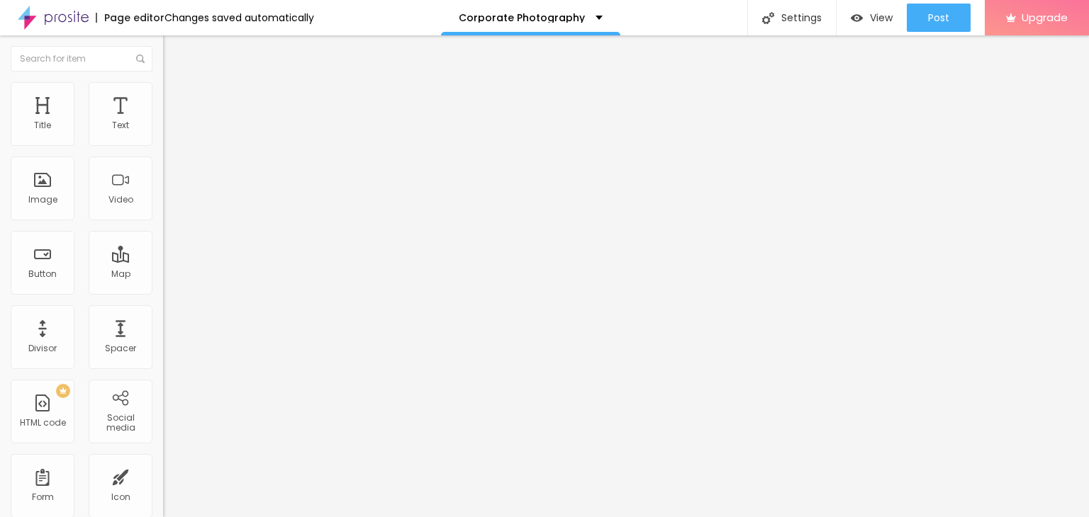
click at [163, 358] on input "range" at bounding box center [208, 363] width 91 height 11
click at [163, 90] on img at bounding box center [169, 88] width 13 height 13
drag, startPoint x: 147, startPoint y: 152, endPoint x: 128, endPoint y: 157, distance: 20.3
click at [163, 145] on input "range" at bounding box center [208, 139] width 91 height 11
drag, startPoint x: 49, startPoint y: 191, endPoint x: 74, endPoint y: 192, distance: 25.6
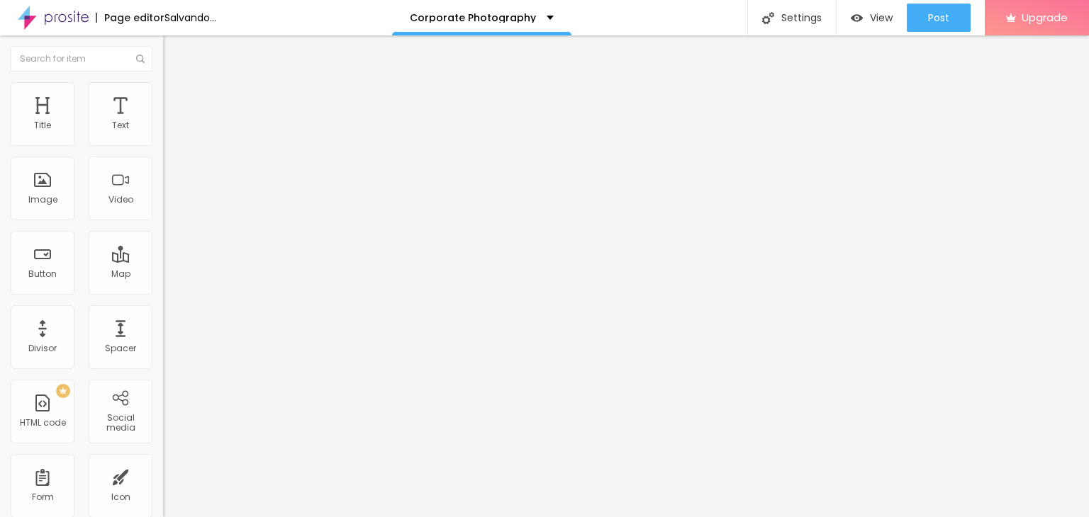
click at [163, 181] on input "range" at bounding box center [208, 175] width 91 height 11
click at [163, 170] on input "414" at bounding box center [193, 162] width 61 height 15
click at [176, 105] on font "Advanced" at bounding box center [199, 106] width 46 height 12
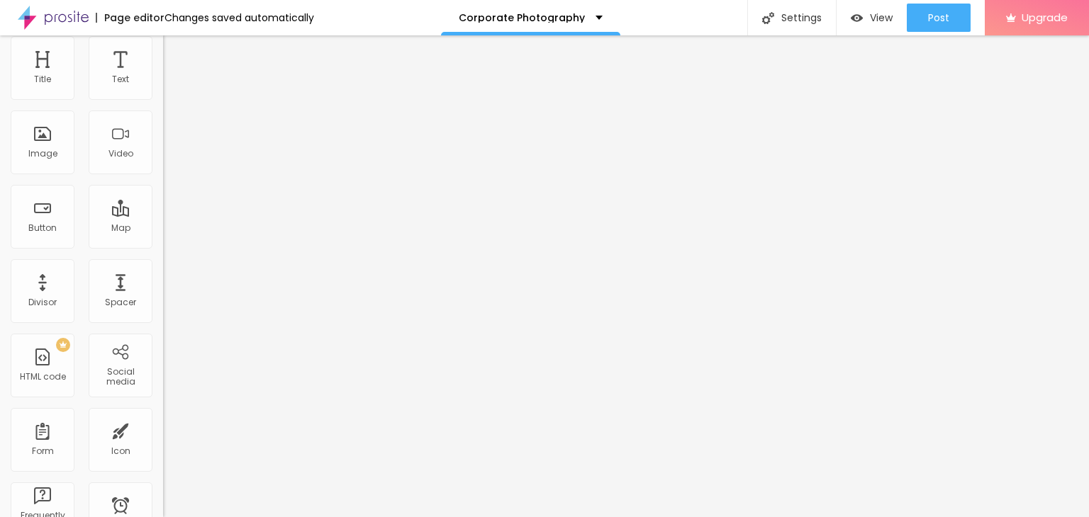
paste textarea
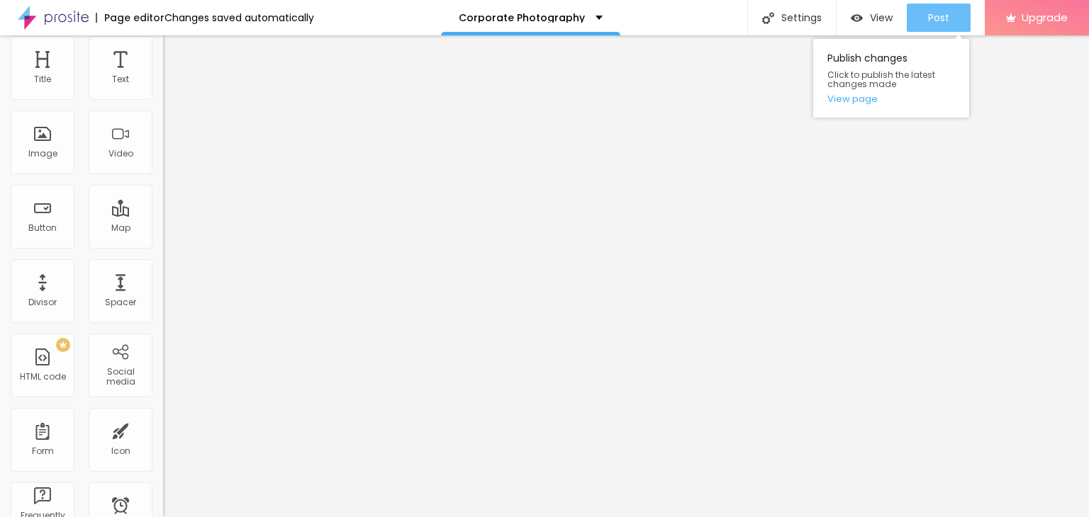
click at [941, 11] on font "Post" at bounding box center [938, 18] width 21 height 14
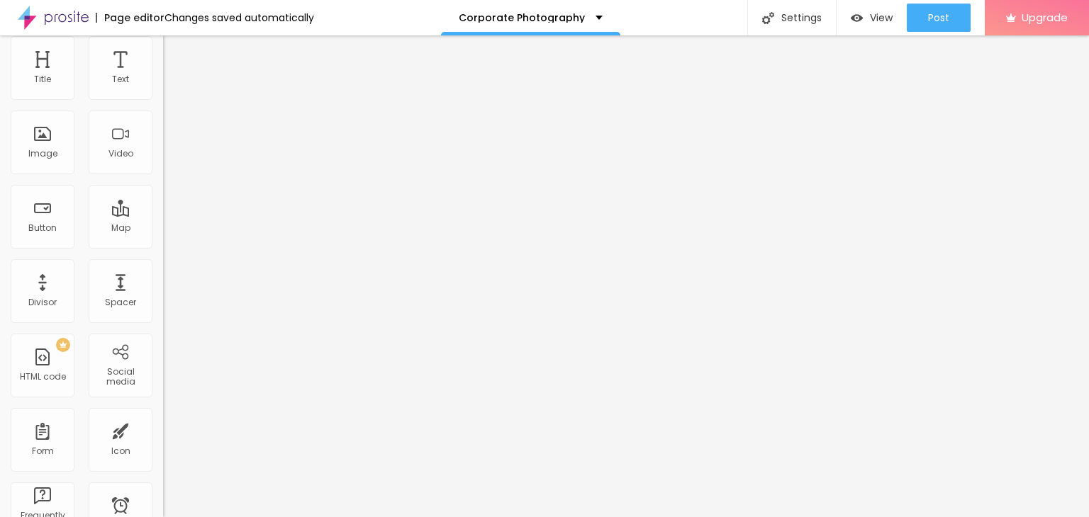
drag, startPoint x: 51, startPoint y: 250, endPoint x: 0, endPoint y: 270, distance: 54.8
click at [163, 270] on div "10 Space above 10 Space below Advanced Localization ID Html Classes Html map-1 …" at bounding box center [244, 370] width 163 height 613
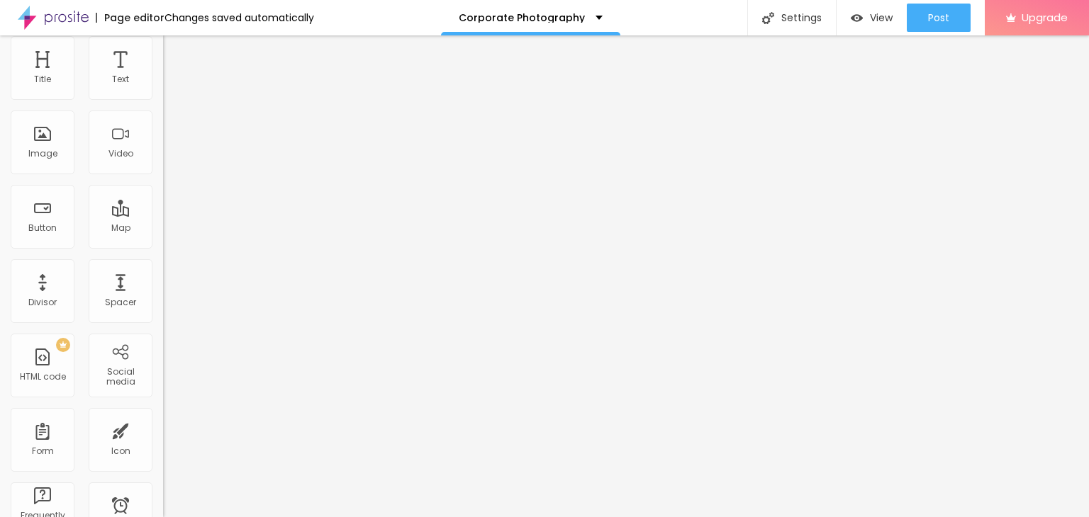
drag, startPoint x: 31, startPoint y: 414, endPoint x: 21, endPoint y: 412, distance: 10.1
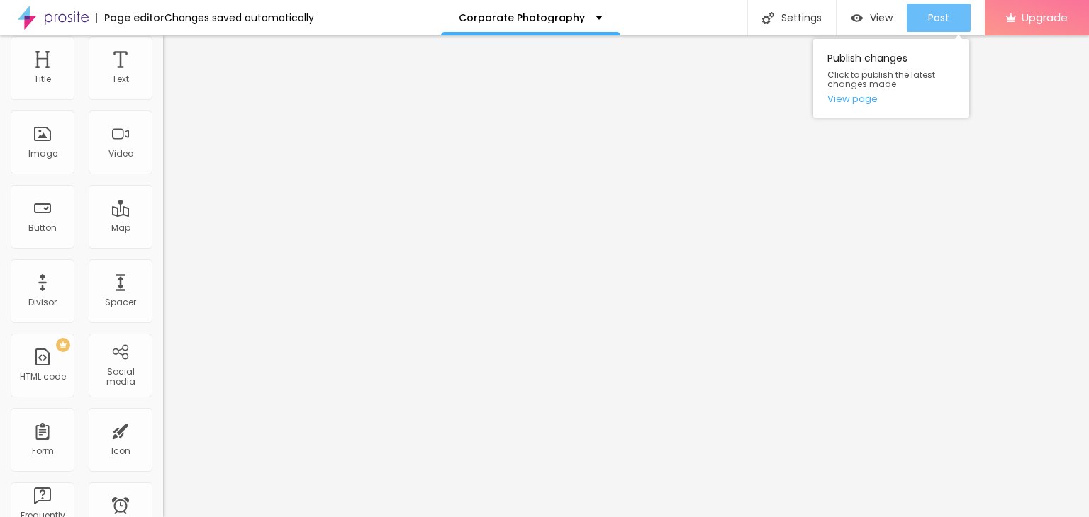
click at [961, 16] on button "Post" at bounding box center [938, 18] width 64 height 28
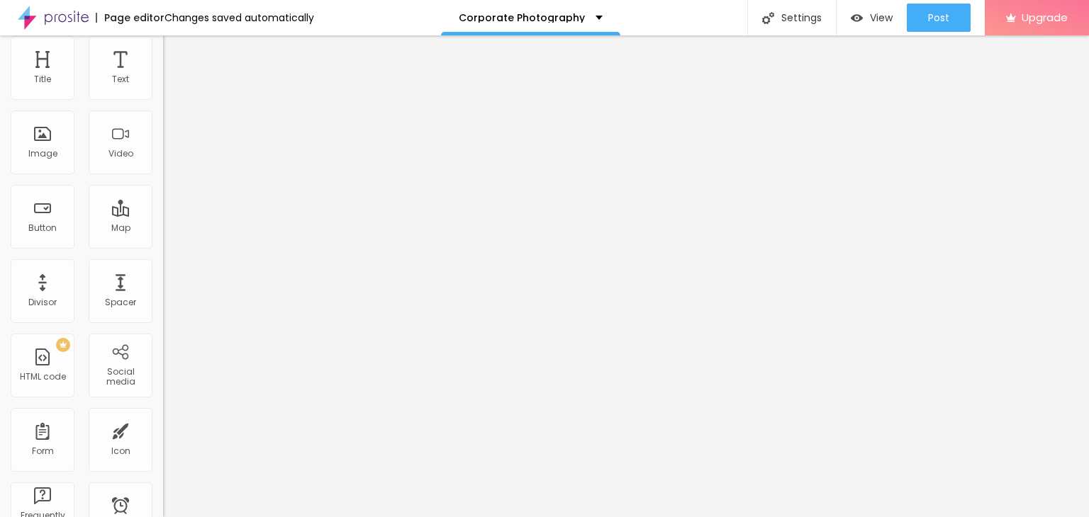
drag, startPoint x: 35, startPoint y: 434, endPoint x: 12, endPoint y: 412, distance: 32.1
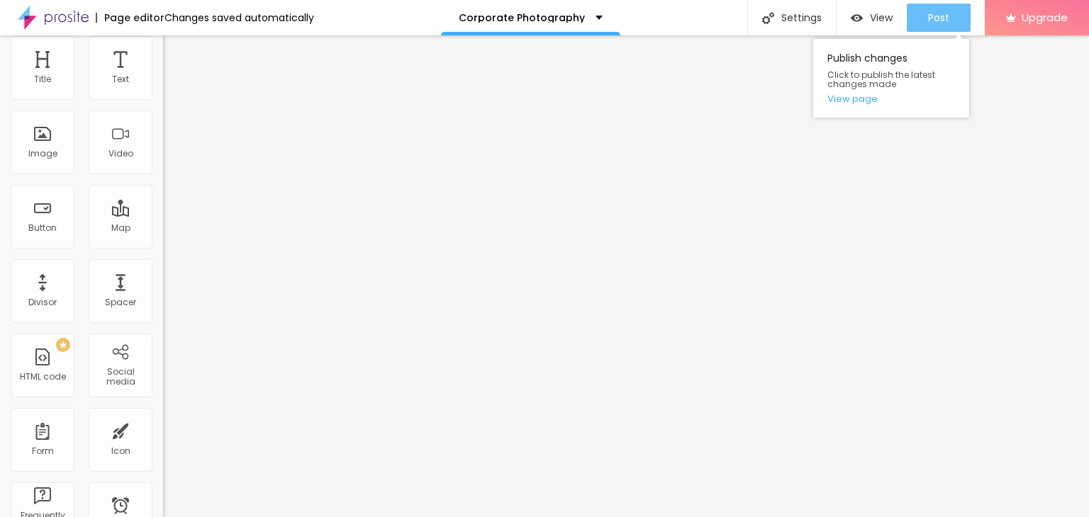
click at [932, 11] on font "Post" at bounding box center [938, 18] width 21 height 14
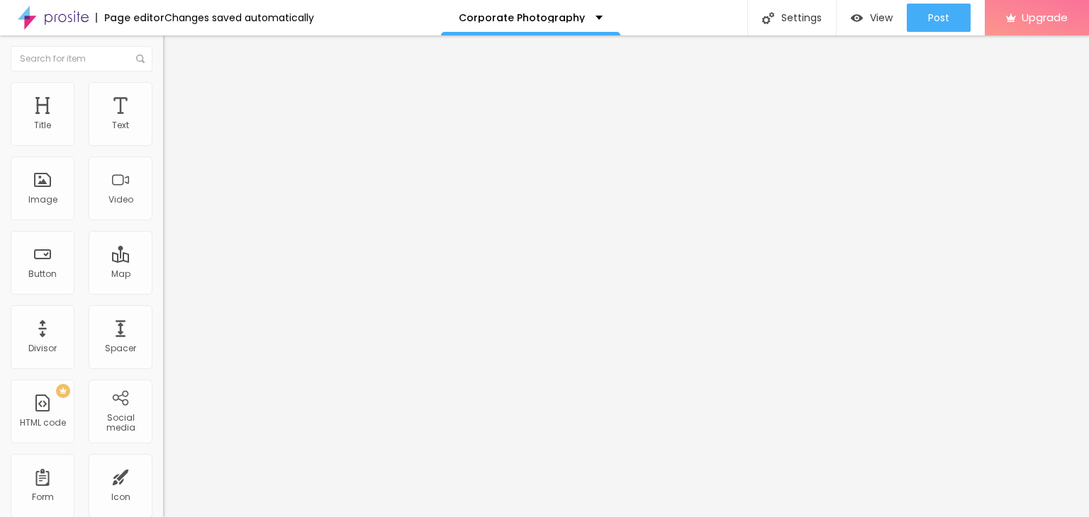
click at [174, 49] on div "Edit Button" at bounding box center [212, 51] width 76 height 11
click at [163, 133] on input "Alboom [GEOGRAPHIC_DATA]" at bounding box center [248, 126] width 170 height 14
paste input "[PERSON_NAME] - Fotógrafo no Porto - Photographer in [GEOGRAPHIC_DATA], [GEOGRA…"
click at [176, 104] on font "Advanced" at bounding box center [199, 106] width 46 height 12
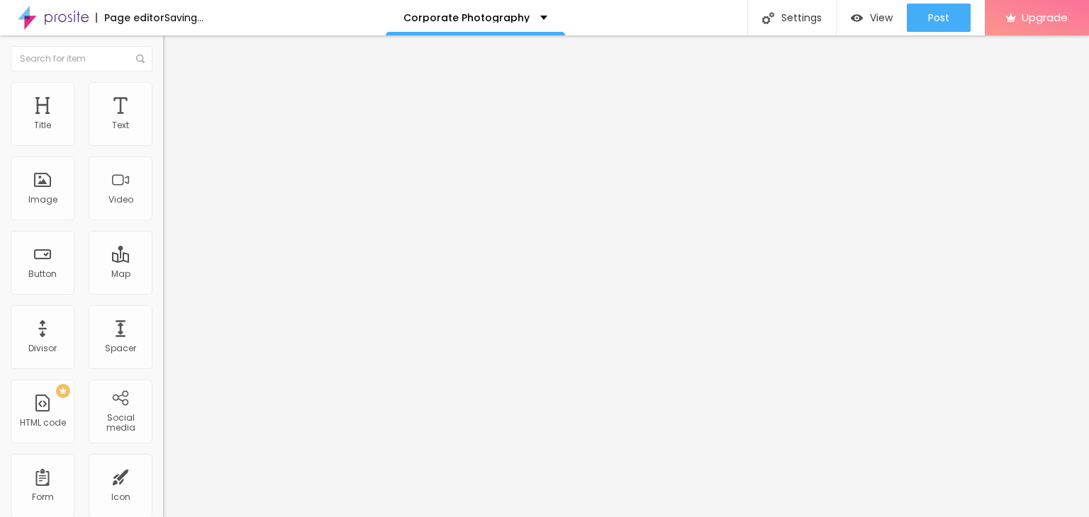
drag, startPoint x: 35, startPoint y: 165, endPoint x: 42, endPoint y: 170, distance: 8.7
click at [163, 476] on input "range" at bounding box center [208, 481] width 91 height 11
click at [174, 46] on img "button" at bounding box center [179, 51] width 11 height 11
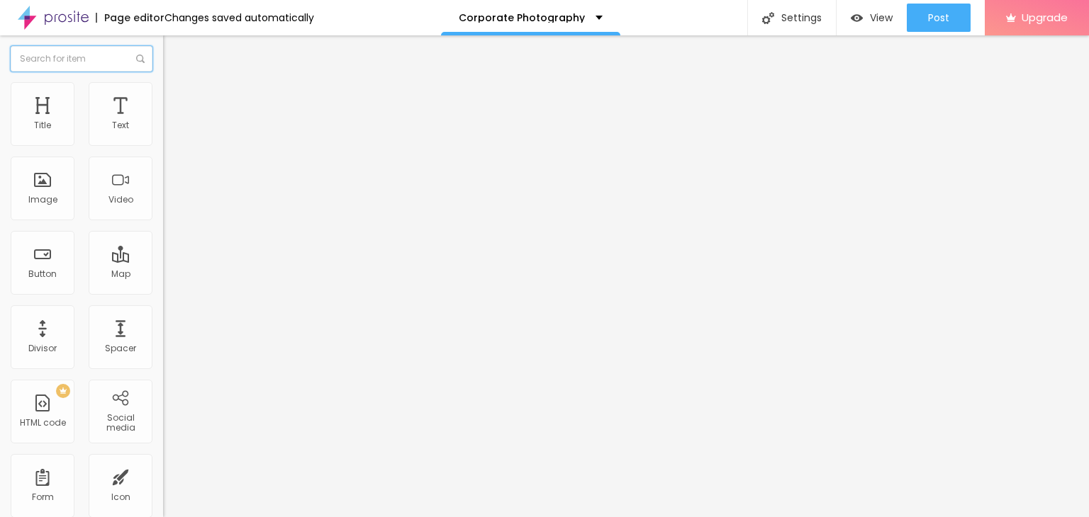
click at [73, 60] on input "text" at bounding box center [82, 59] width 142 height 26
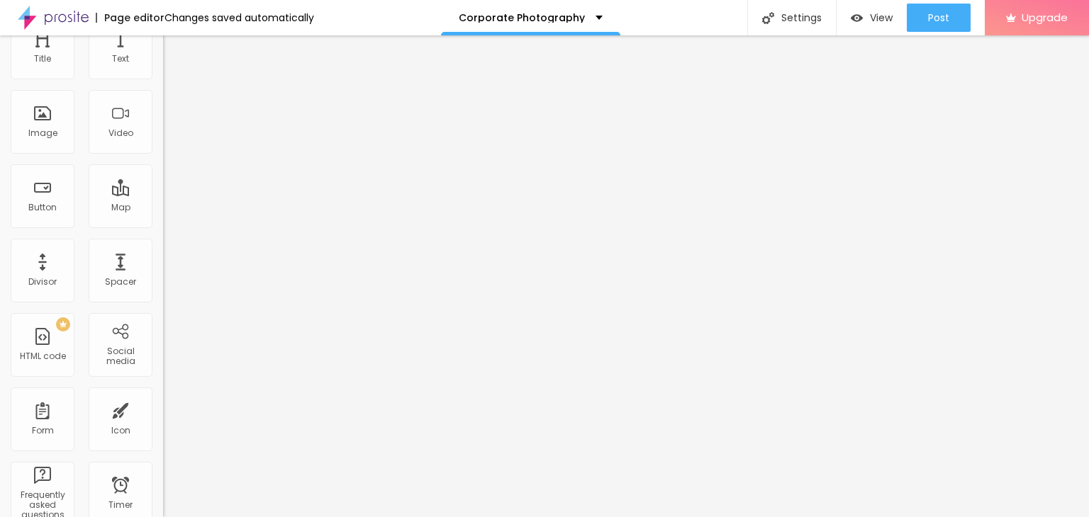
scroll to position [0, 0]
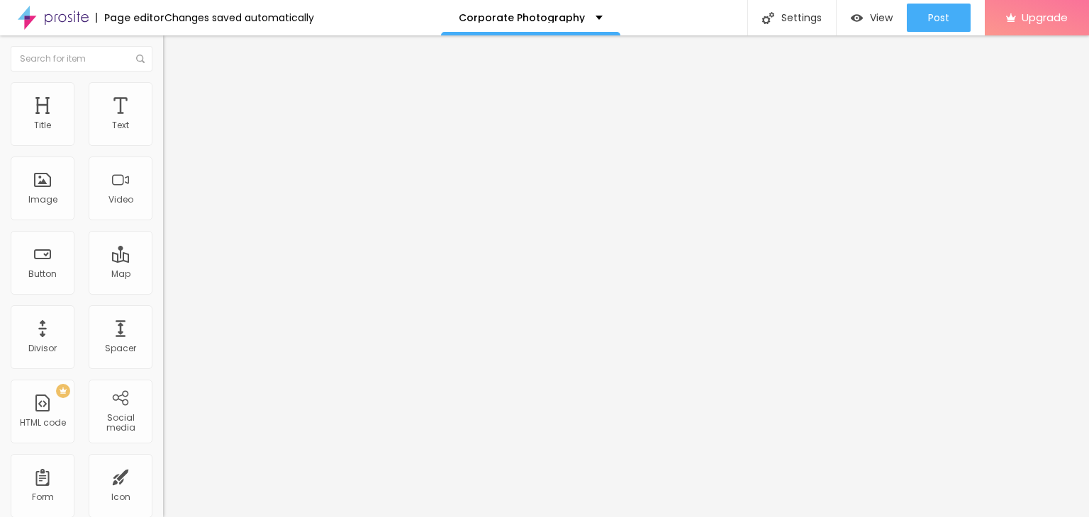
click at [163, 89] on img at bounding box center [169, 88] width 13 height 13
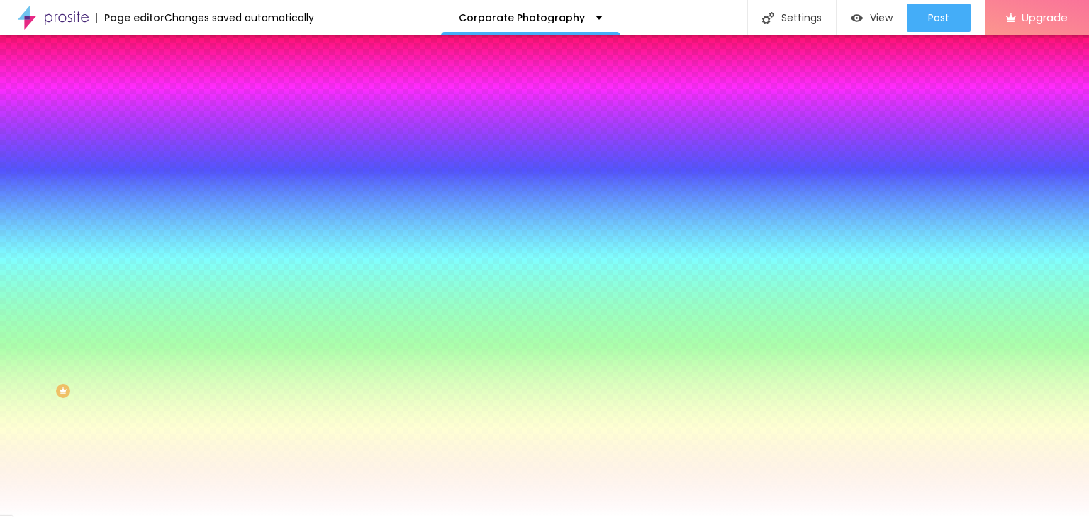
click at [163, 96] on li "Advanced" at bounding box center [244, 103] width 163 height 14
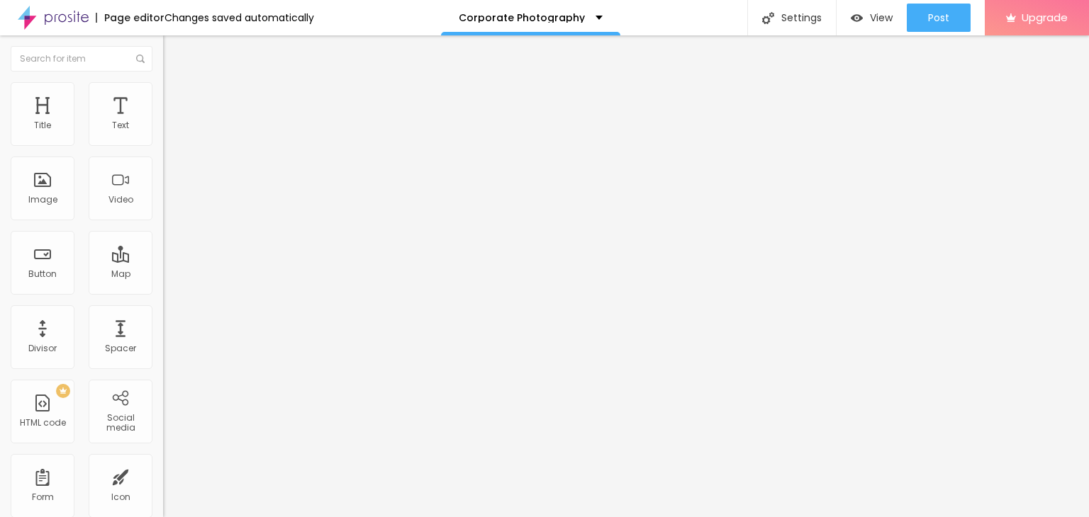
click at [174, 55] on img "button" at bounding box center [179, 51] width 11 height 11
click at [163, 283] on input at bounding box center [259, 290] width 193 height 14
paste input "[PERSON_NAME] - Fotógrafo no Porto - Photographer in [GEOGRAPHIC_DATA], [GEOGRA…"
click at [163, 283] on input "[PERSON_NAME] - Fotógrafo no Porto - Photographer in [GEOGRAPHIC_DATA], [GEOGRA…" at bounding box center [259, 290] width 193 height 14
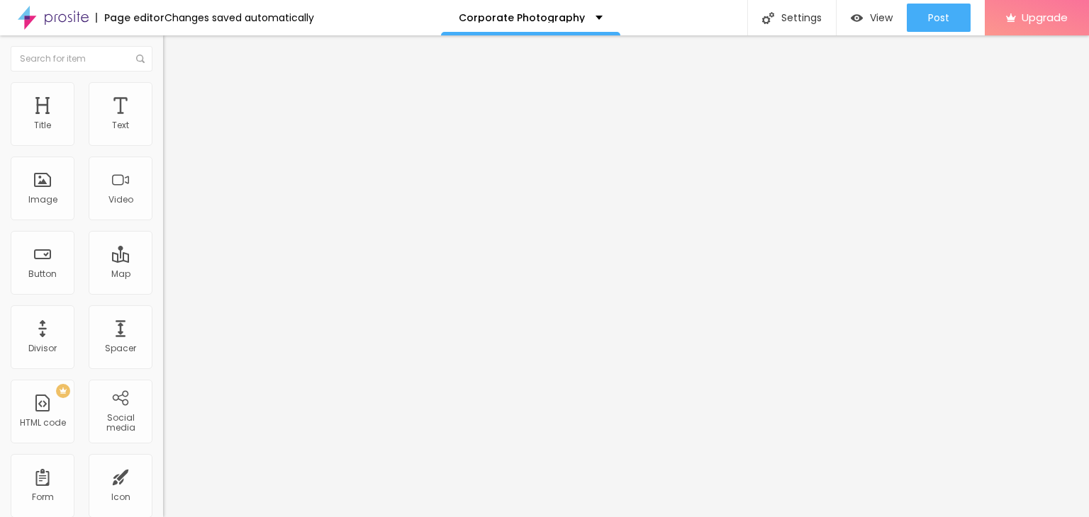
scroll to position [0, 0]
click at [163, 283] on input "[PERSON_NAME] - Fotógrafo no Porto - Photographer in [GEOGRAPHIC_DATA], [GEOGRA…" at bounding box center [259, 290] width 193 height 14
click at [163, 408] on div at bounding box center [244, 408] width 163 height 0
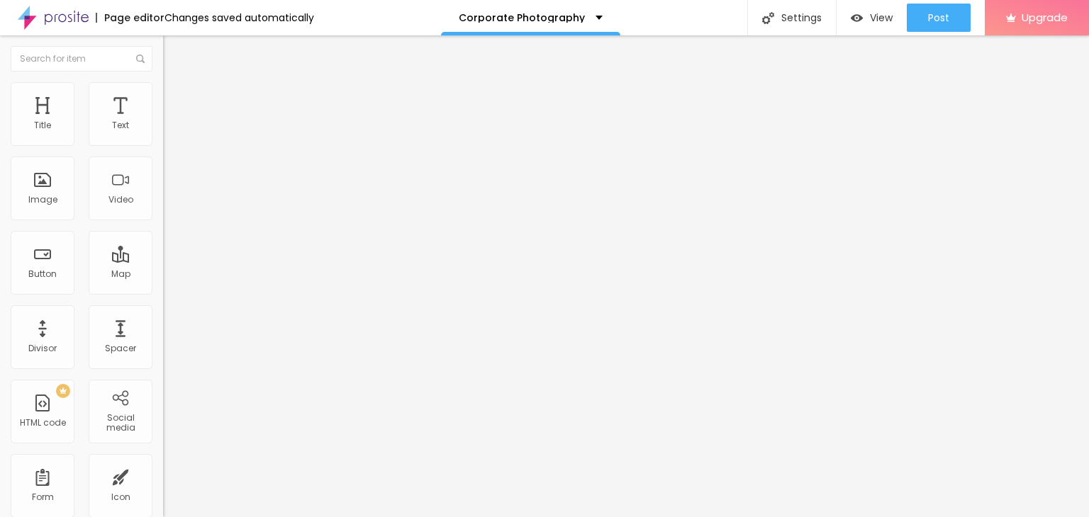
click at [163, 400] on div "Show header" at bounding box center [244, 404] width 163 height 9
click at [163, 408] on div at bounding box center [244, 412] width 163 height 9
click at [163, 408] on div at bounding box center [244, 408] width 163 height 0
click at [163, 431] on div at bounding box center [244, 435] width 163 height 9
click at [163, 431] on div at bounding box center [244, 431] width 163 height 0
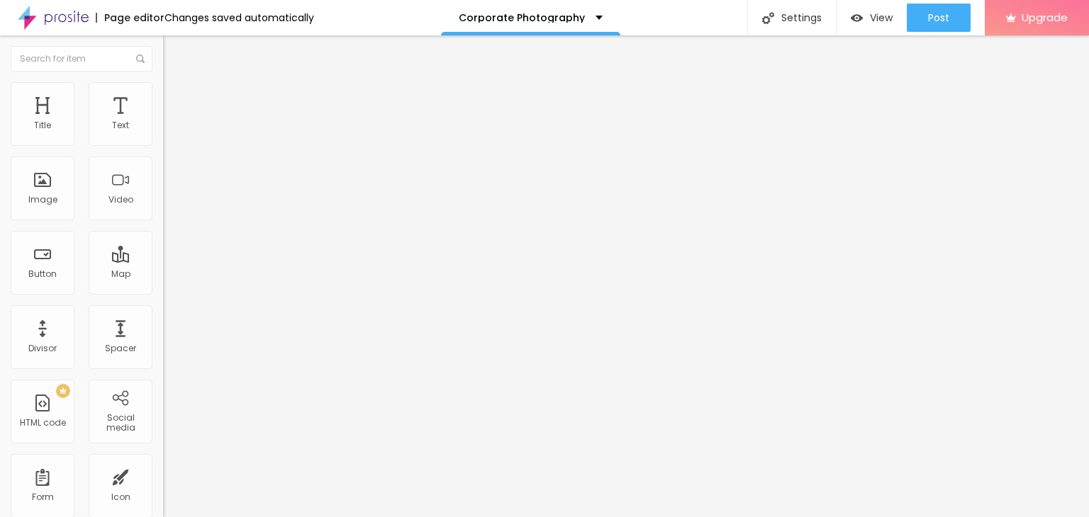
click at [163, 454] on img at bounding box center [166, 457] width 7 height 7
click at [163, 454] on div at bounding box center [244, 454] width 163 height 0
click at [176, 95] on font "Style" at bounding box center [186, 92] width 21 height 12
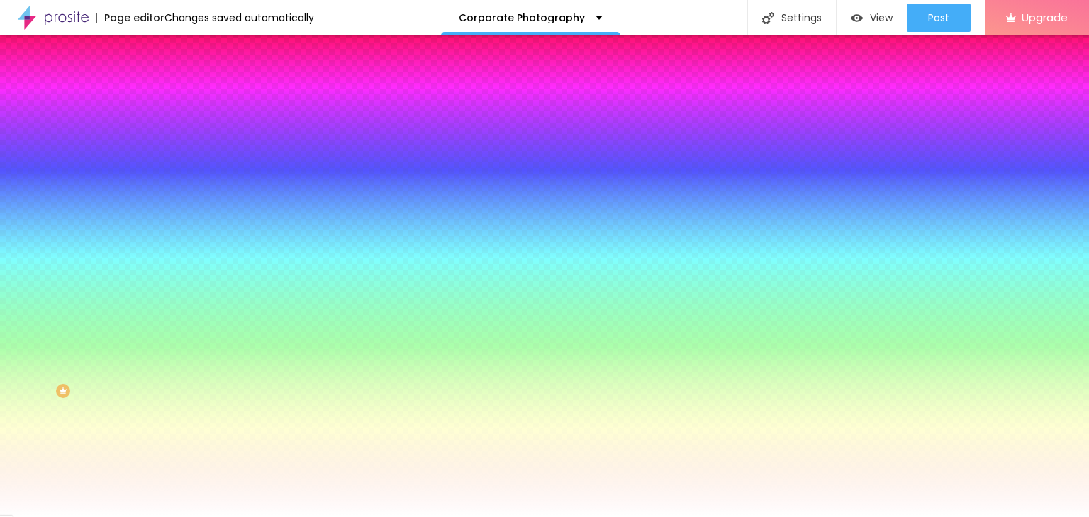
click at [169, 187] on img at bounding box center [173, 191] width 9 height 9
click at [163, 96] on li "Advanced" at bounding box center [244, 103] width 163 height 14
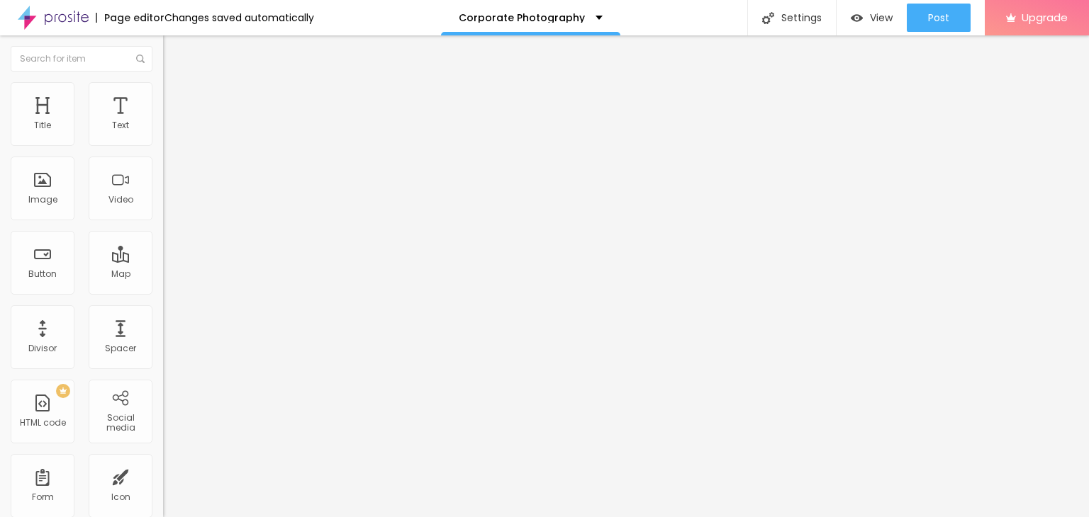
click at [163, 82] on li "Content" at bounding box center [244, 75] width 163 height 14
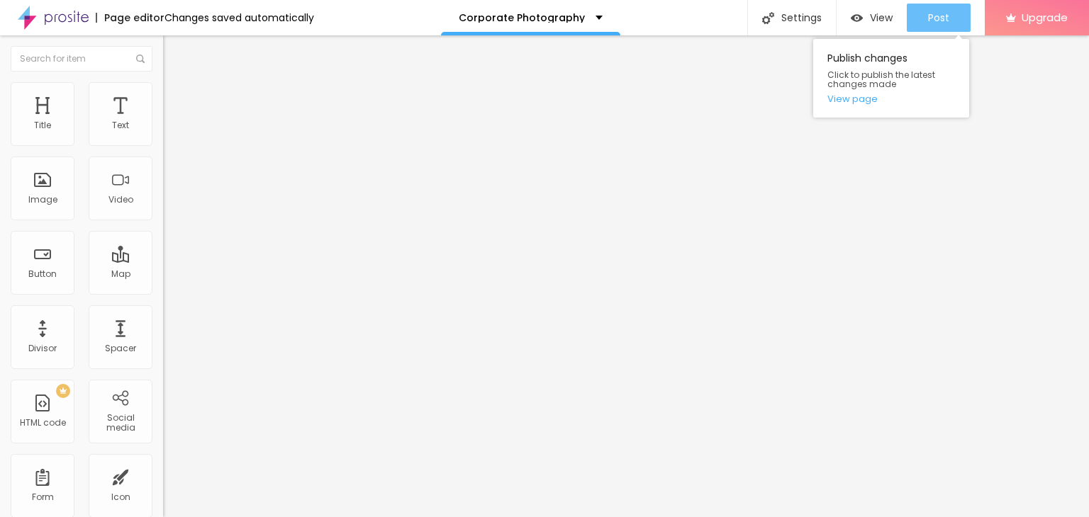
click at [933, 20] on font "Post" at bounding box center [938, 18] width 21 height 14
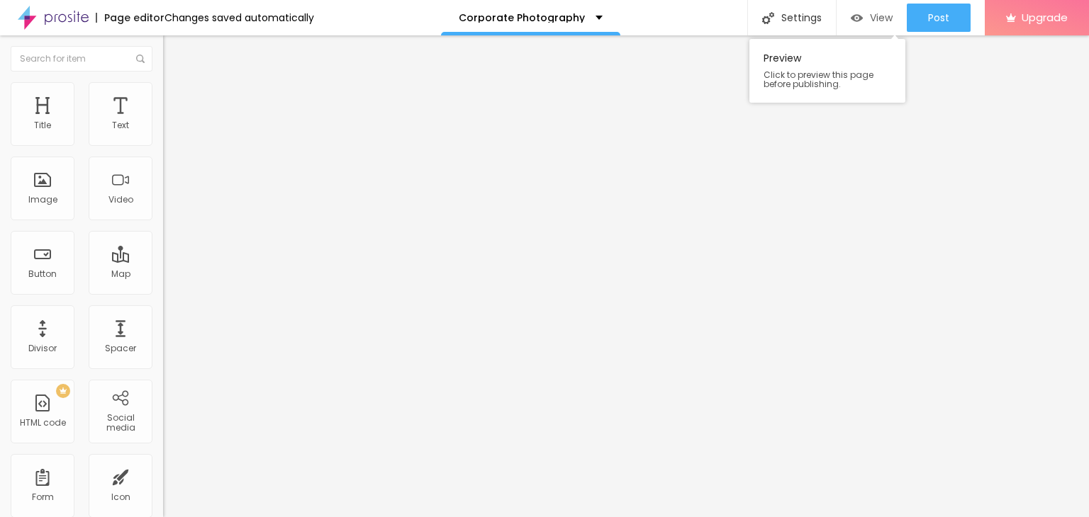
click at [885, 12] on font "View" at bounding box center [881, 18] width 23 height 14
click at [163, 96] on li "Advanced" at bounding box center [244, 103] width 163 height 14
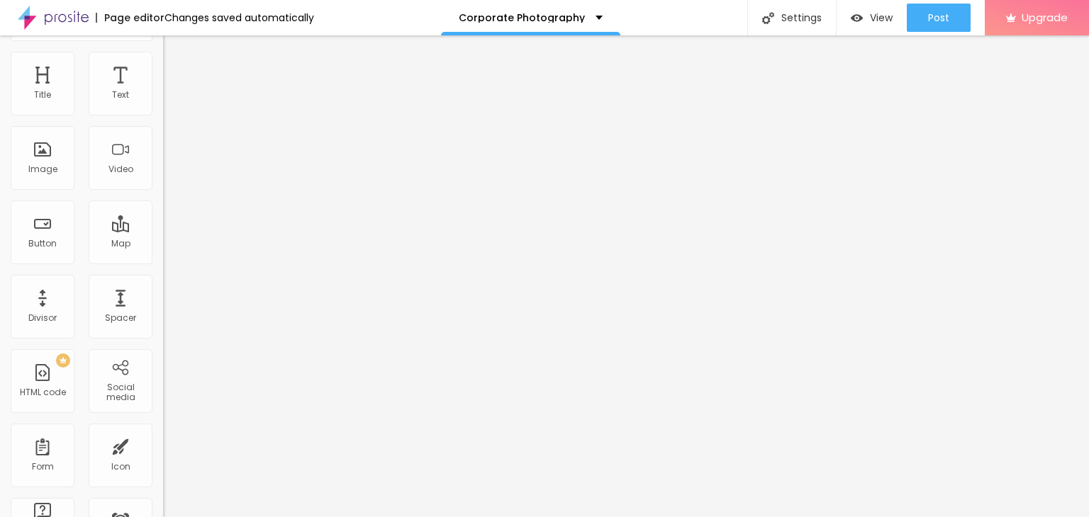
scroll to position [46, 0]
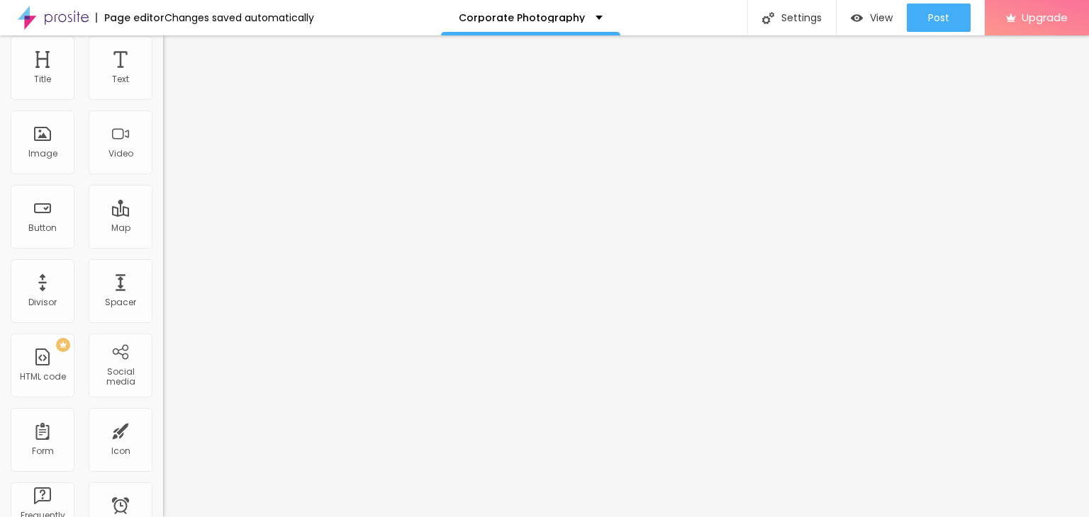
paste textarea
drag, startPoint x: 26, startPoint y: 491, endPoint x: 11, endPoint y: 466, distance: 28.6
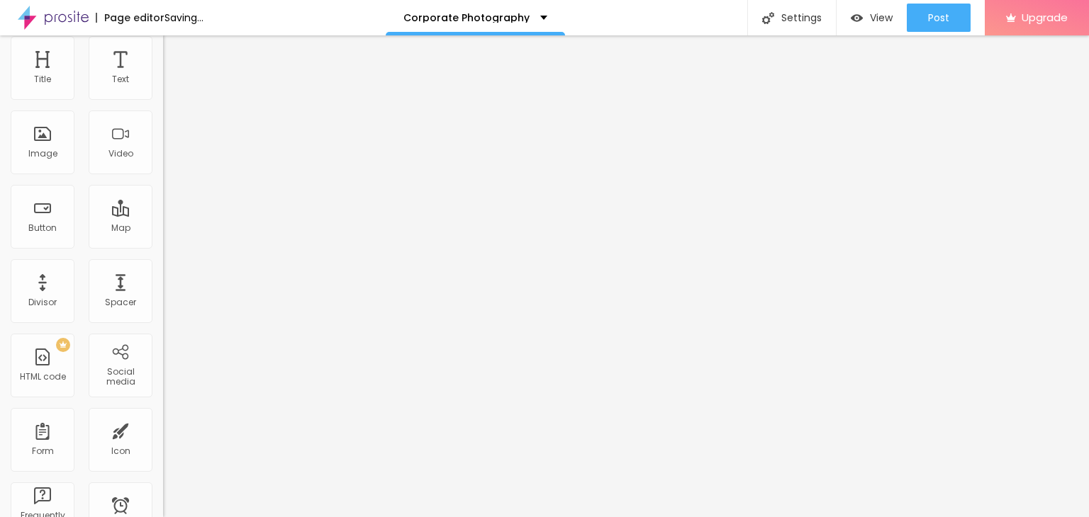
drag, startPoint x: 33, startPoint y: 492, endPoint x: 0, endPoint y: 464, distance: 43.7
click at [163, 464] on div "10 Space above 10 Space below Advanced Localization ID Html Classes Html Visibl…" at bounding box center [244, 370] width 163 height 613
drag, startPoint x: 97, startPoint y: 477, endPoint x: 35, endPoint y: 476, distance: 62.4
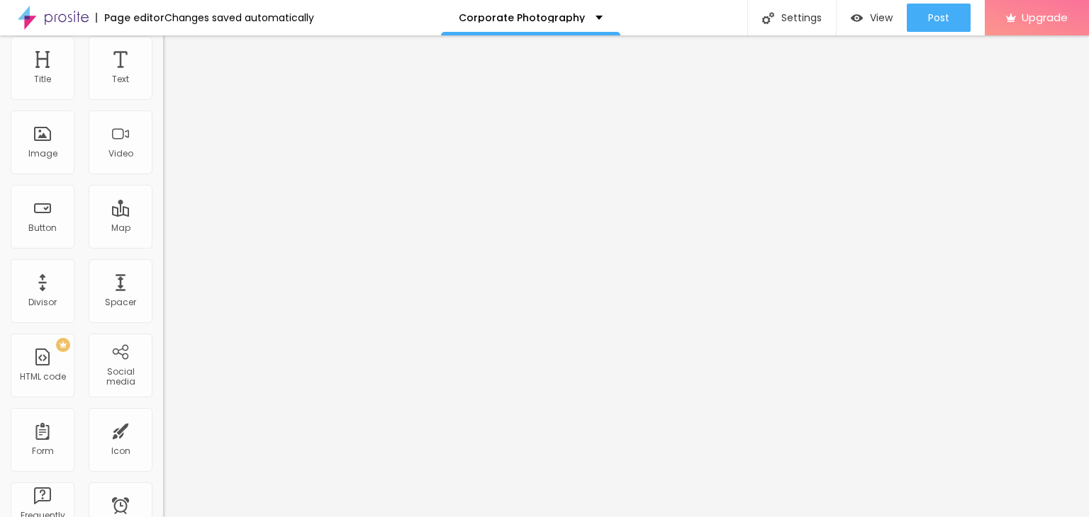
drag, startPoint x: 41, startPoint y: 490, endPoint x: 11, endPoint y: 466, distance: 38.4
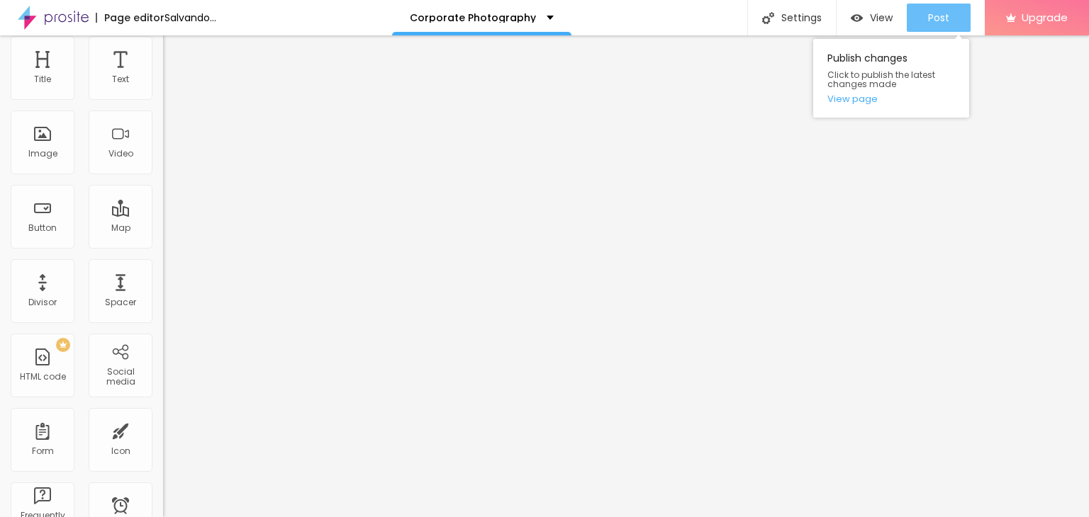
click at [946, 21] on font "Post" at bounding box center [938, 18] width 21 height 14
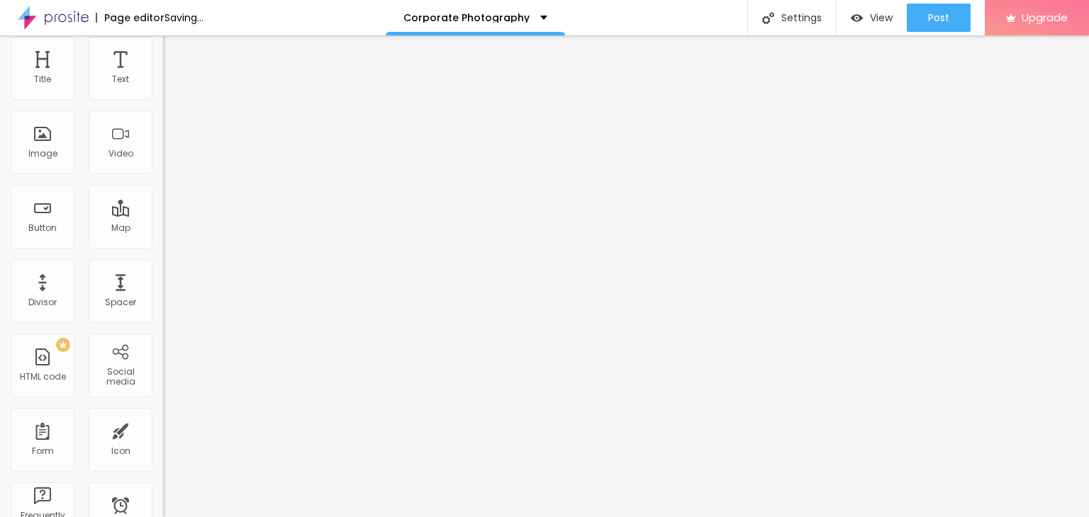
scroll to position [3, 0]
drag, startPoint x: 22, startPoint y: 482, endPoint x: 12, endPoint y: 464, distance: 20.3
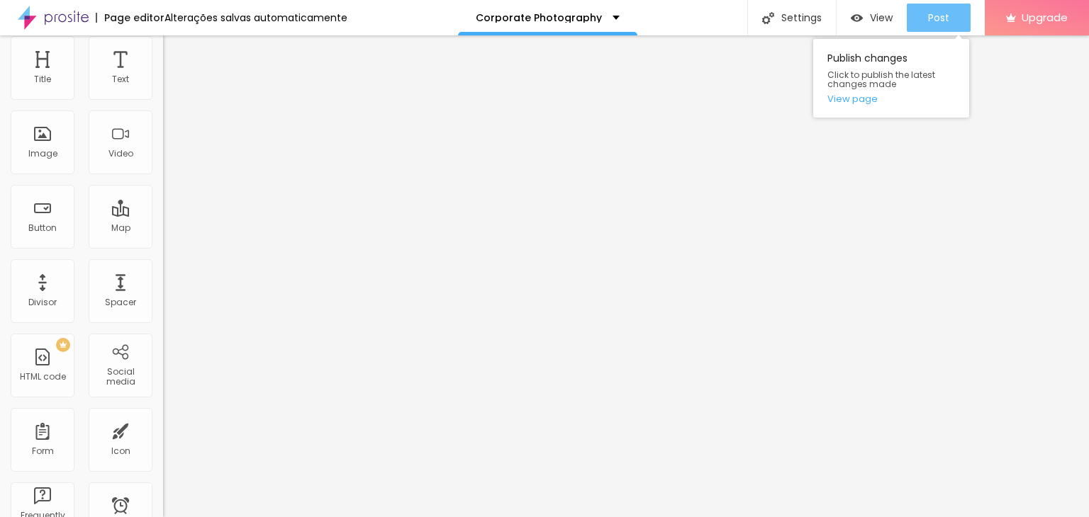
click at [947, 23] on font "Post" at bounding box center [938, 18] width 21 height 14
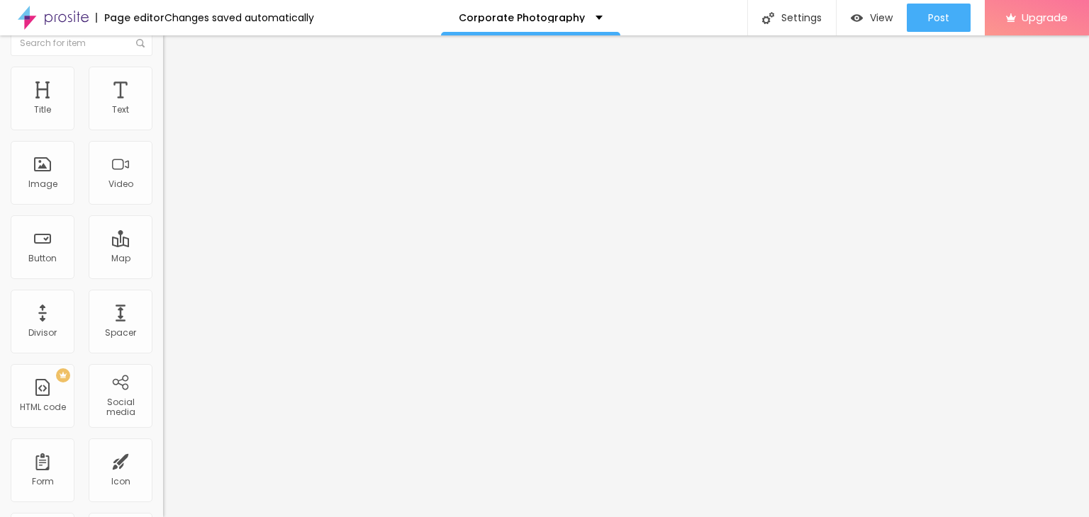
scroll to position [0, 0]
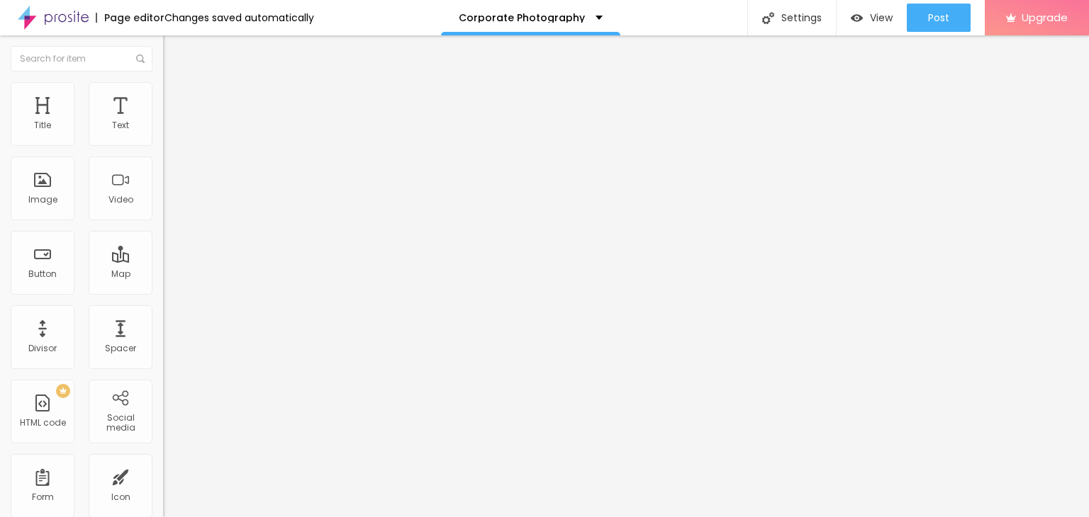
click at [196, 49] on font "Edit Button" at bounding box center [223, 52] width 54 height 14
click at [163, 191] on div at bounding box center [244, 178] width 163 height 110
paste textarea
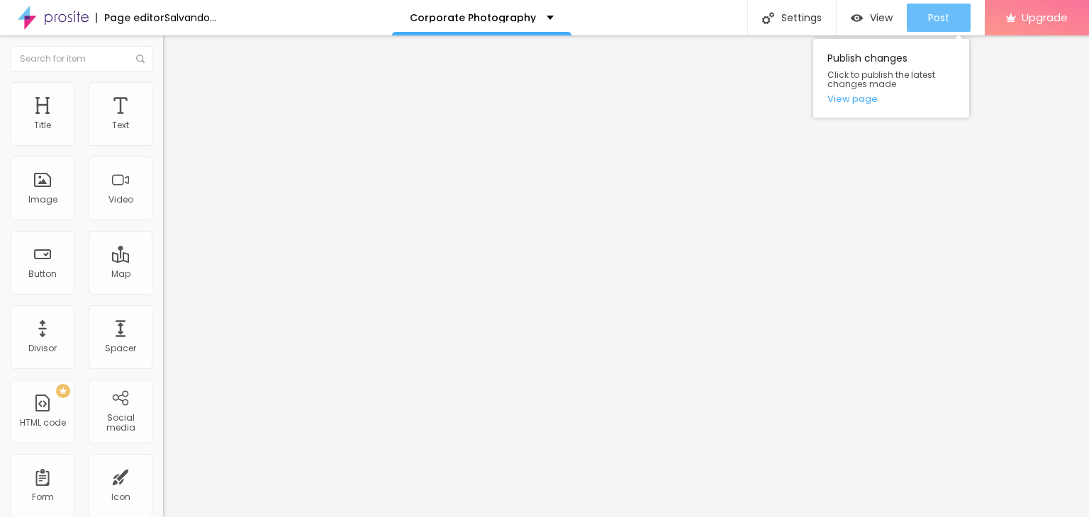
click at [949, 28] on button "Post" at bounding box center [938, 18] width 64 height 28
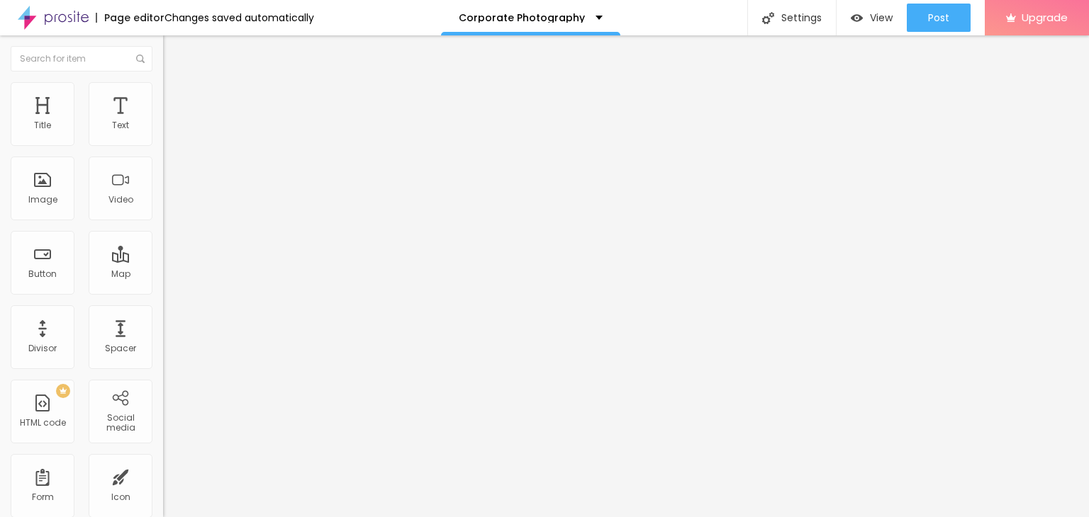
click at [134, 188] on div "< script > const footer = document . querySelector ( '.footer-alboom' ) ; foote…" at bounding box center [272, 172] width 277 height 99
click at [134, 205] on div "< script > const footer = document . querySelector ( '.footer-alboom' ) ; foote…" at bounding box center [272, 172] width 277 height 99
click at [134, 209] on div "< script > const footer = document . querySelector ( '.footer-alboom' ) ; foote…" at bounding box center [272, 172] width 277 height 99
click at [174, 47] on div "Edit Button" at bounding box center [212, 51] width 76 height 11
click at [163, 174] on div at bounding box center [244, 178] width 163 height 110
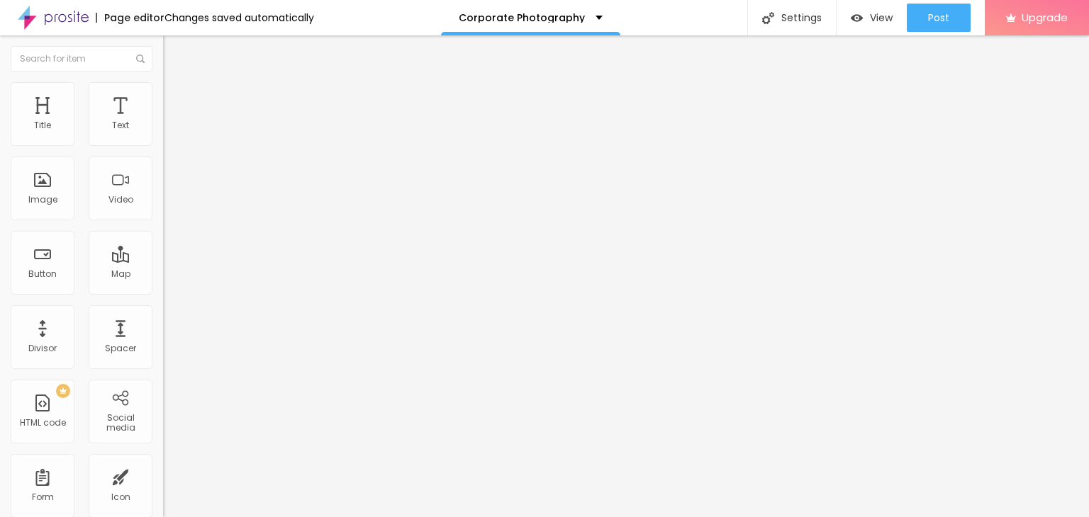
drag, startPoint x: 122, startPoint y: 184, endPoint x: 34, endPoint y: 184, distance: 87.9
click at [163, 184] on div "< style > .alboom-credits { text-align : center ; visibility : hidden ; } </ st…" at bounding box center [244, 178] width 163 height 110
click at [163, 182] on div "< style > .alboom-credits { visibility : hidden ; } </ style >" at bounding box center [244, 178] width 163 height 110
drag, startPoint x: 30, startPoint y: 196, endPoint x: 6, endPoint y: 169, distance: 36.1
click at [163, 166] on div "HTML code 0 caracteres 1 2 3 4 5 < style > .alboom-credits { visibility : hidde…" at bounding box center [244, 130] width 163 height 69
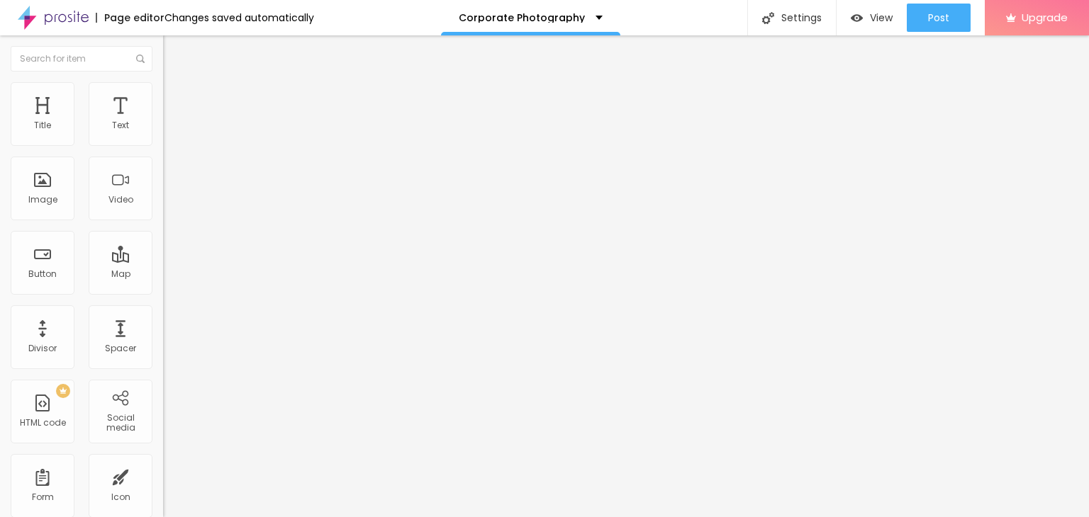
click at [163, 182] on div "< style > .alboom-credits { text-align : center ; visibility : hidden !importan…" at bounding box center [245, 172] width 164 height 99
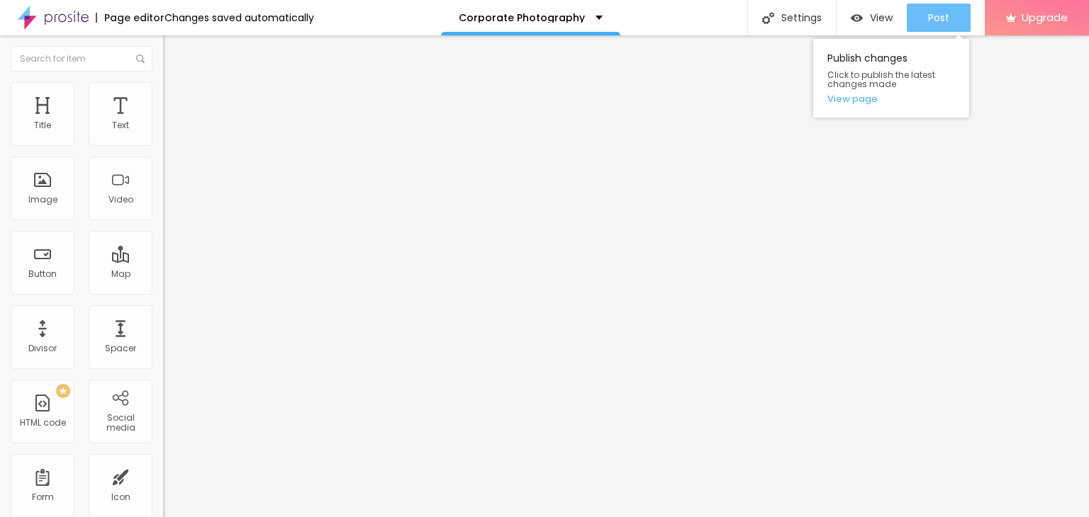
click at [938, 14] on font "Post" at bounding box center [938, 18] width 21 height 14
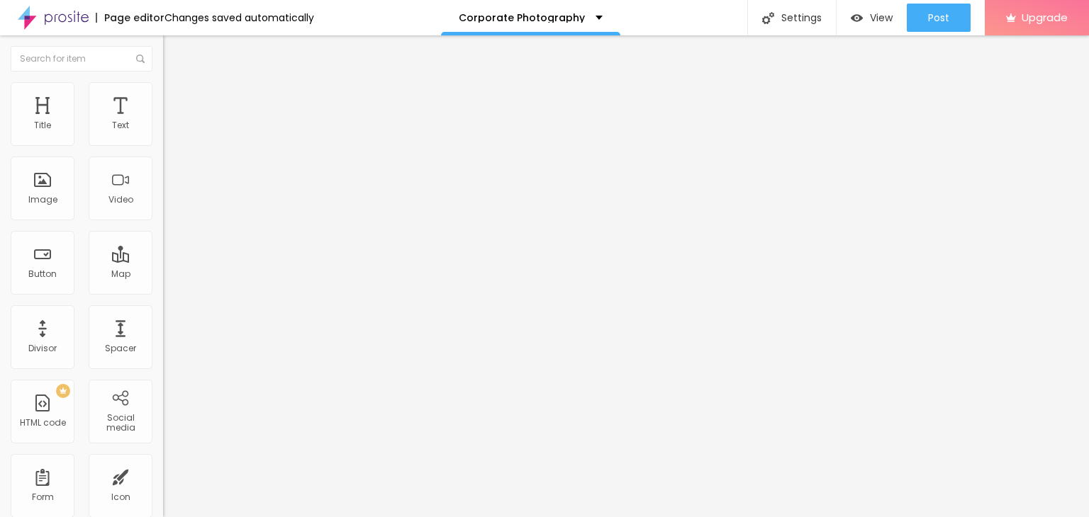
click at [163, 203] on div "< style > .[PERSON_NAME]-credits { visibility : hidden !important; } </ style >" at bounding box center [245, 172] width 164 height 99
